Goal: Task Accomplishment & Management: Manage account settings

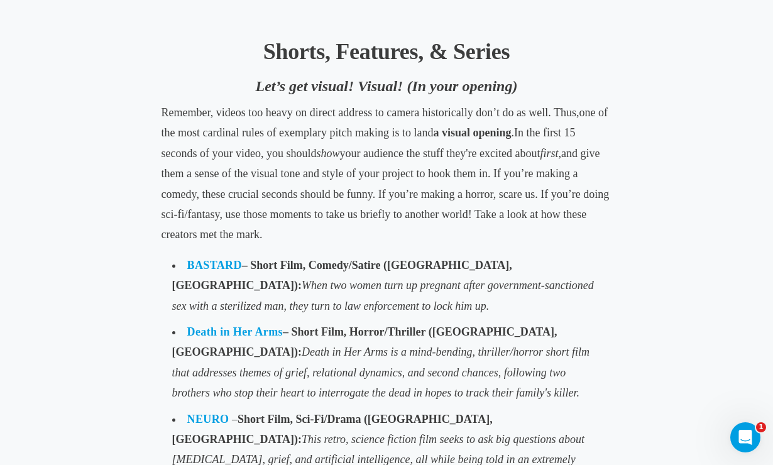
scroll to position [771, 0]
click at [210, 262] on link "BASTARD" at bounding box center [214, 265] width 55 height 13
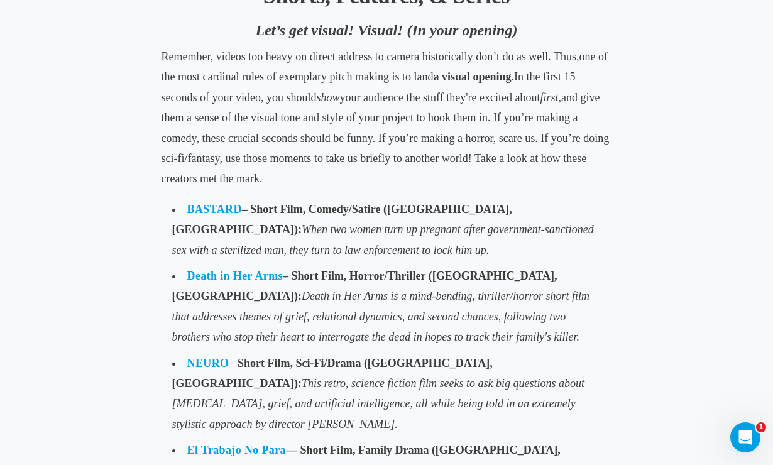
scroll to position [828, 0]
click at [257, 269] on link "Death in Her Arms" at bounding box center [235, 275] width 96 height 13
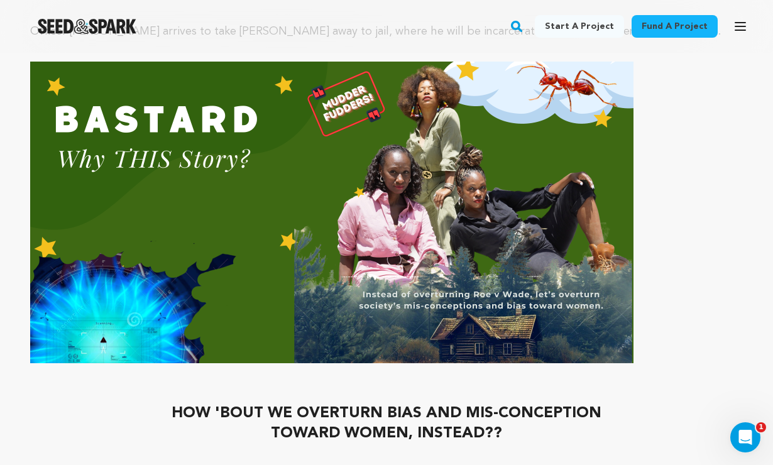
scroll to position [2111, 0]
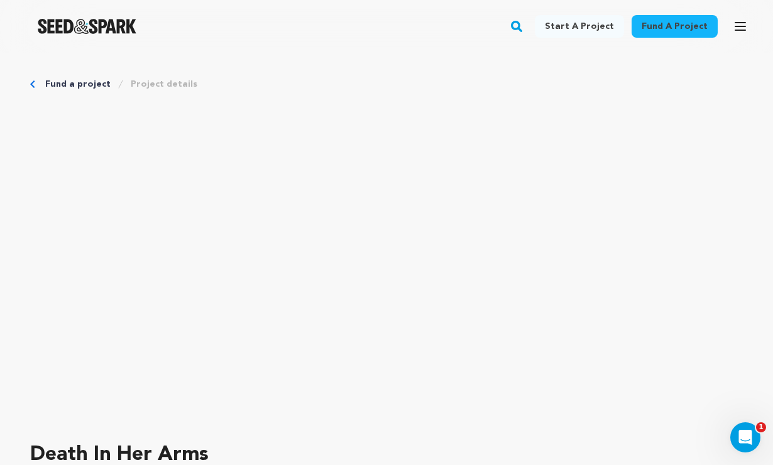
click at [57, 81] on link "Fund a project" at bounding box center [77, 84] width 65 height 13
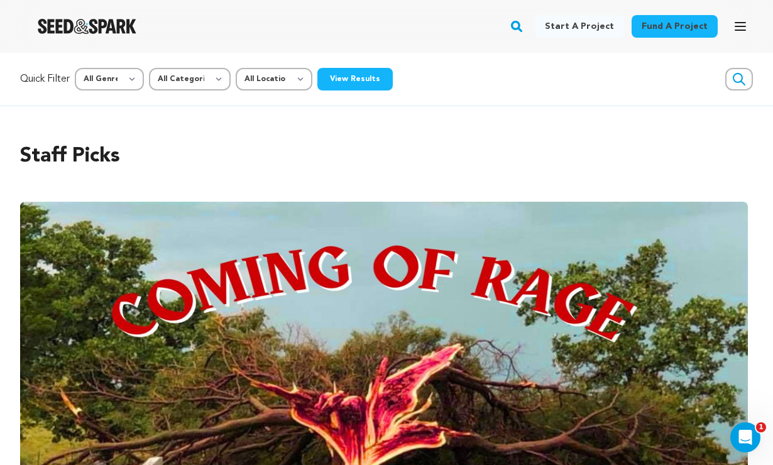
click at [742, 29] on icon "button" at bounding box center [740, 26] width 15 height 15
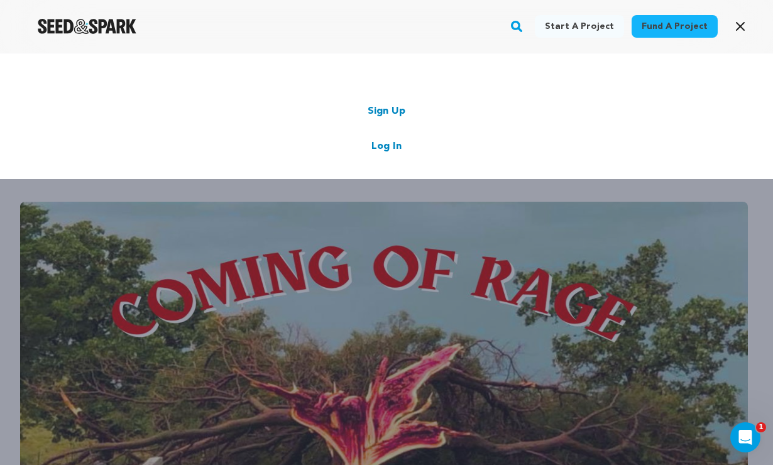
click at [392, 144] on link "Log In" at bounding box center [386, 146] width 30 height 15
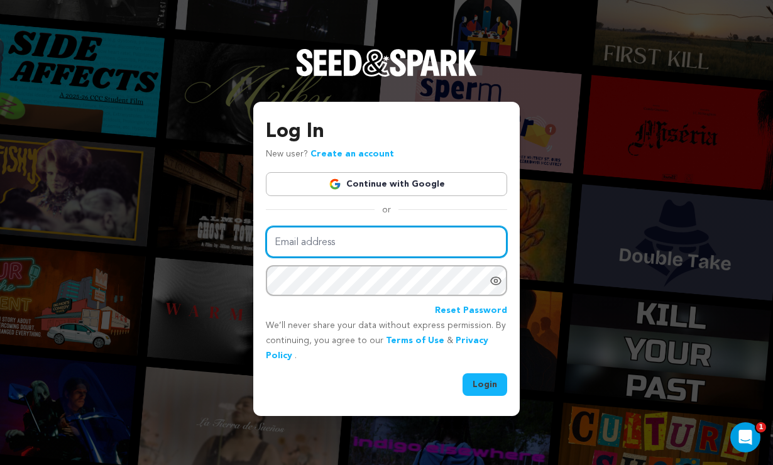
type input "laurenbott@me.com"
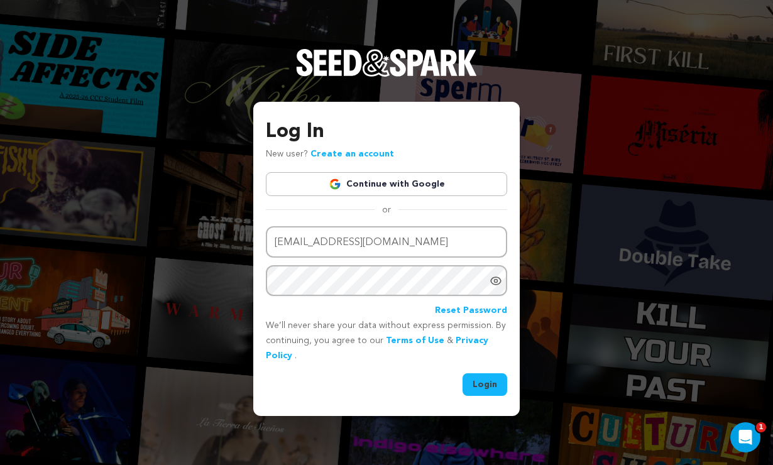
click at [475, 378] on button "Login" at bounding box center [484, 384] width 45 height 23
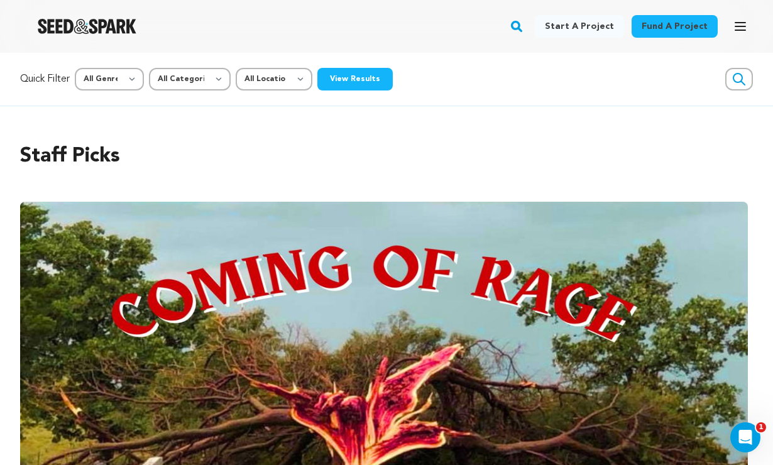
click at [741, 19] on icon "button" at bounding box center [740, 26] width 15 height 15
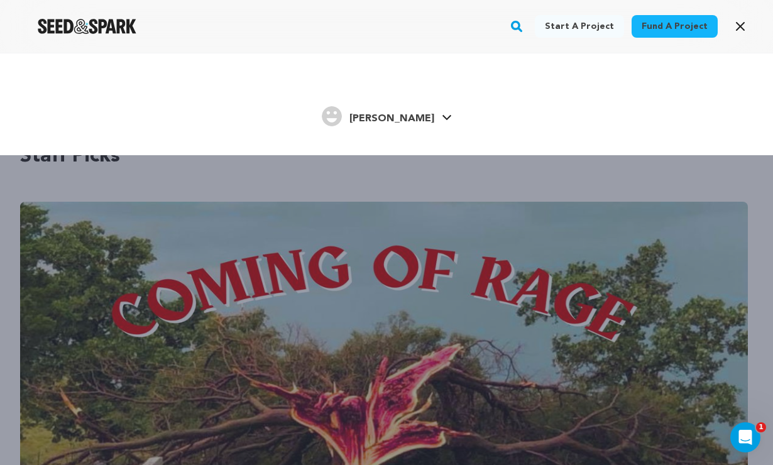
click at [409, 119] on span "[PERSON_NAME]" at bounding box center [391, 119] width 85 height 10
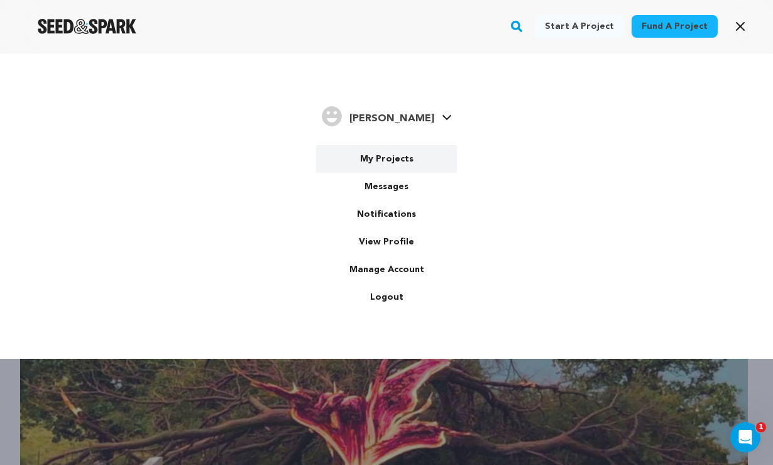
click at [387, 155] on link "My Projects" at bounding box center [386, 159] width 141 height 28
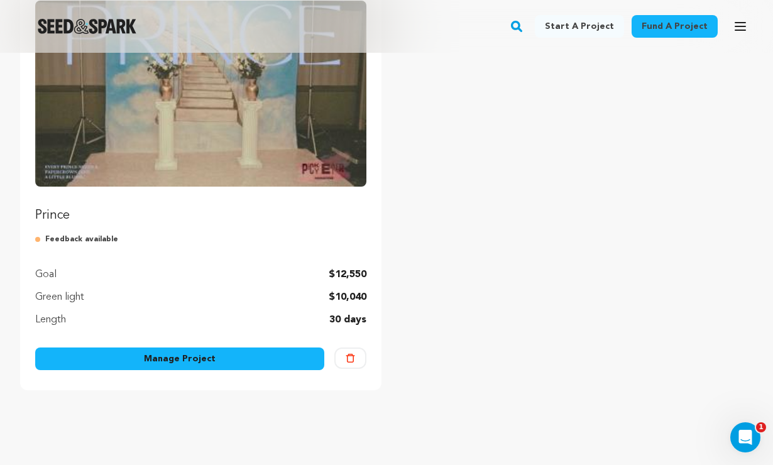
click at [177, 140] on img "Fund Prince" at bounding box center [200, 94] width 331 height 186
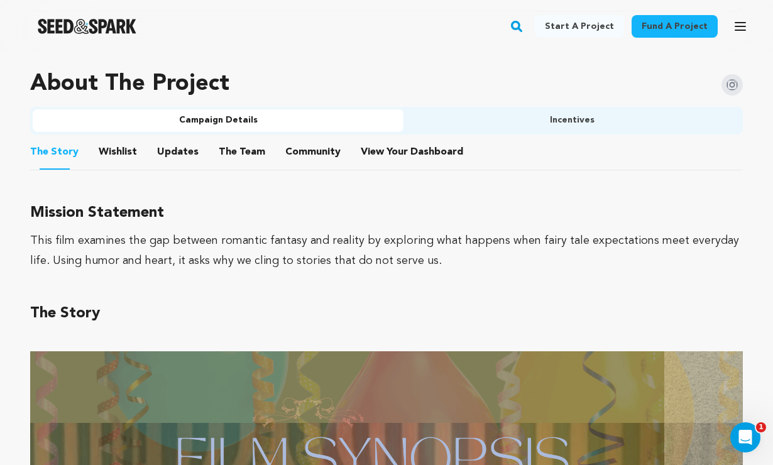
scroll to position [695, 0]
click at [415, 147] on span "Dashboard" at bounding box center [436, 151] width 53 height 15
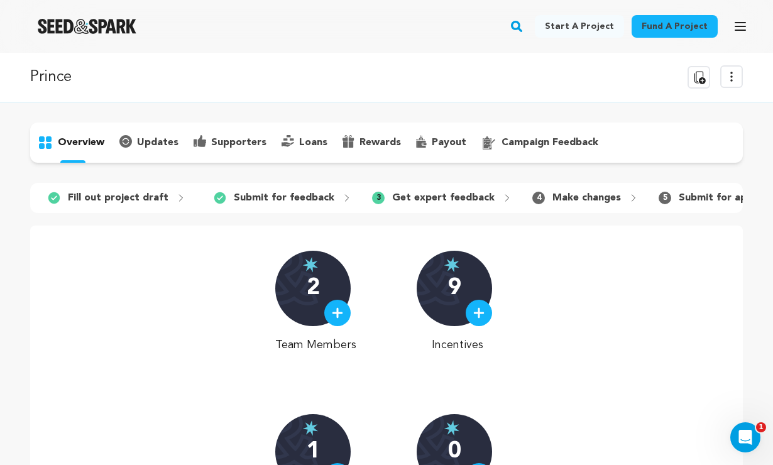
click at [537, 136] on p "campaign feedback" at bounding box center [549, 142] width 97 height 15
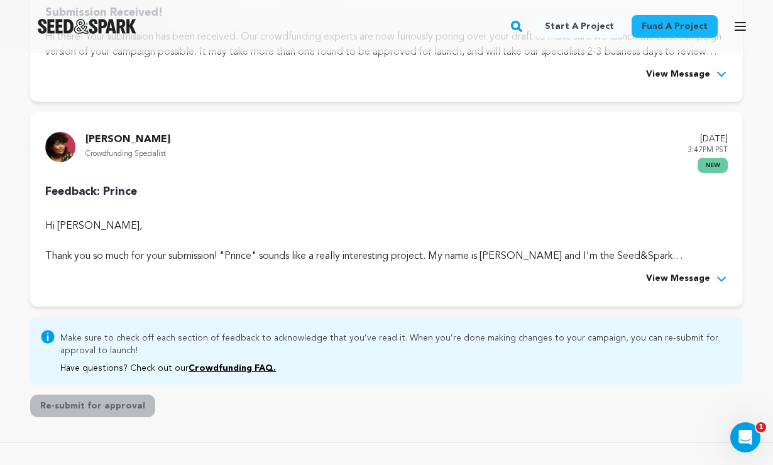
scroll to position [289, 0]
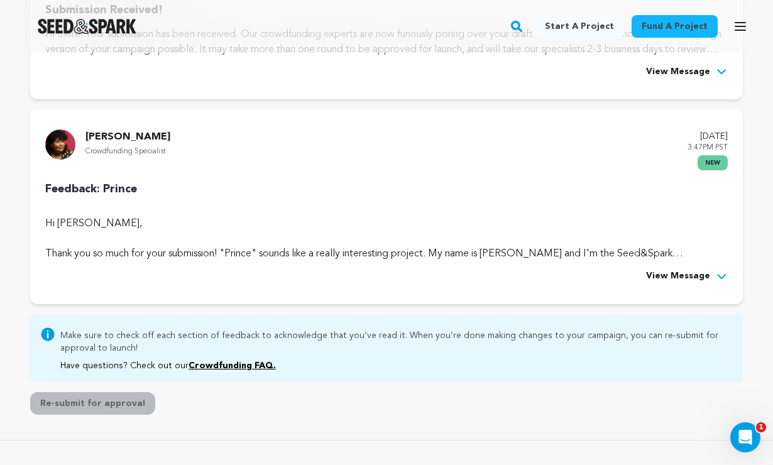
click at [687, 265] on div "Feedback: Prince Hi Lauren Bott, Thank you so much for your submission! "Prince…" at bounding box center [386, 232] width 682 height 104
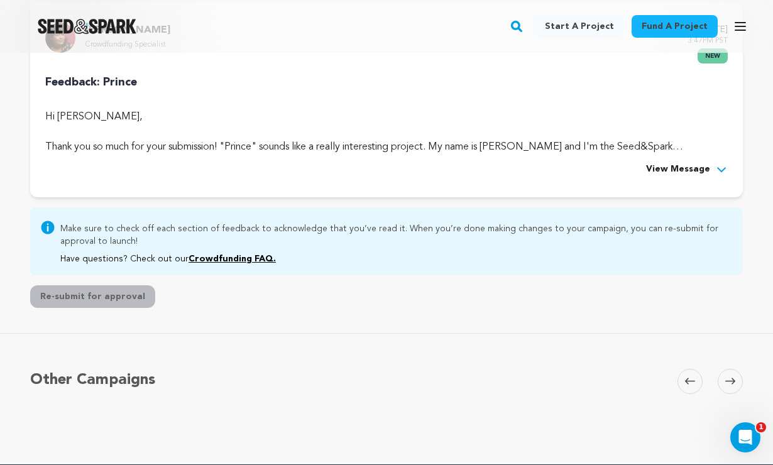
scroll to position [398, 0]
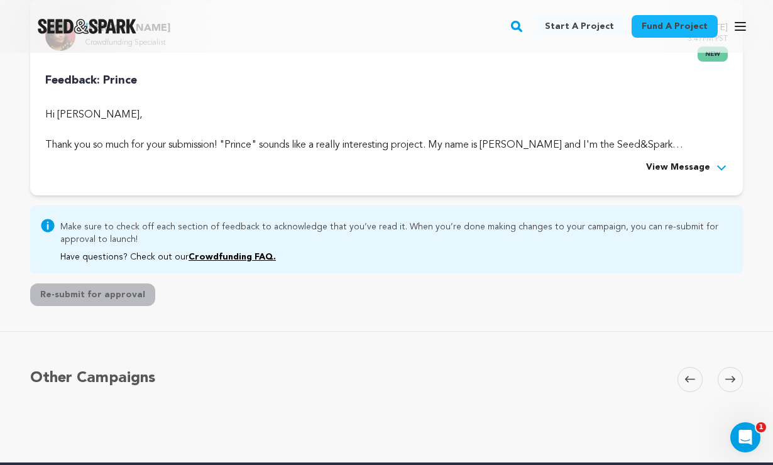
click at [711, 163] on button "View Message" at bounding box center [687, 167] width 82 height 15
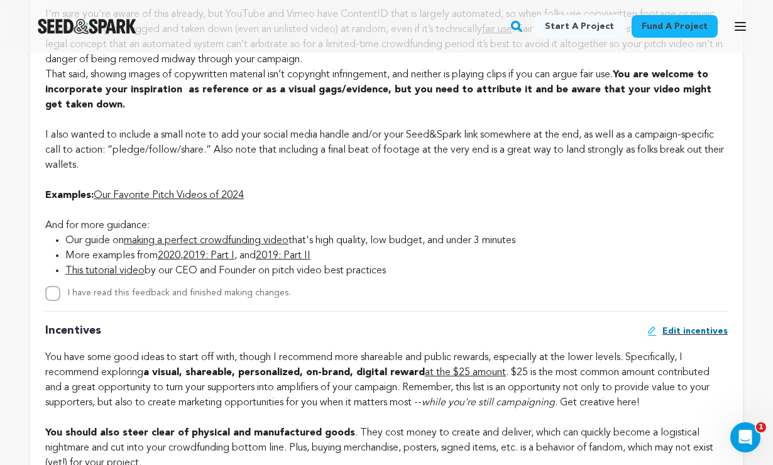
scroll to position [1027, 0]
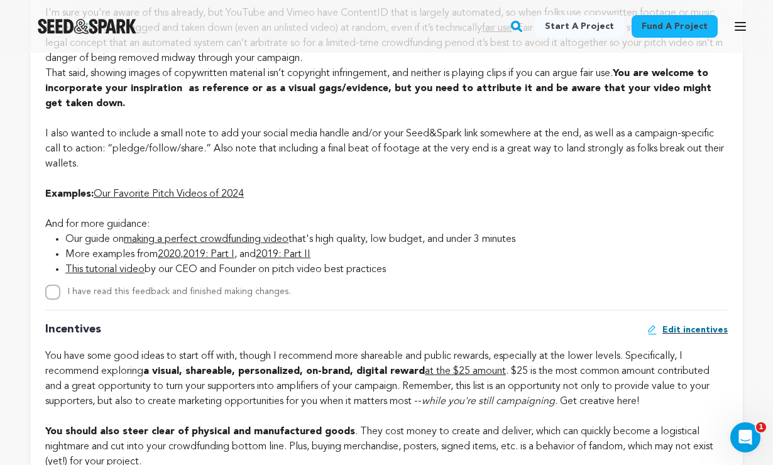
click at [56, 300] on input "I have read this feedback and finished making changes." at bounding box center [52, 292] width 15 height 15
checkbox input "true"
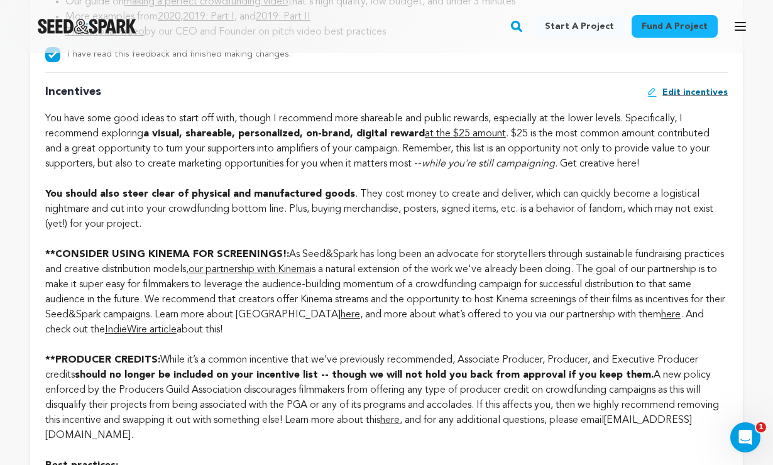
scroll to position [1264, 0]
click at [698, 99] on span "Edit incentives" at bounding box center [694, 92] width 65 height 13
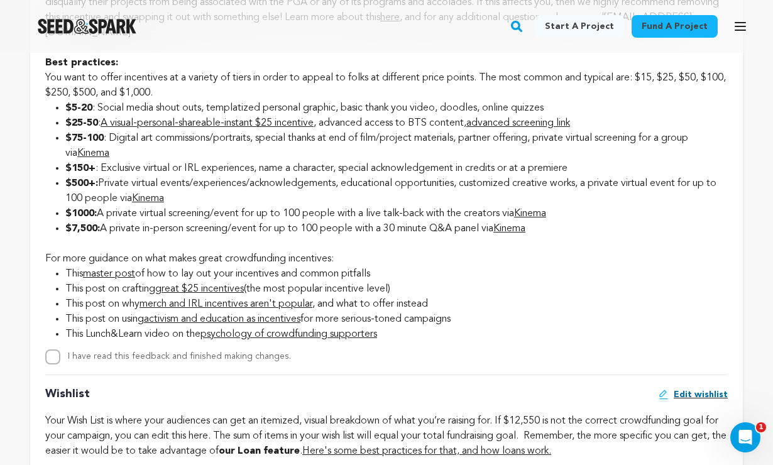
scroll to position [1671, 0]
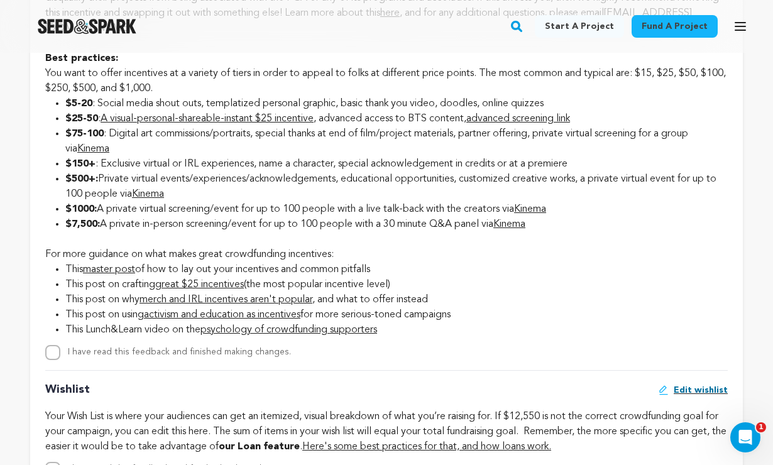
click at [187, 290] on link "great $25 incentives" at bounding box center [199, 285] width 89 height 10
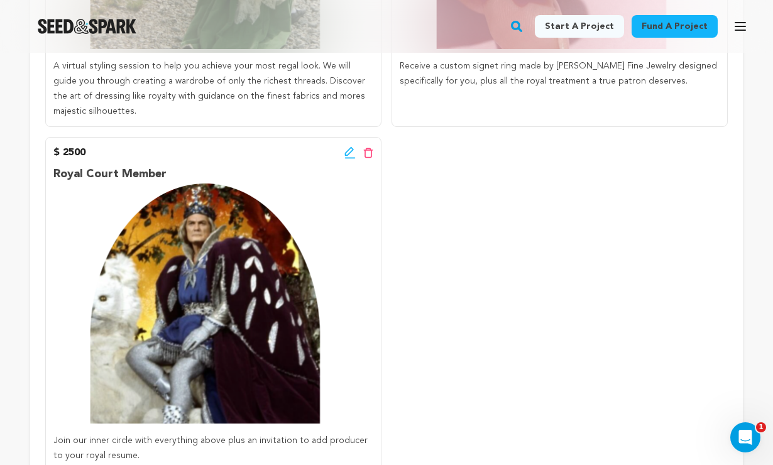
scroll to position [1688, 0]
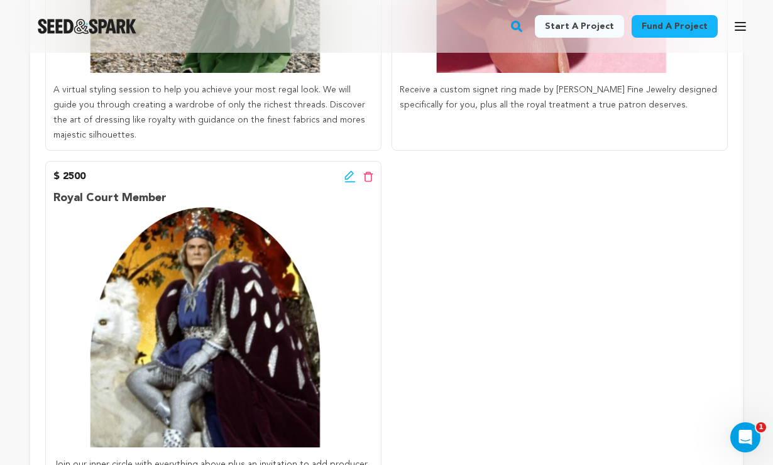
click at [369, 172] on icon at bounding box center [368, 177] width 10 height 11
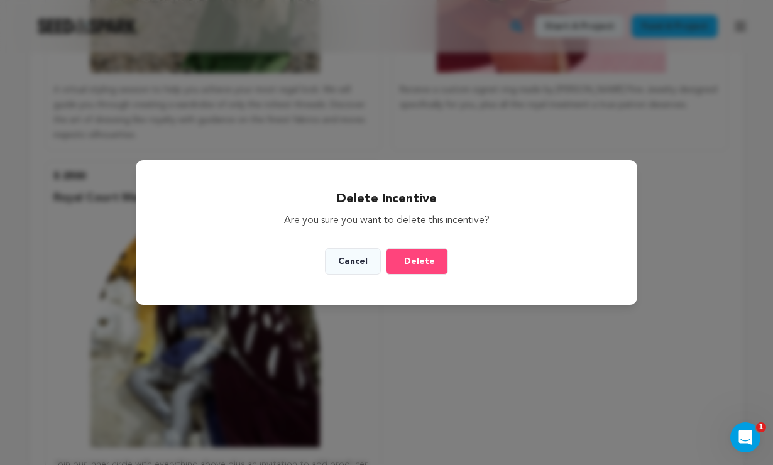
click at [417, 260] on span "Delete" at bounding box center [419, 261] width 31 height 13
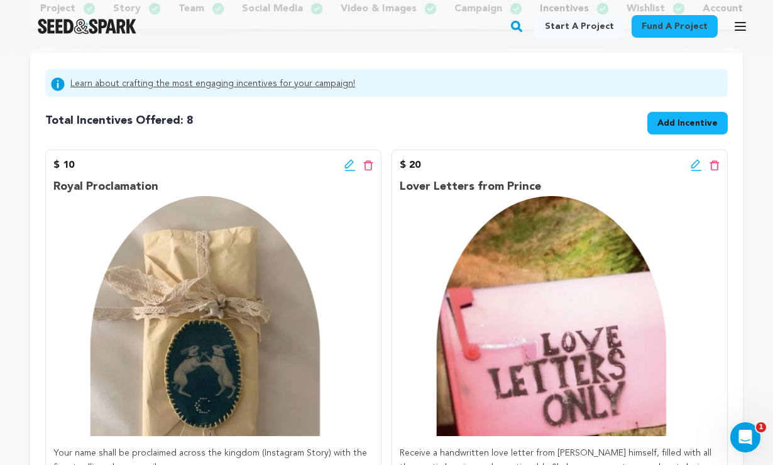
scroll to position [172, 0]
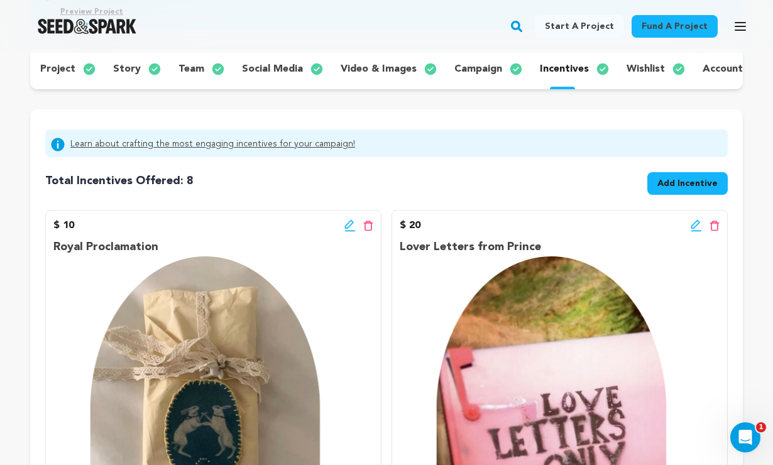
click at [692, 226] on icon at bounding box center [695, 224] width 9 height 9
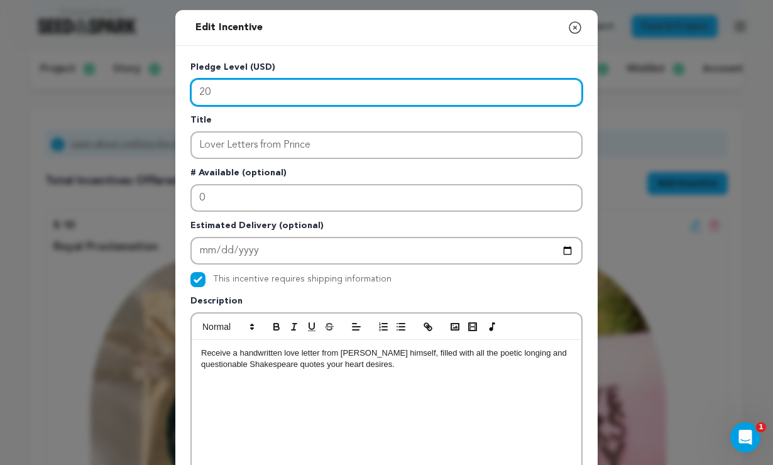
click at [222, 100] on input "20" at bounding box center [386, 93] width 392 height 28
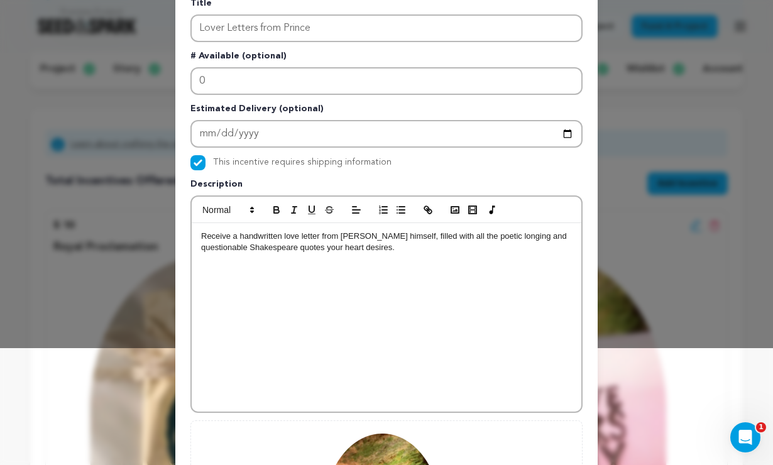
scroll to position [117, 0]
type input "25"
click at [322, 236] on p "Receive a handwritten love letter from Prince himself, filled with all the poet…" at bounding box center [386, 241] width 371 height 23
click at [283, 236] on p "Receive a handwritten love letter (it will arrive via email) from Prince himsel…" at bounding box center [386, 241] width 371 height 23
drag, startPoint x: 361, startPoint y: 236, endPoint x: 278, endPoint y: 237, distance: 82.9
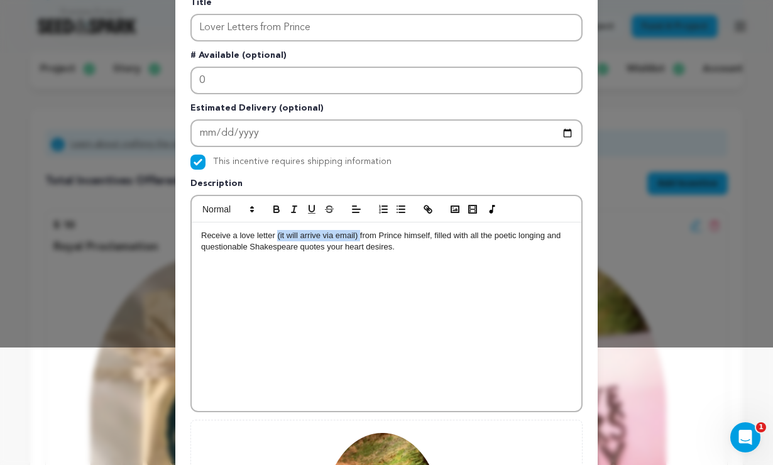
click at [278, 237] on p "Receive a love letter (it will arrive via email) from Prince himself, filled wi…" at bounding box center [386, 241] width 371 height 23
click at [358, 244] on p "Receive a love letter from Prince himself, filled with all the poetic longing a…" at bounding box center [386, 241] width 371 height 23
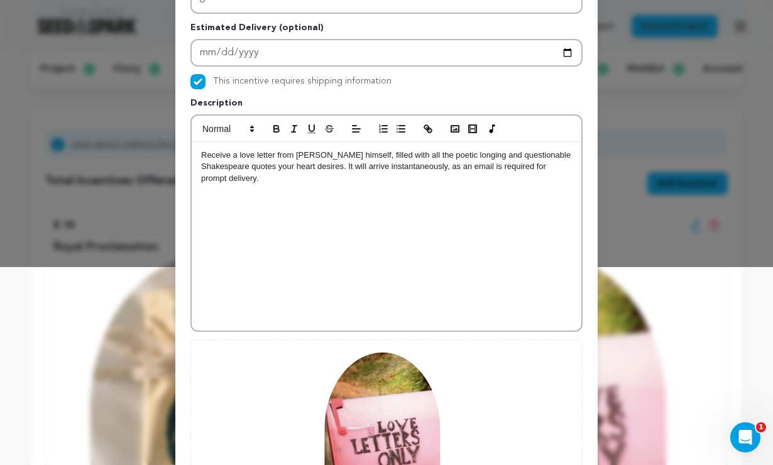
scroll to position [199, 0]
click at [199, 82] on input "This incentive requires shipping information" at bounding box center [197, 81] width 15 height 15
checkbox input "false"
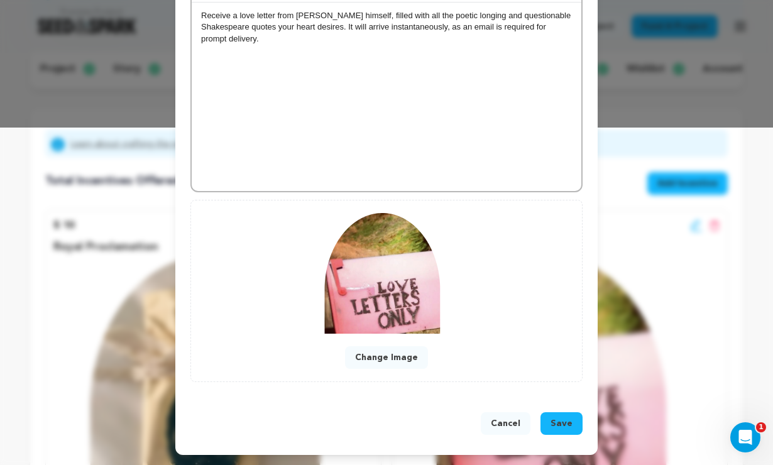
scroll to position [338, 0]
click at [565, 425] on span "Save" at bounding box center [561, 423] width 22 height 13
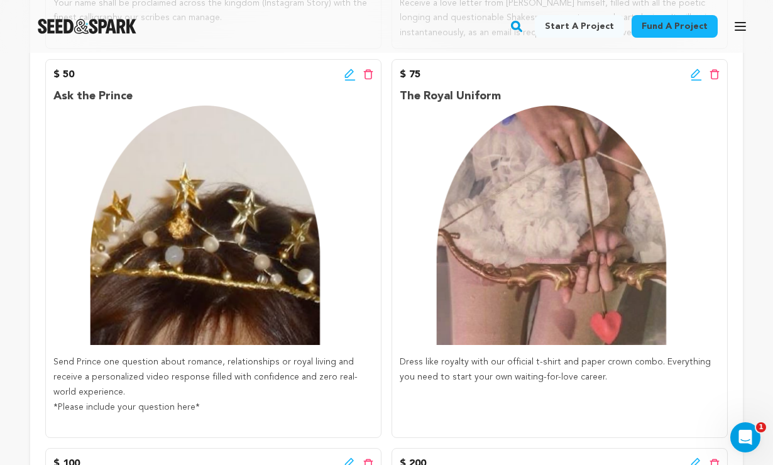
scroll to position [670, 0]
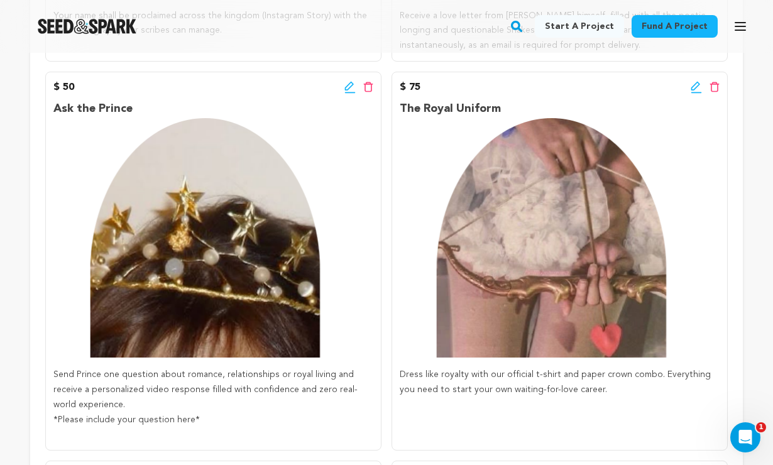
click at [346, 85] on icon at bounding box center [349, 86] width 9 height 9
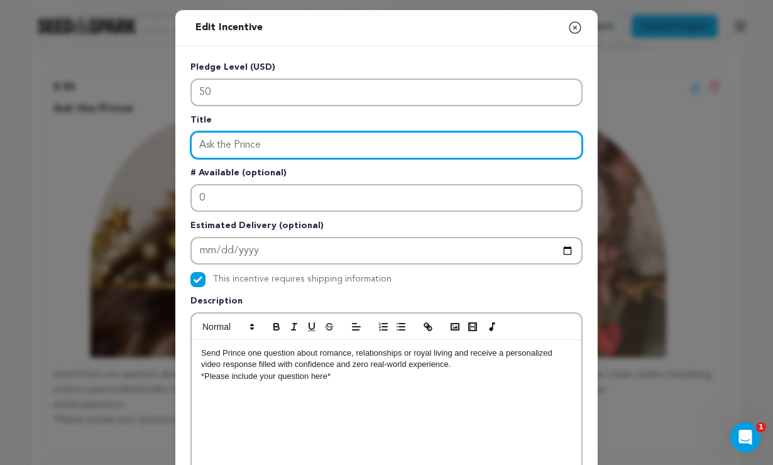
drag, startPoint x: 268, startPoint y: 145, endPoint x: 209, endPoint y: 121, distance: 62.9
click at [210, 122] on div "Title Ask the Prince" at bounding box center [386, 136] width 392 height 45
type input "P"
type input "The Prince Playbook"
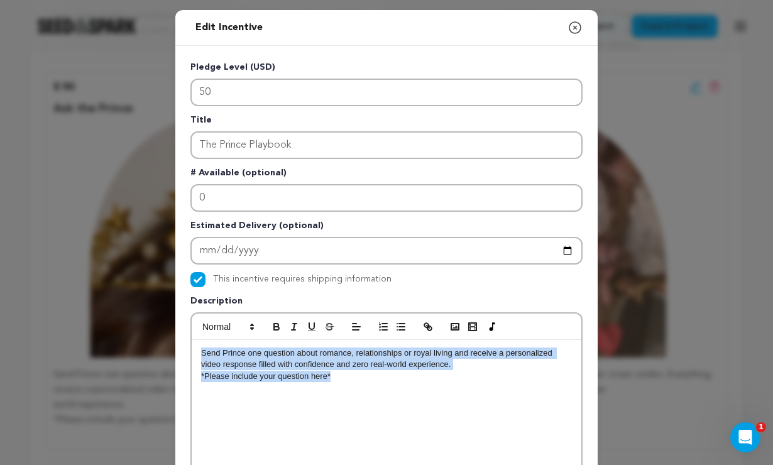
drag, startPoint x: 341, startPoint y: 375, endPoint x: 196, endPoint y: 348, distance: 147.6
click at [196, 348] on div "Send Prince one question about romance, relationships or royal living and recei…" at bounding box center [387, 434] width 390 height 188
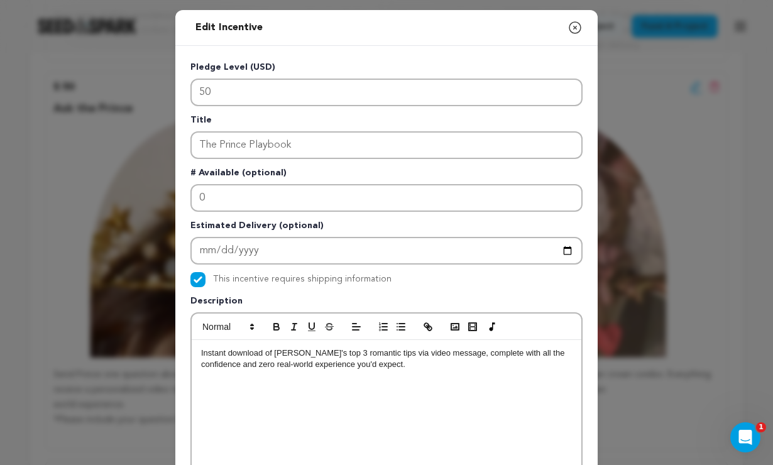
click at [200, 277] on input "This incentive requires shipping information" at bounding box center [197, 279] width 15 height 15
checkbox input "false"
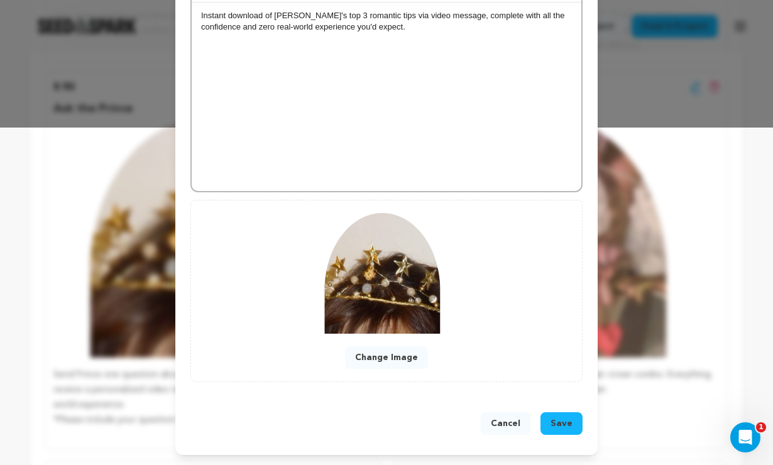
scroll to position [338, 0]
click at [557, 420] on span "Save" at bounding box center [561, 423] width 22 height 13
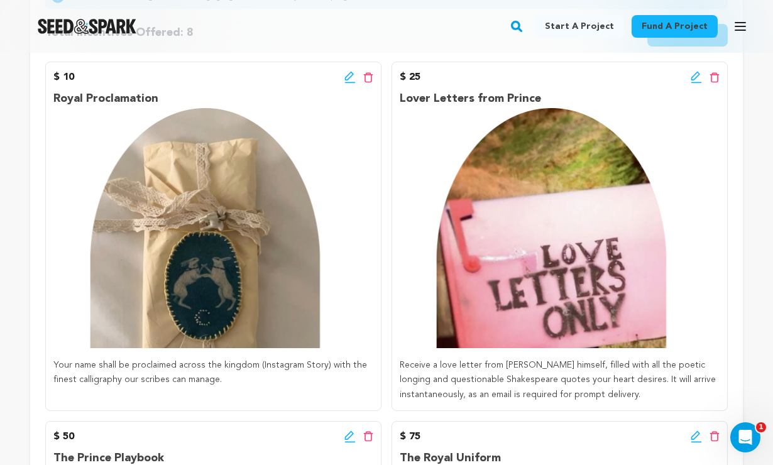
scroll to position [336, 0]
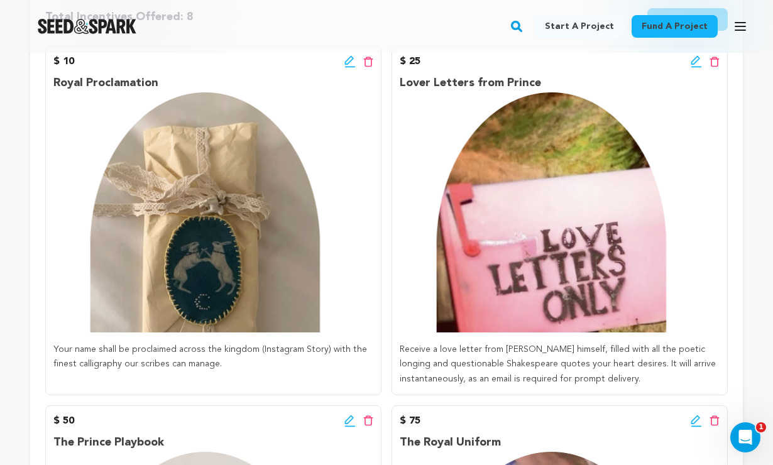
click at [344, 63] on icon at bounding box center [349, 61] width 11 height 13
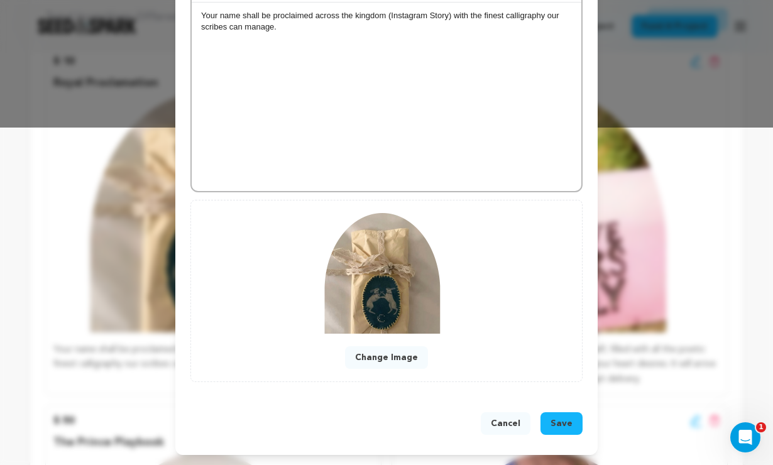
scroll to position [338, 0]
click at [375, 359] on button "Change Image" at bounding box center [386, 357] width 83 height 23
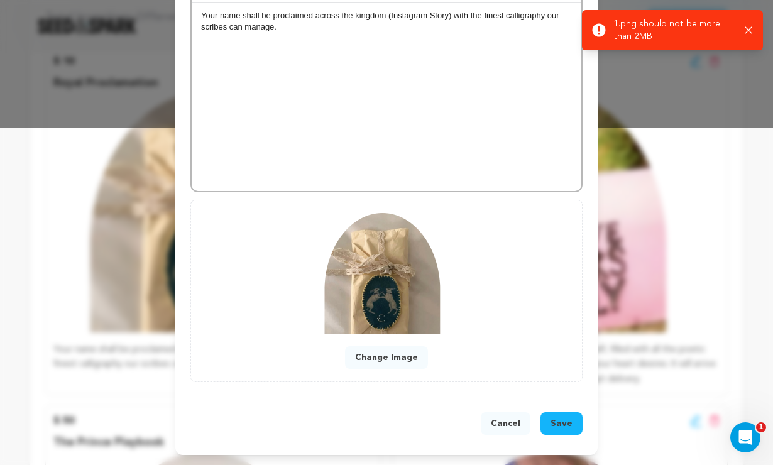
click at [506, 421] on button "Cancel" at bounding box center [506, 423] width 50 height 23
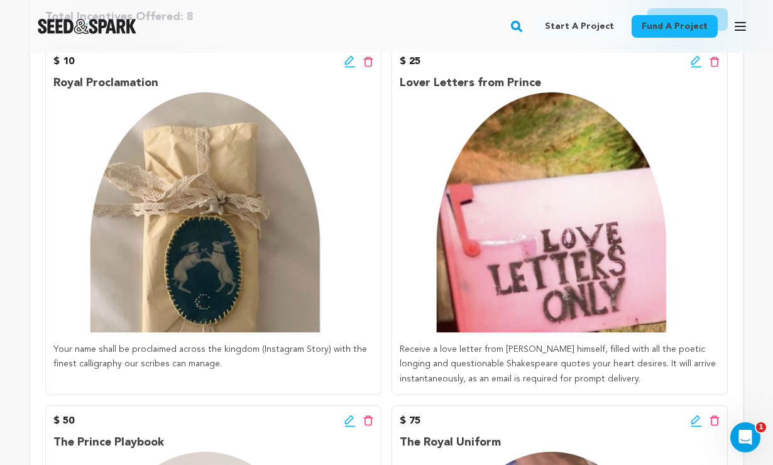
click at [349, 55] on div "Edit incentive button Delete incentive button" at bounding box center [358, 61] width 29 height 15
click at [349, 62] on icon at bounding box center [349, 60] width 9 height 9
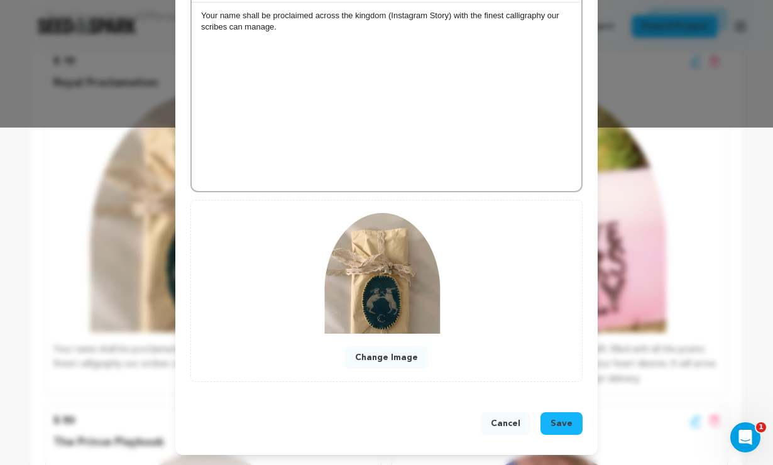
click at [390, 358] on button "Change Image" at bounding box center [386, 357] width 83 height 23
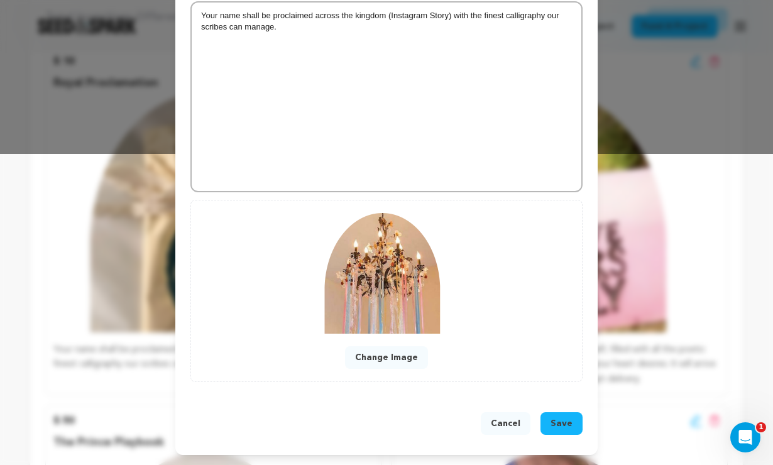
scroll to position [311, 0]
click at [567, 425] on span "Save" at bounding box center [561, 423] width 22 height 13
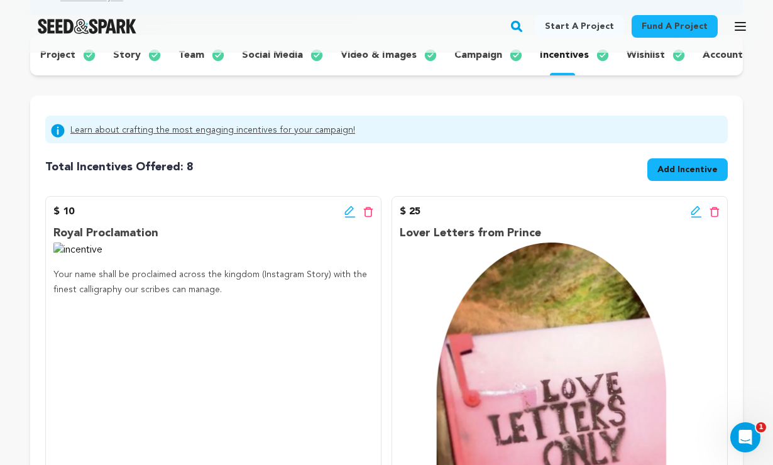
scroll to position [200, 0]
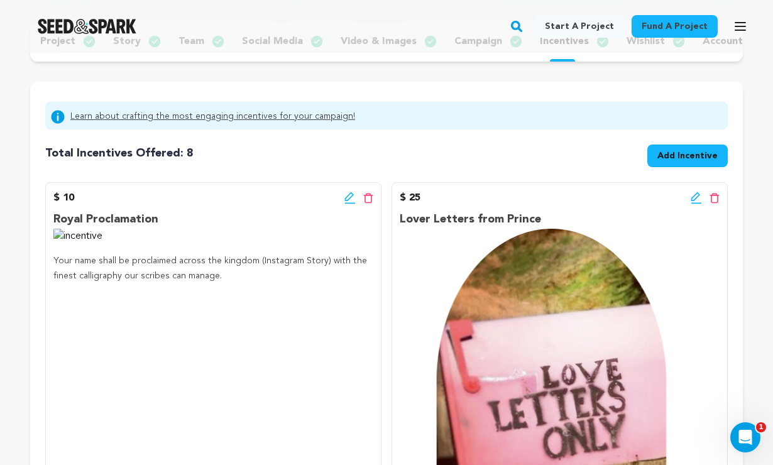
click at [348, 196] on icon at bounding box center [349, 196] width 9 height 9
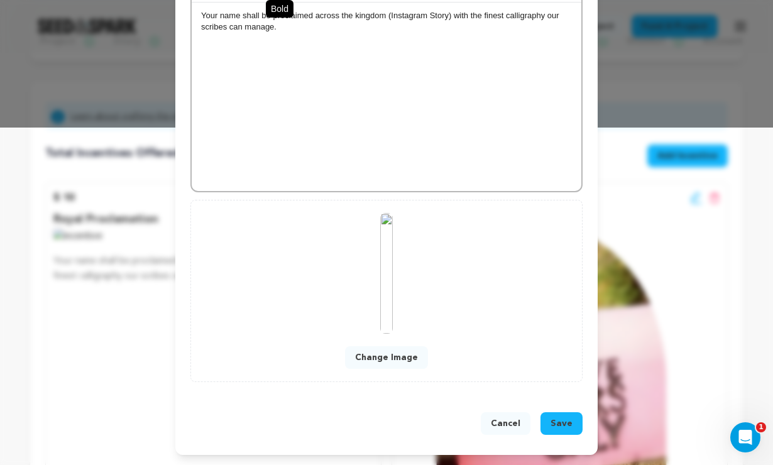
scroll to position [338, 0]
click at [385, 355] on button "Change Image" at bounding box center [386, 357] width 83 height 23
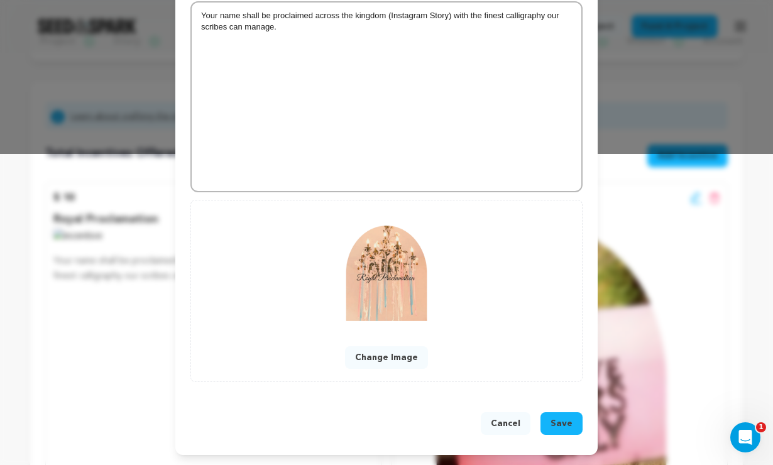
scroll to position [311, 0]
click at [558, 430] on button "Save" at bounding box center [561, 423] width 42 height 23
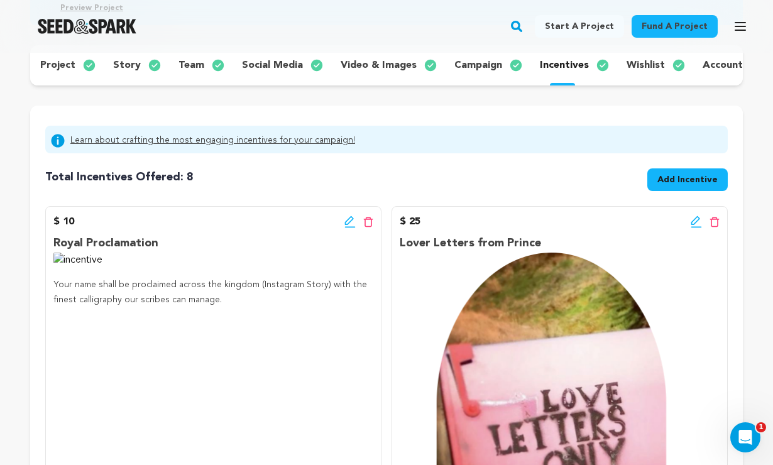
scroll to position [198, 0]
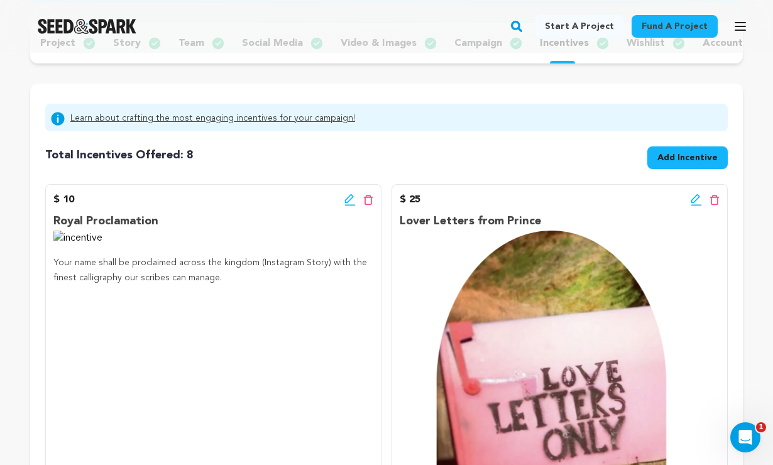
click at [350, 200] on icon at bounding box center [349, 198] width 9 height 9
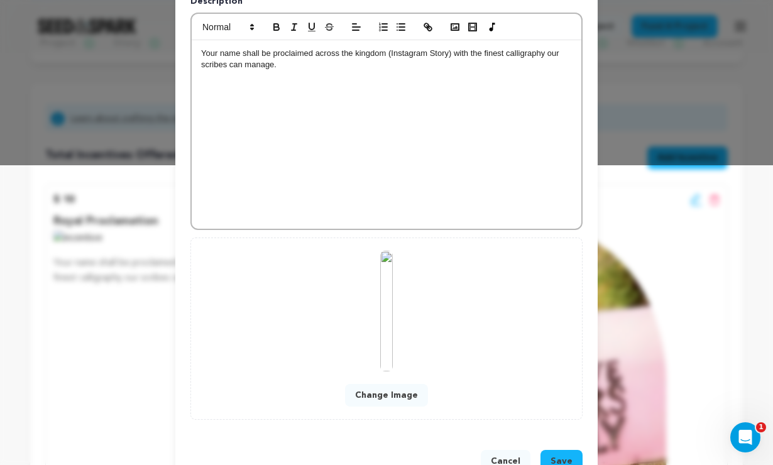
scroll to position [323, 0]
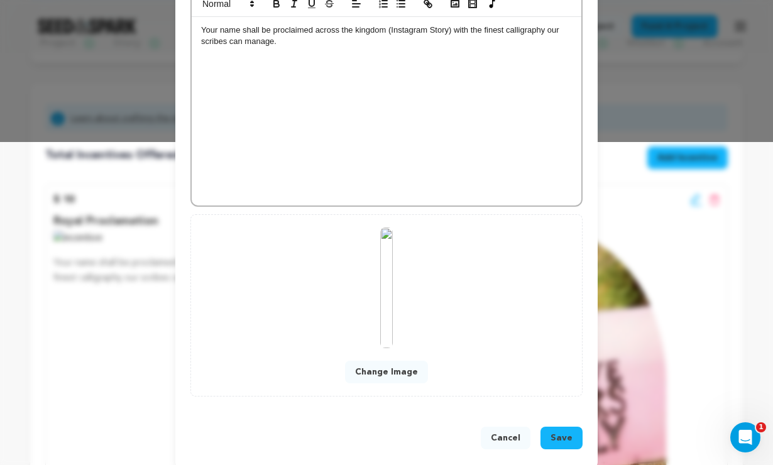
click at [393, 369] on button "Change Image" at bounding box center [386, 372] width 83 height 23
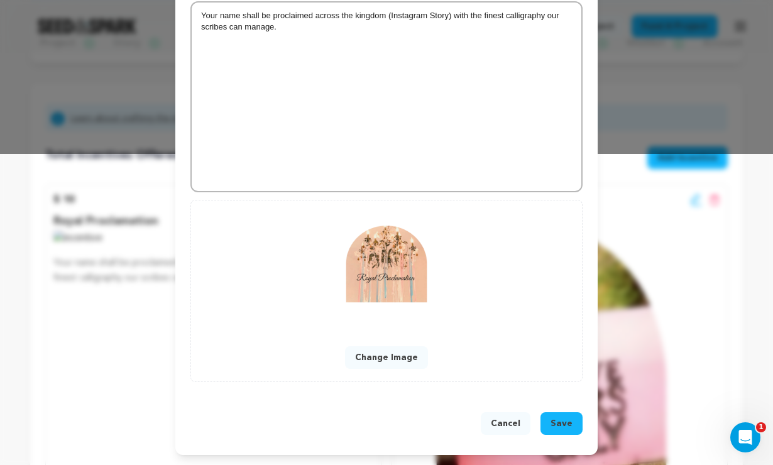
scroll to position [311, 0]
click at [569, 423] on span "Save" at bounding box center [561, 423] width 22 height 13
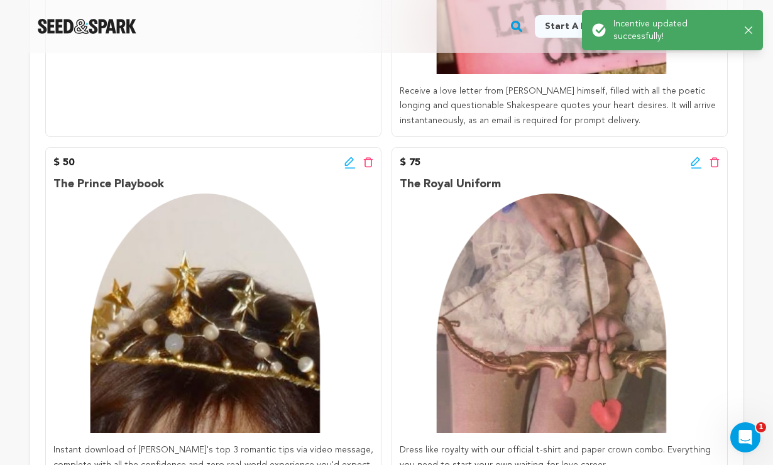
scroll to position [596, 0]
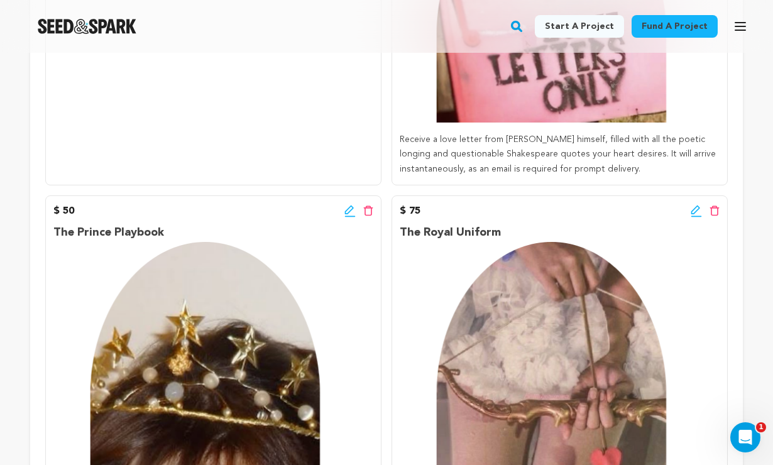
scroll to position [548, 0]
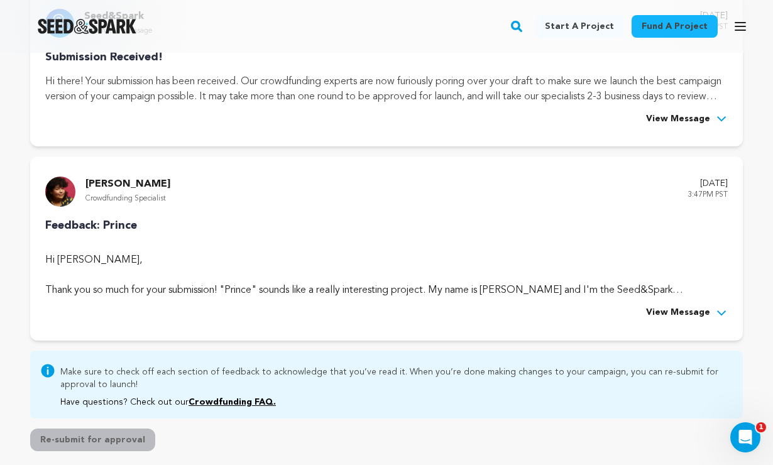
scroll to position [283, 0]
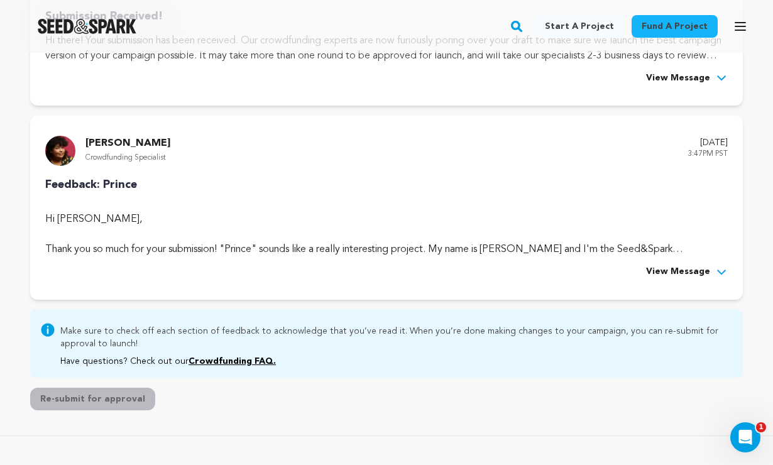
click at [701, 272] on span "View Message" at bounding box center [678, 272] width 64 height 15
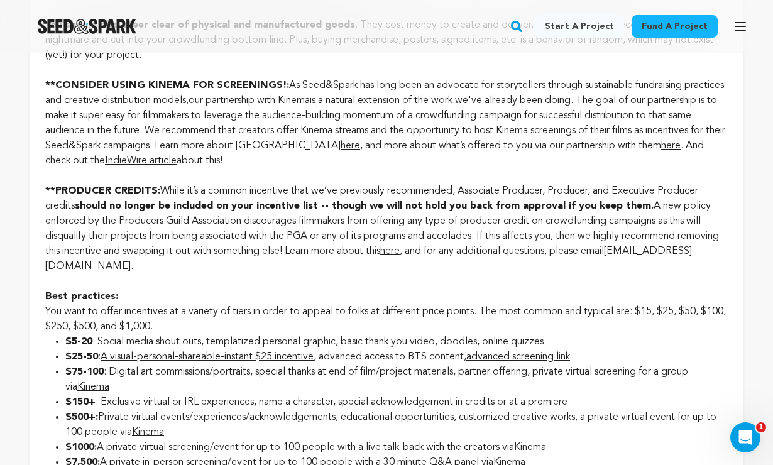
scroll to position [1423, 0]
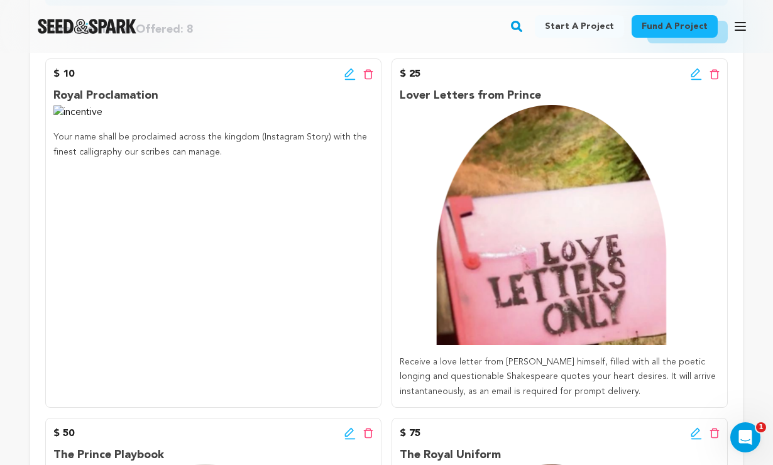
scroll to position [322, 0]
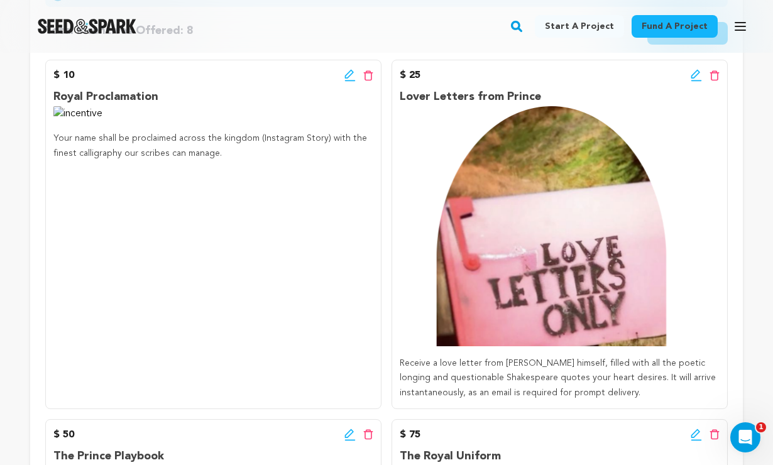
click at [349, 78] on icon at bounding box center [349, 75] width 11 height 13
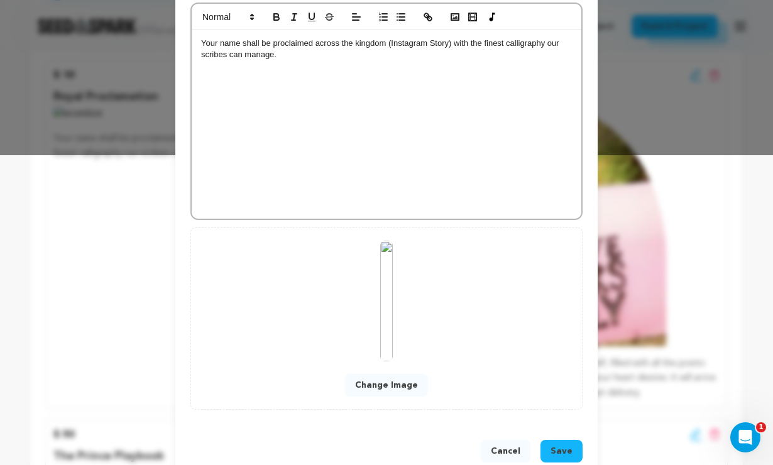
scroll to position [310, 0]
click at [383, 385] on button "Change Image" at bounding box center [386, 384] width 83 height 23
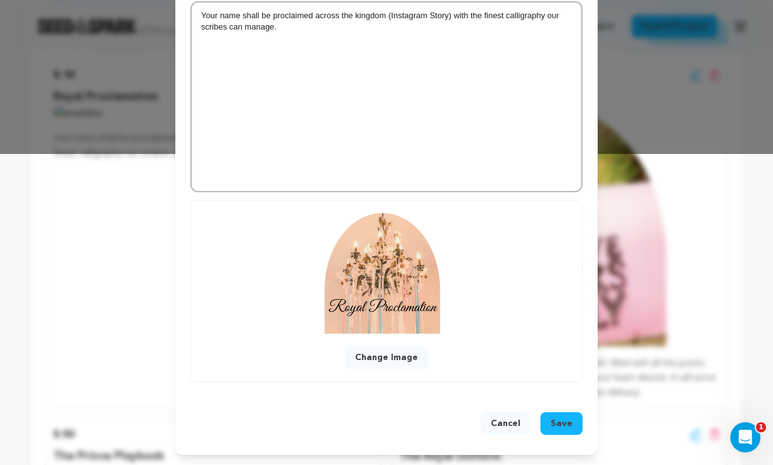
scroll to position [311, 0]
click at [560, 420] on span "Save" at bounding box center [561, 423] width 22 height 13
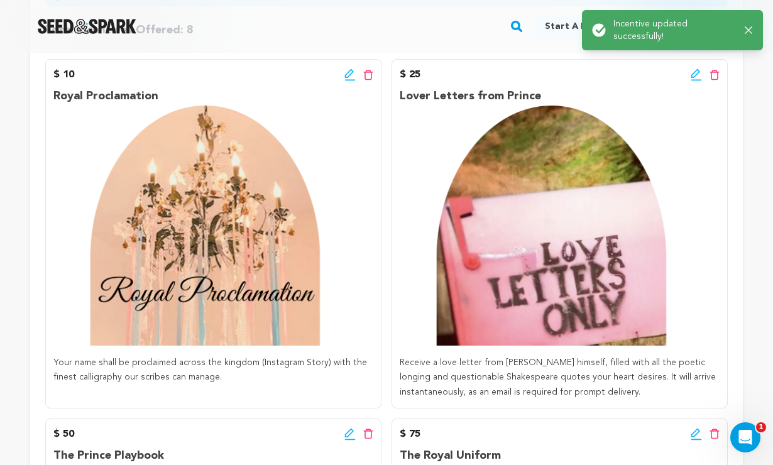
scroll to position [326, 0]
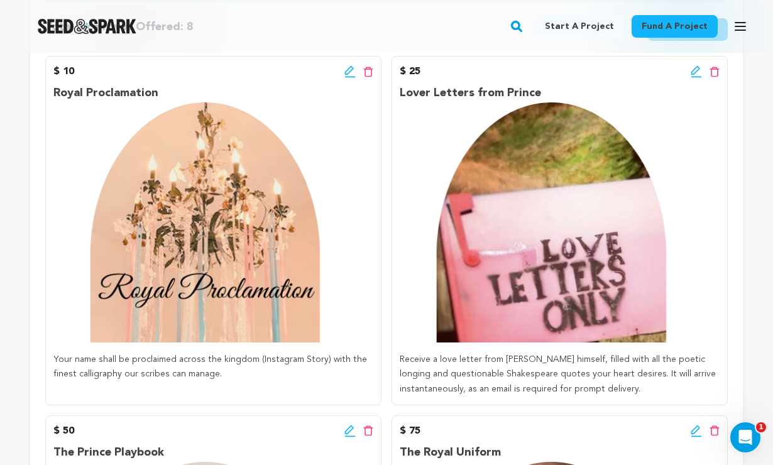
click at [689, 79] on div "$ 25 Edit incentive button Delete incentive button" at bounding box center [560, 71] width 320 height 15
click at [695, 72] on icon at bounding box center [696, 71] width 11 height 13
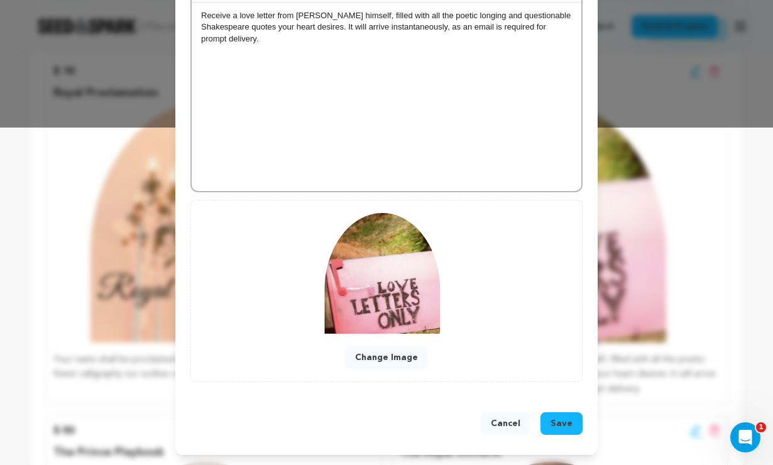
scroll to position [338, 0]
click at [378, 357] on button "Change Image" at bounding box center [386, 357] width 83 height 23
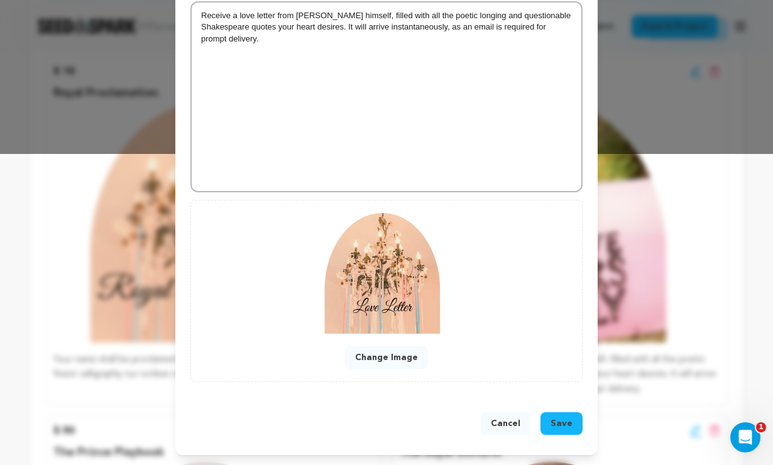
scroll to position [311, 0]
click at [567, 425] on span "Save" at bounding box center [561, 423] width 22 height 13
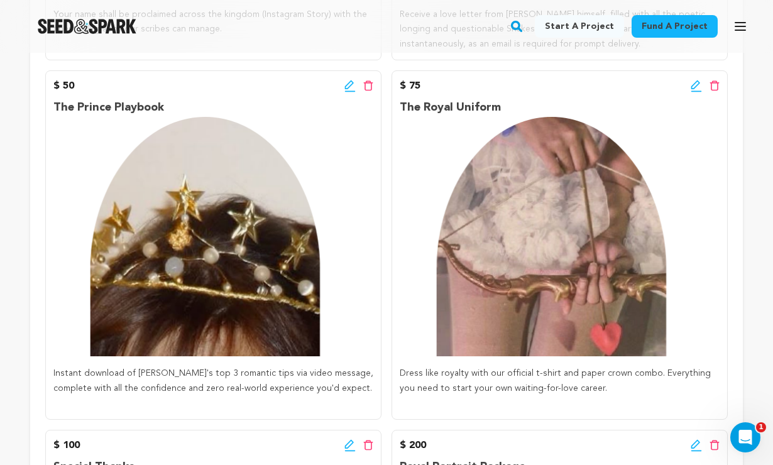
scroll to position [671, 0]
click at [350, 81] on icon at bounding box center [349, 86] width 11 height 13
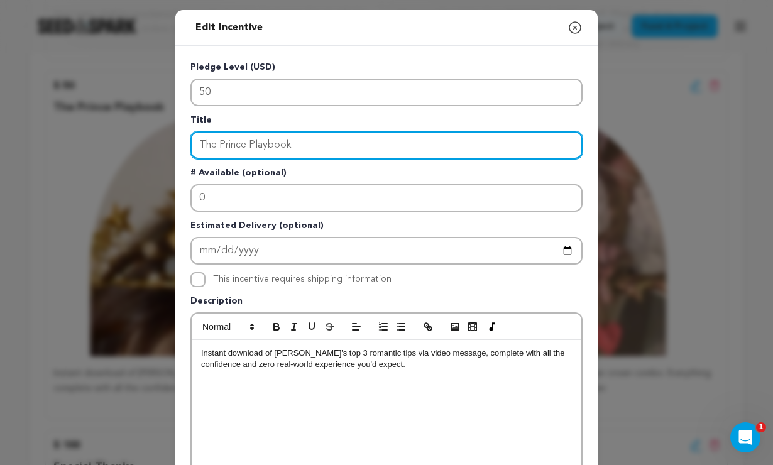
drag, startPoint x: 309, startPoint y: 148, endPoint x: 224, endPoint y: 131, distance: 87.0
click at [224, 131] on input "The Prince Playbook" at bounding box center [386, 145] width 392 height 28
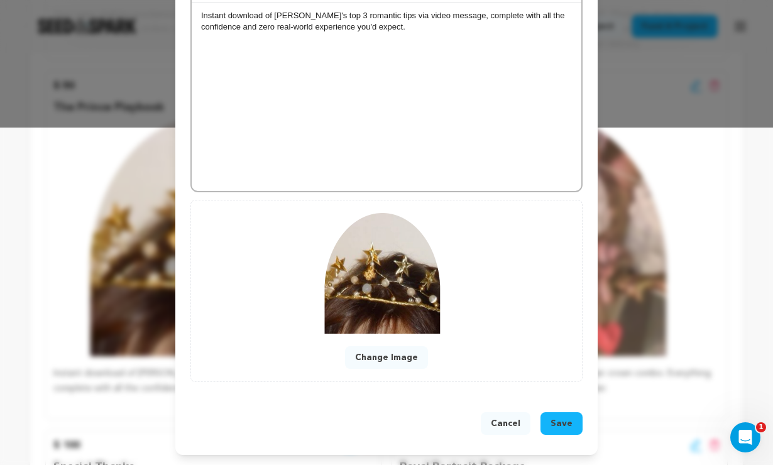
scroll to position [338, 0]
type input "Royal Secret"
click at [395, 357] on button "Change Image" at bounding box center [386, 357] width 83 height 23
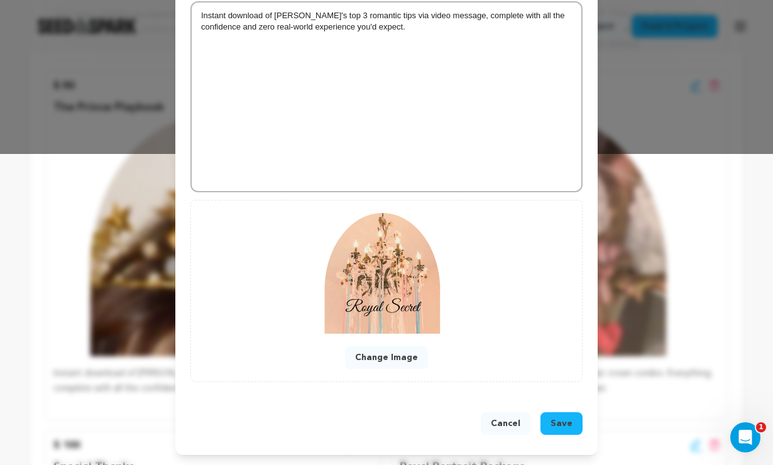
scroll to position [311, 0]
click at [562, 423] on span "Save" at bounding box center [561, 423] width 22 height 13
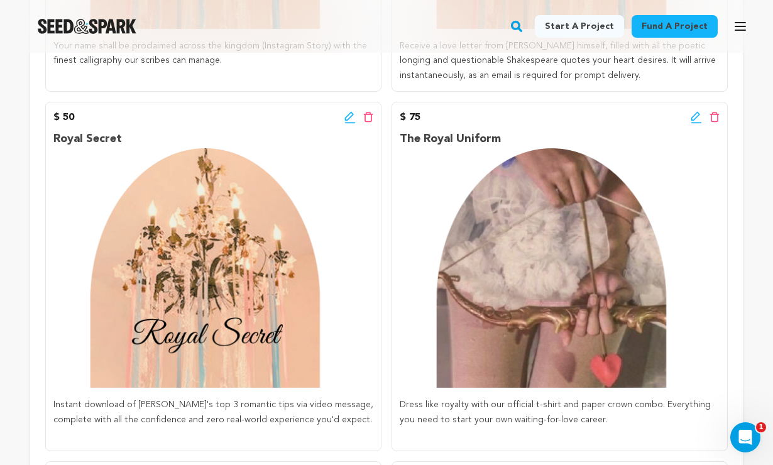
scroll to position [641, 0]
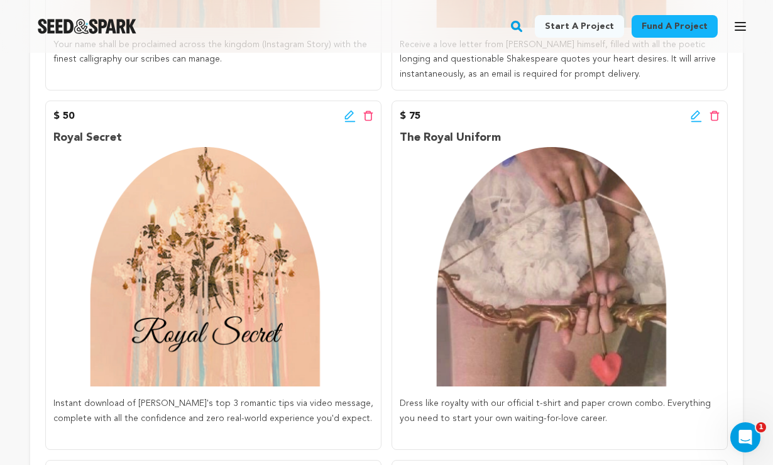
click at [692, 119] on icon at bounding box center [696, 116] width 11 height 13
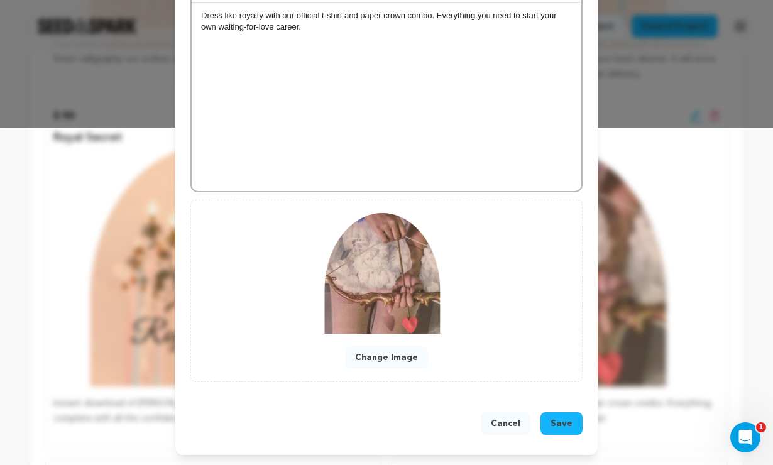
scroll to position [338, 0]
click at [396, 359] on button "Change Image" at bounding box center [386, 357] width 83 height 23
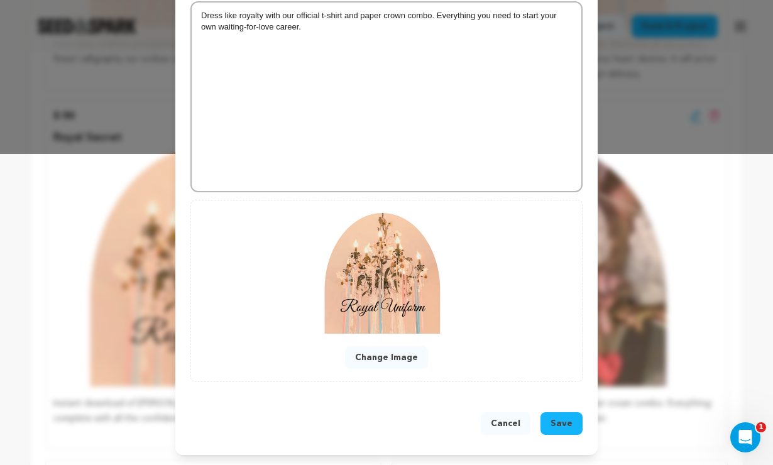
scroll to position [311, 0]
click at [563, 422] on span "Save" at bounding box center [561, 423] width 22 height 13
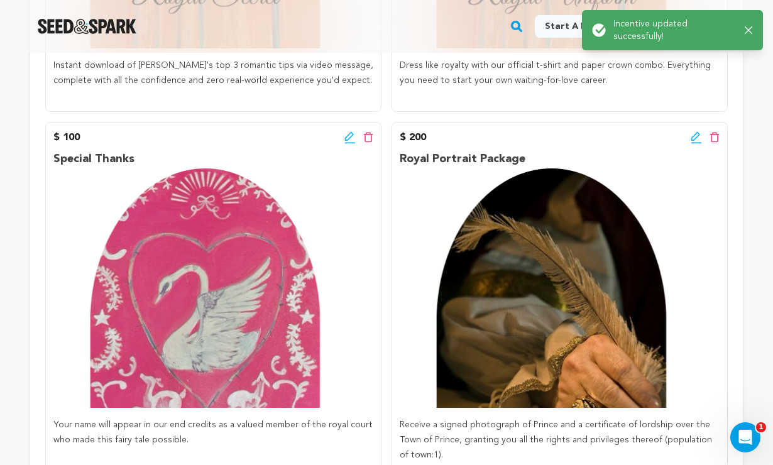
scroll to position [983, 0]
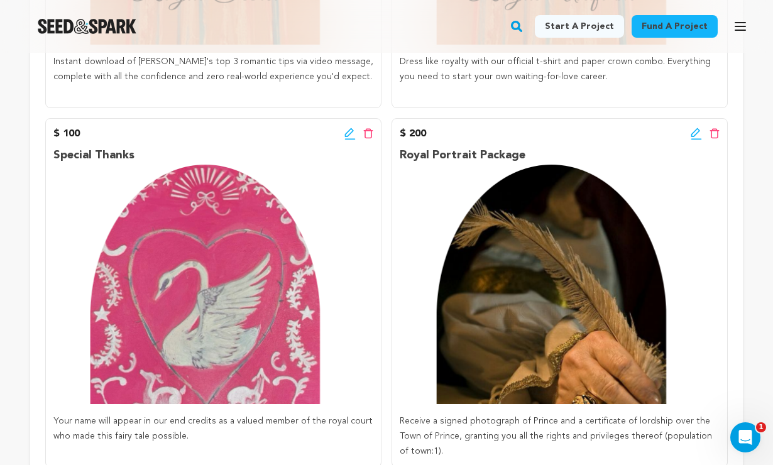
click at [346, 133] on icon at bounding box center [349, 134] width 11 height 13
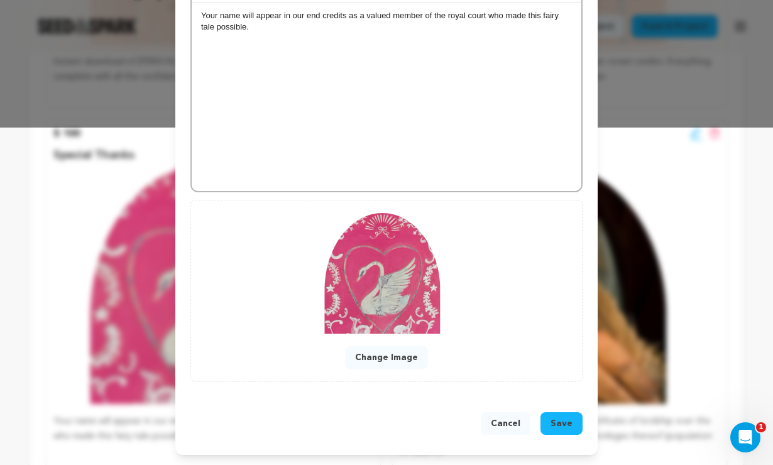
scroll to position [338, 0]
click at [387, 359] on button "Change Image" at bounding box center [386, 357] width 83 height 23
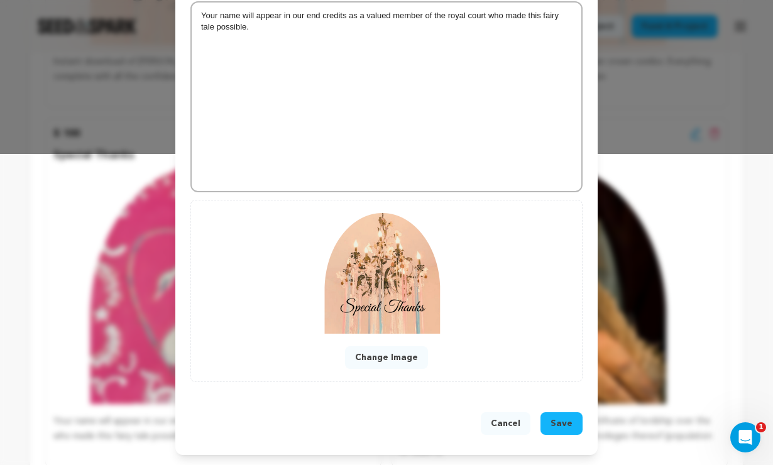
scroll to position [311, 0]
click at [562, 419] on span "Save" at bounding box center [561, 423] width 22 height 13
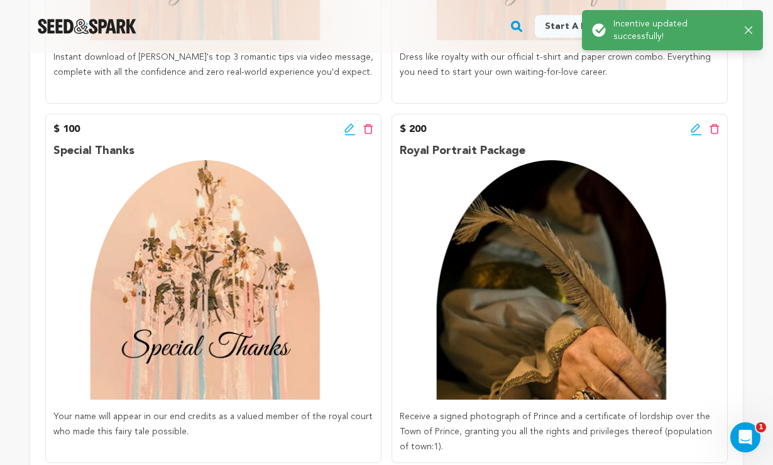
scroll to position [985, 0]
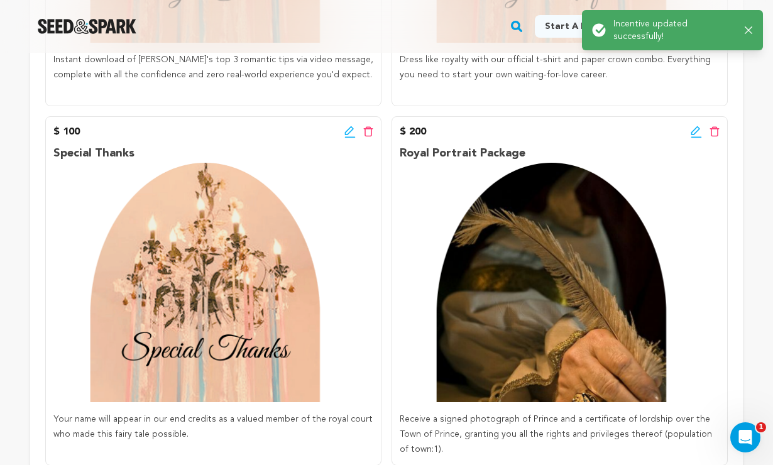
click at [694, 129] on icon at bounding box center [696, 132] width 11 height 13
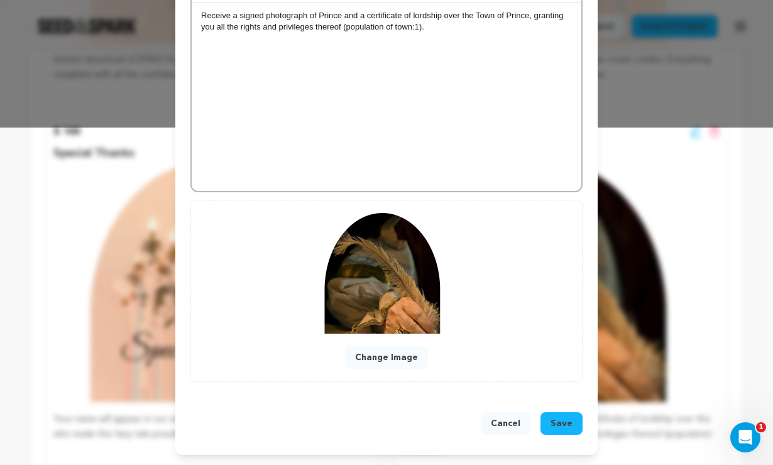
scroll to position [338, 0]
click at [390, 359] on button "Change Image" at bounding box center [386, 357] width 83 height 23
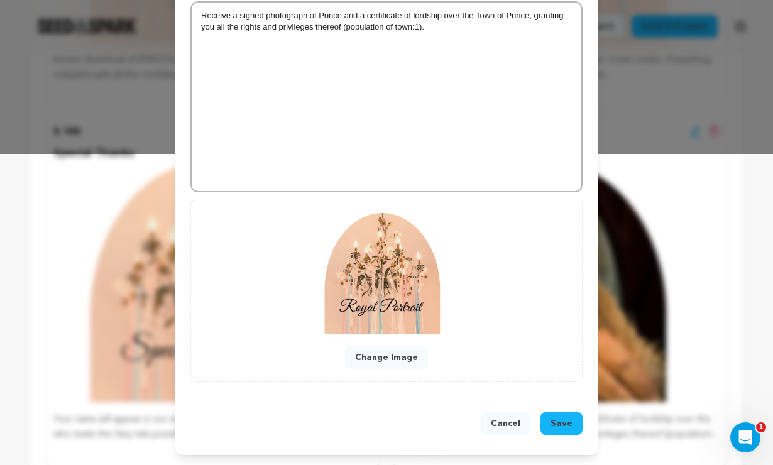
scroll to position [311, 0]
click at [567, 422] on span "Save" at bounding box center [561, 423] width 22 height 13
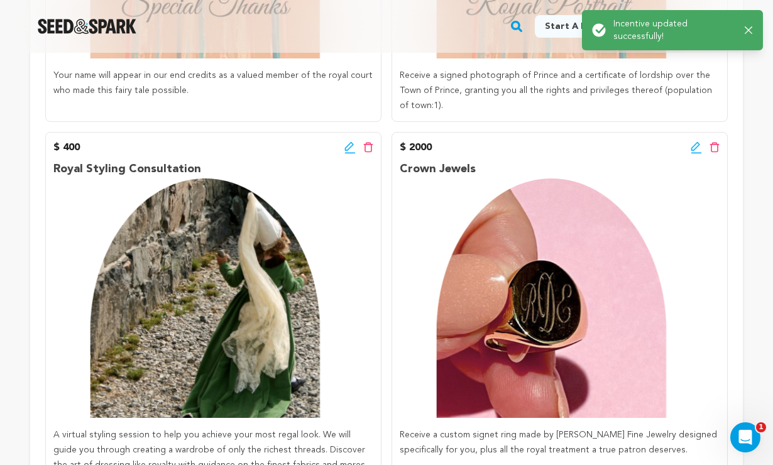
scroll to position [1329, 0]
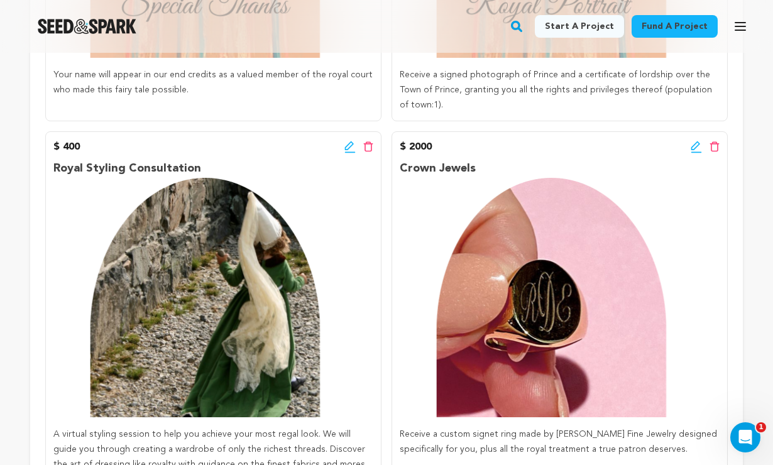
click at [352, 141] on icon at bounding box center [349, 147] width 11 height 13
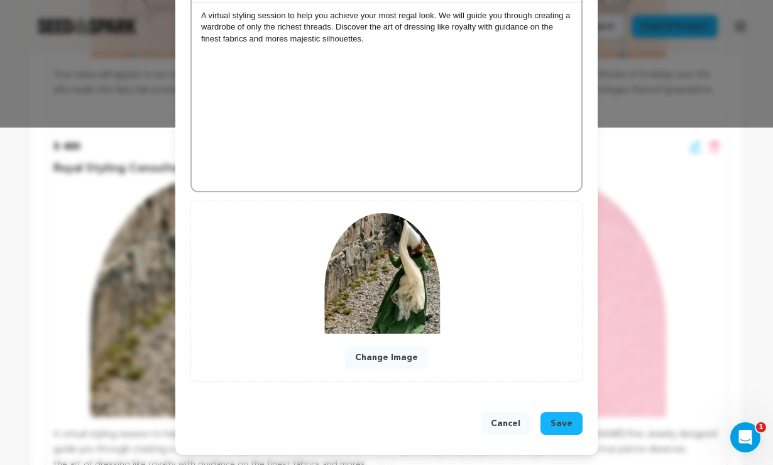
scroll to position [338, 0]
click at [384, 358] on button "Change Image" at bounding box center [386, 357] width 83 height 23
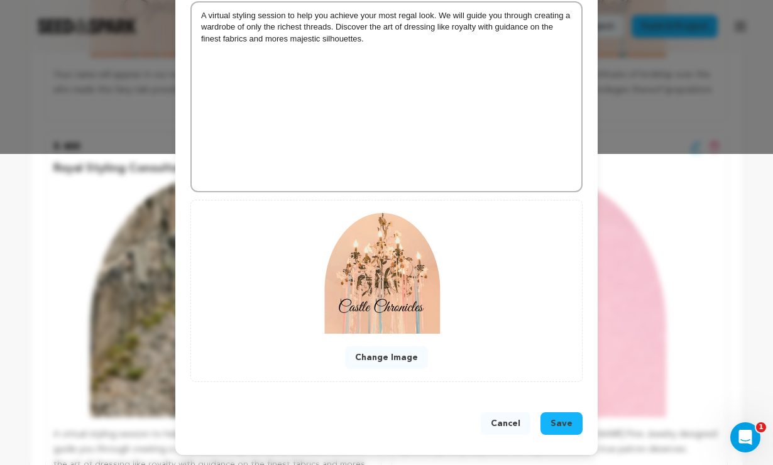
scroll to position [311, 0]
click at [560, 418] on span "Save" at bounding box center [561, 423] width 22 height 13
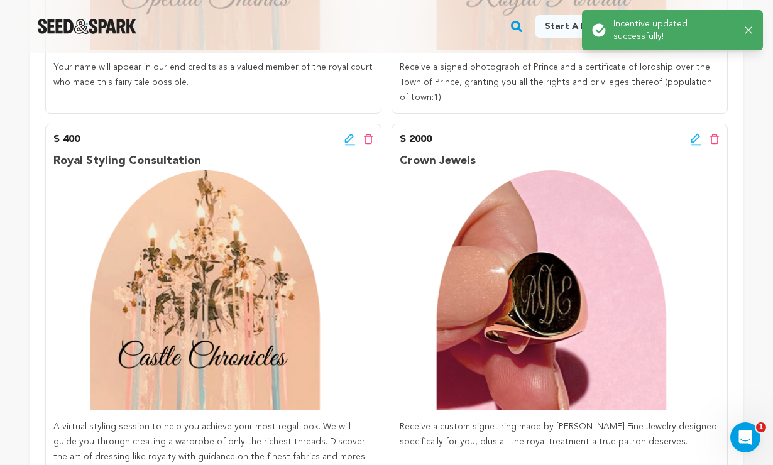
scroll to position [1336, 0]
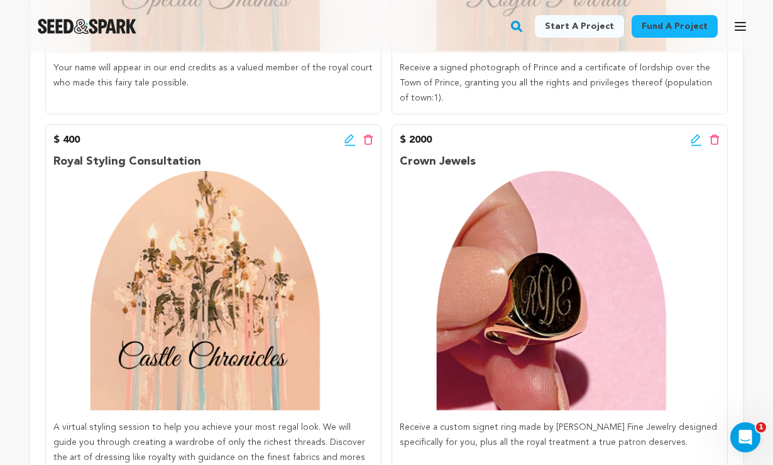
click at [695, 134] on icon at bounding box center [696, 140] width 11 height 13
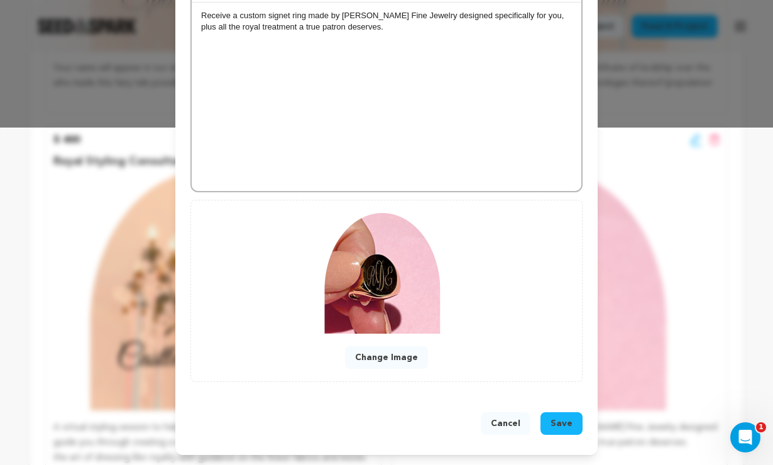
scroll to position [338, 0]
click at [398, 362] on button "Change Image" at bounding box center [386, 357] width 83 height 23
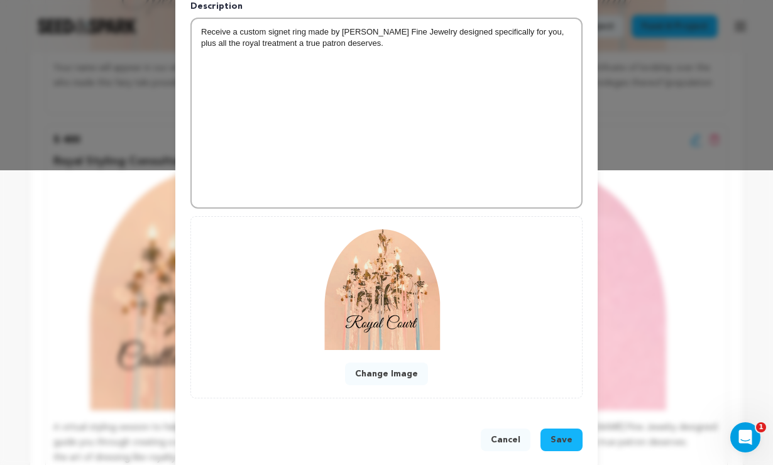
scroll to position [294, 0]
click at [569, 439] on span "Save" at bounding box center [561, 440] width 22 height 13
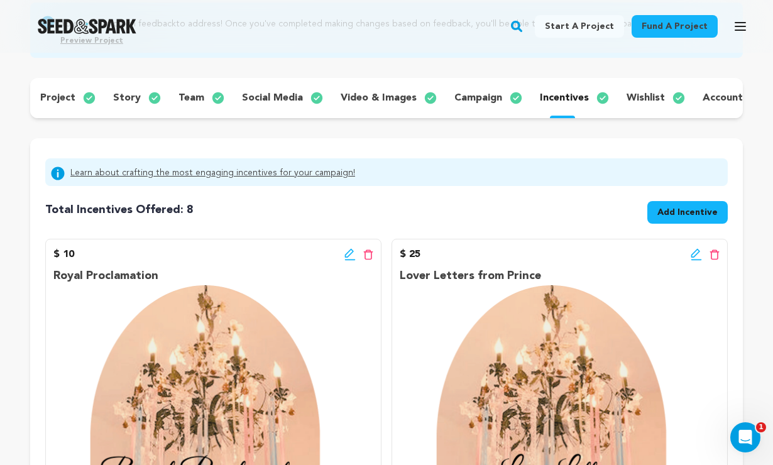
scroll to position [332, 0]
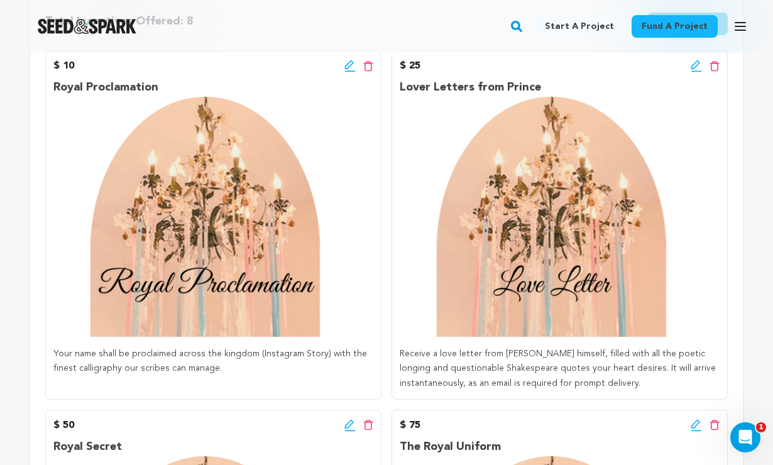
click at [698, 63] on icon at bounding box center [696, 66] width 11 height 13
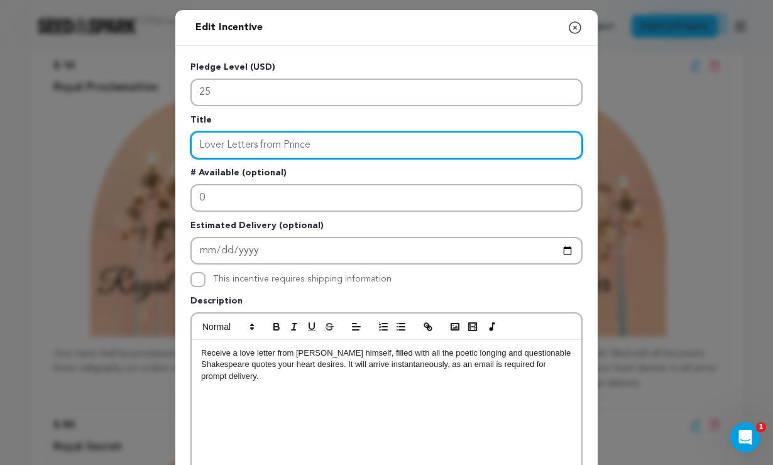
click at [258, 150] on input "Lover Letters from Prince" at bounding box center [386, 145] width 392 height 28
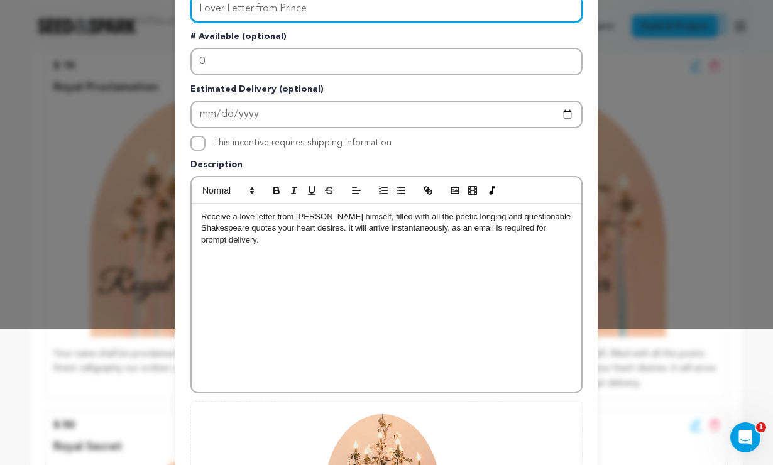
scroll to position [139, 0]
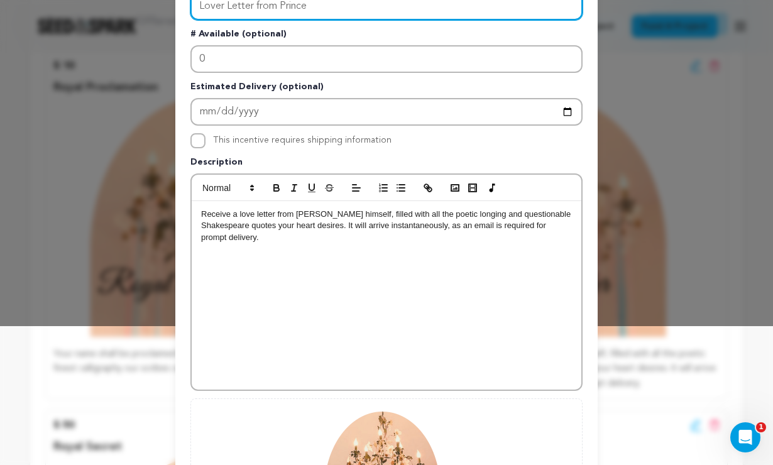
type input "Lover Letter from Prince"
click at [279, 227] on p "Receive a love letter from [PERSON_NAME] himself, filled with all the poetic lo…" at bounding box center [386, 226] width 371 height 35
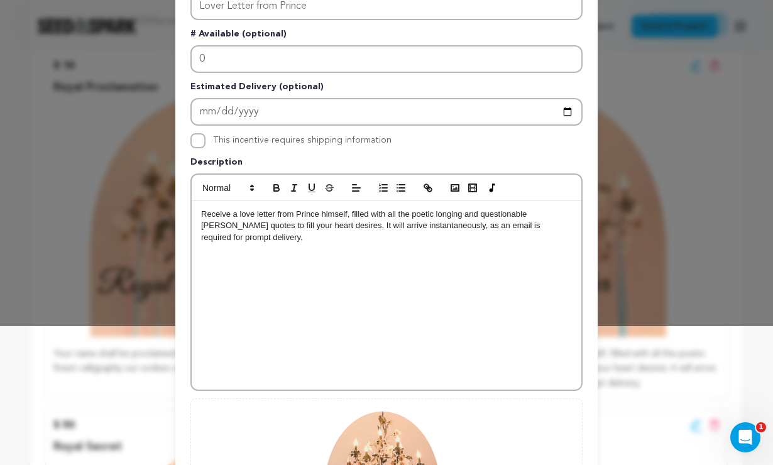
click at [334, 226] on p "Receive a love letter from Prince himself, filled with all the poetic longing a…" at bounding box center [386, 226] width 371 height 35
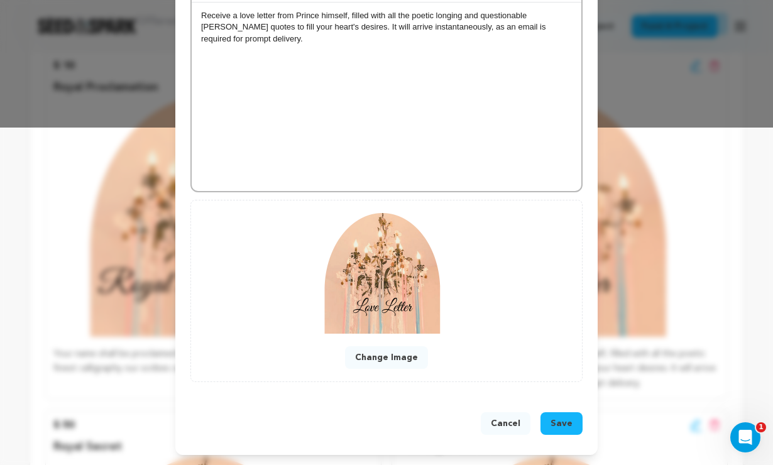
scroll to position [338, 0]
click at [560, 423] on span "Save" at bounding box center [561, 423] width 22 height 13
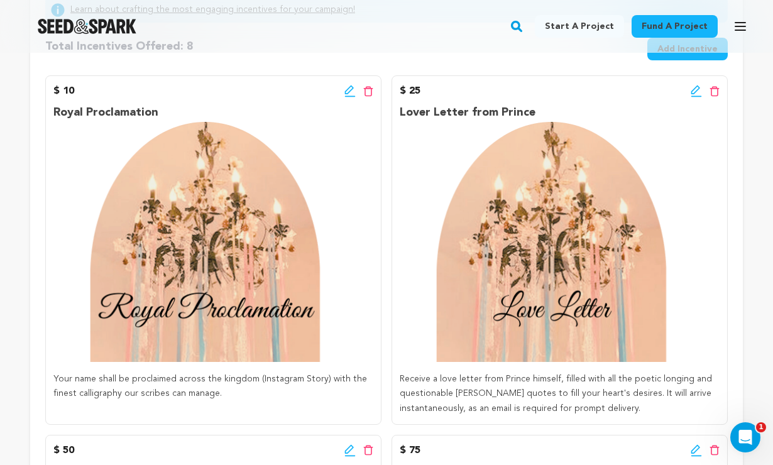
scroll to position [307, 0]
click at [694, 92] on icon at bounding box center [696, 91] width 11 height 13
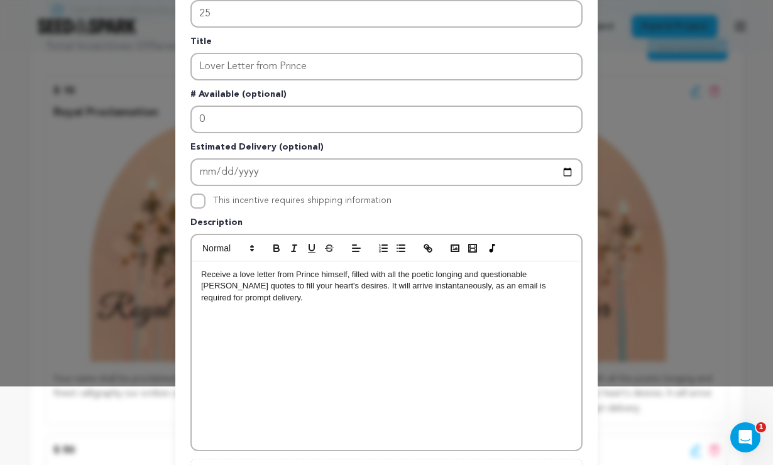
scroll to position [81, 0]
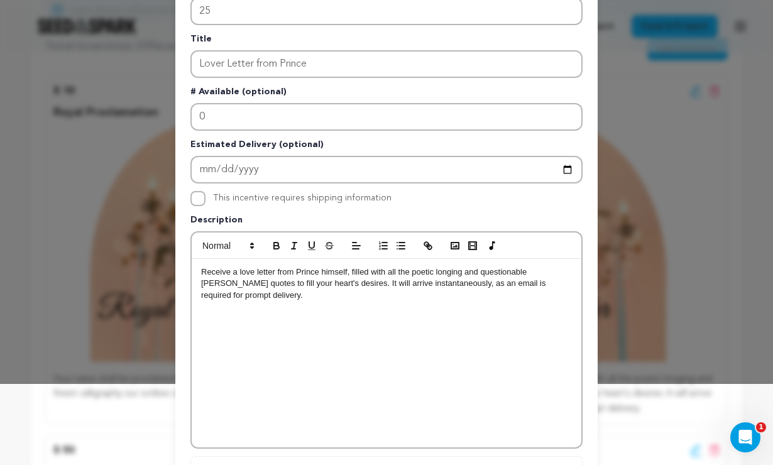
click at [239, 272] on p "Receive a love letter from Prince himself, filled with all the poetic longing a…" at bounding box center [386, 283] width 371 height 35
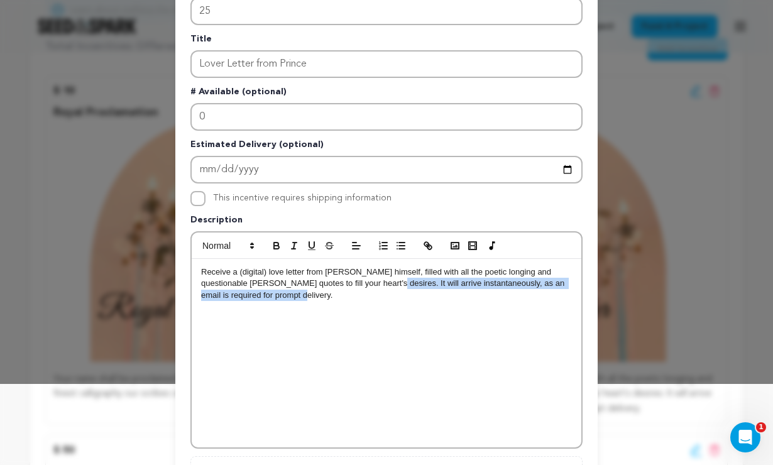
drag, startPoint x: 269, startPoint y: 297, endPoint x: 371, endPoint y: 285, distance: 103.1
click at [371, 285] on p "Receive a (digital) love letter from [PERSON_NAME] himself, filled with all the…" at bounding box center [386, 283] width 371 height 35
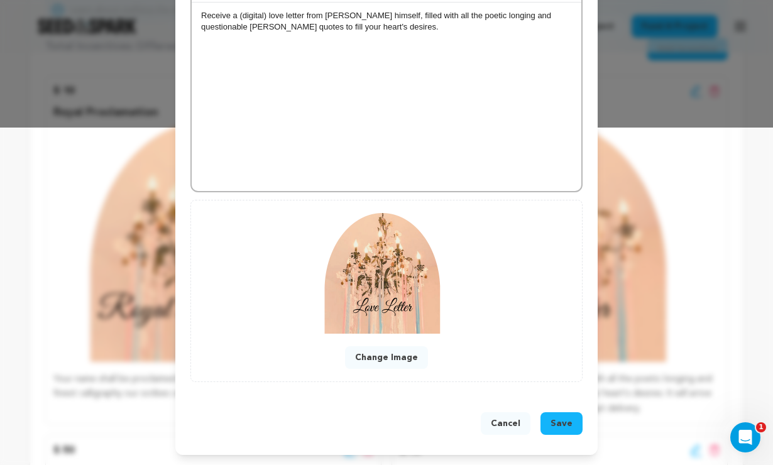
scroll to position [338, 0]
click at [567, 430] on button "Save" at bounding box center [561, 423] width 42 height 23
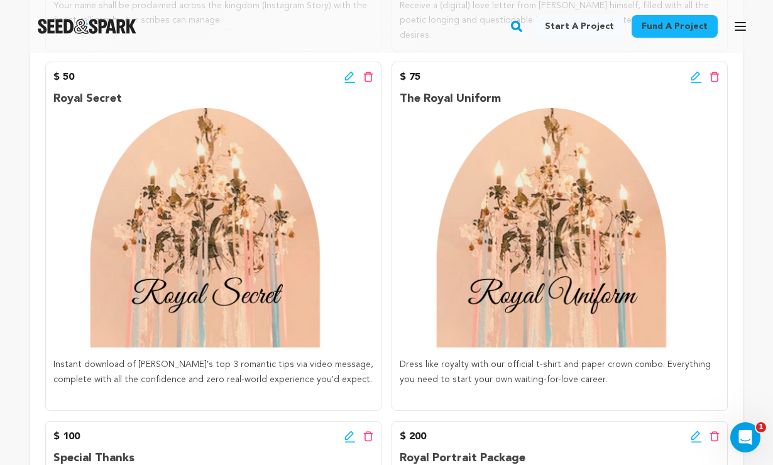
scroll to position [680, 0]
click at [347, 72] on icon at bounding box center [349, 76] width 9 height 9
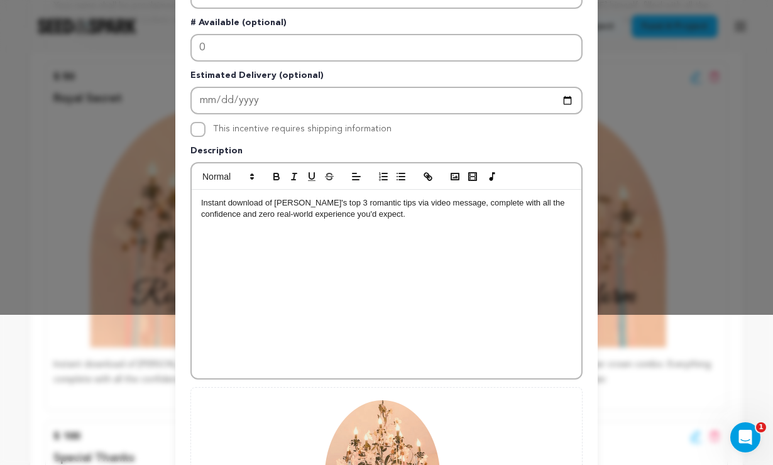
scroll to position [151, 0]
drag, startPoint x: 264, startPoint y: 204, endPoint x: 187, endPoint y: 200, distance: 76.7
click at [187, 200] on div "Pledge Level (USD) 50 Title Royal Secret # Available (optional) 0 Estimated Del…" at bounding box center [386, 239] width 422 height 689
drag, startPoint x: 430, startPoint y: 204, endPoint x: 364, endPoint y: 205, distance: 66.0
click at [364, 205] on p "Video footage of [PERSON_NAME]'s top 3 romantic tips via video message, complet…" at bounding box center [386, 208] width 371 height 23
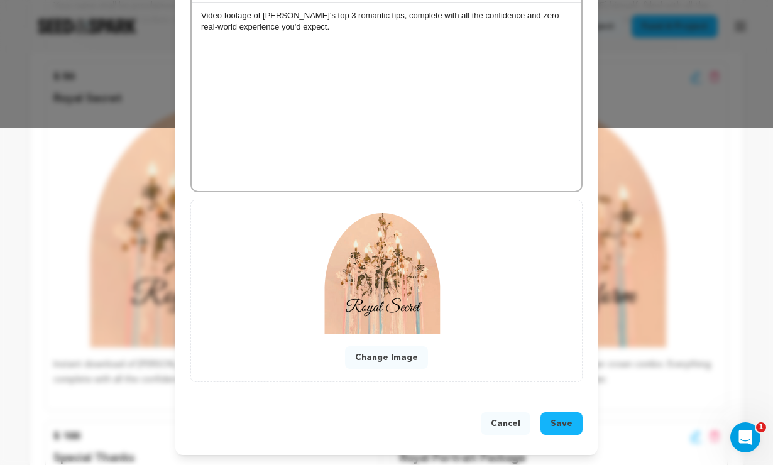
scroll to position [338, 0]
click at [560, 426] on span "Save" at bounding box center [561, 423] width 22 height 13
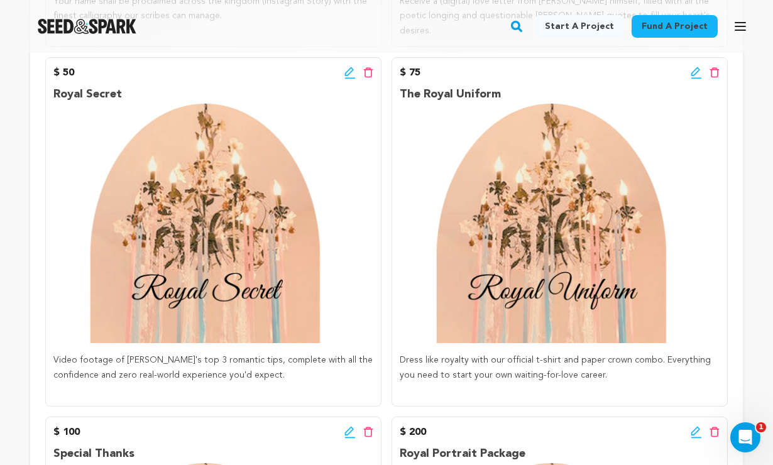
scroll to position [684, 0]
click at [344, 65] on div "$ 50 Edit incentive button Delete incentive button" at bounding box center [213, 72] width 320 height 15
click at [351, 67] on icon at bounding box center [349, 71] width 9 height 9
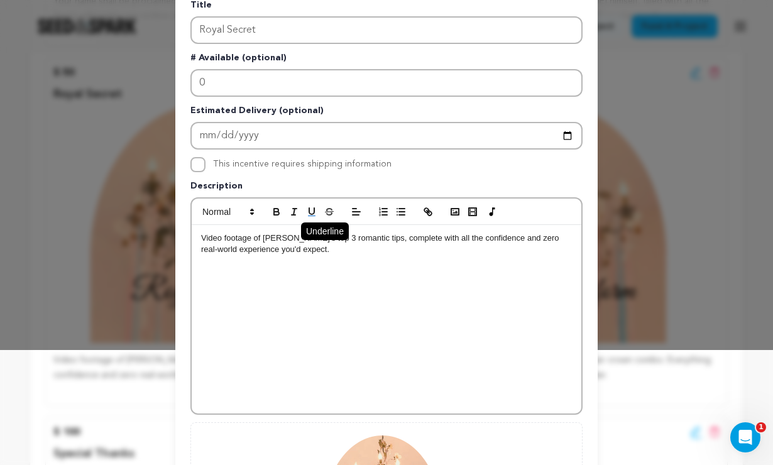
scroll to position [125, 0]
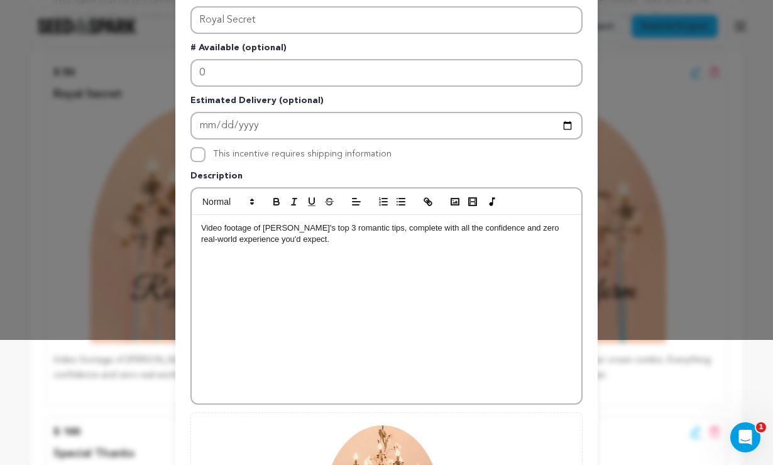
click at [315, 231] on p "Video footage of [PERSON_NAME]'s top 3 romantic tips, complete with all the con…" at bounding box center [386, 233] width 371 height 23
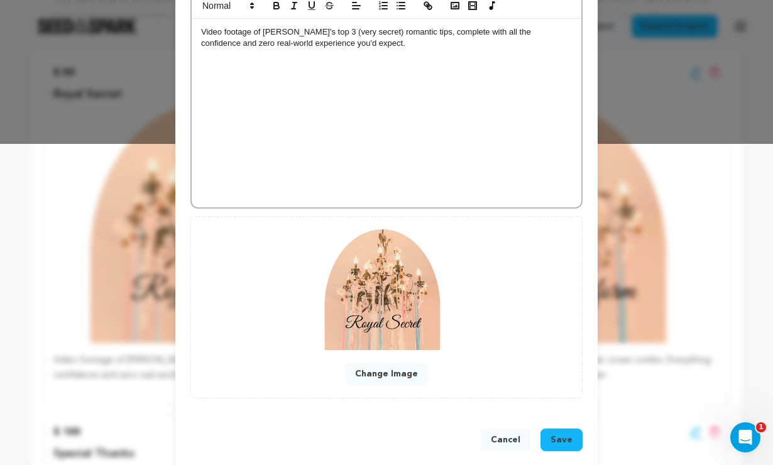
scroll to position [332, 0]
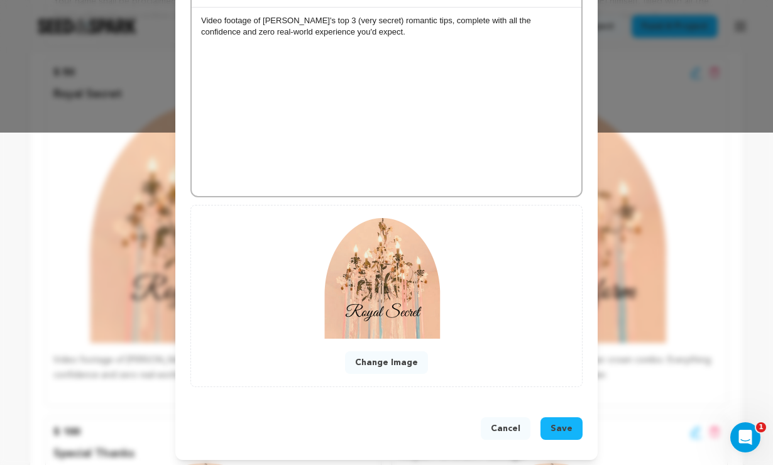
click at [554, 428] on span "Save" at bounding box center [561, 428] width 22 height 13
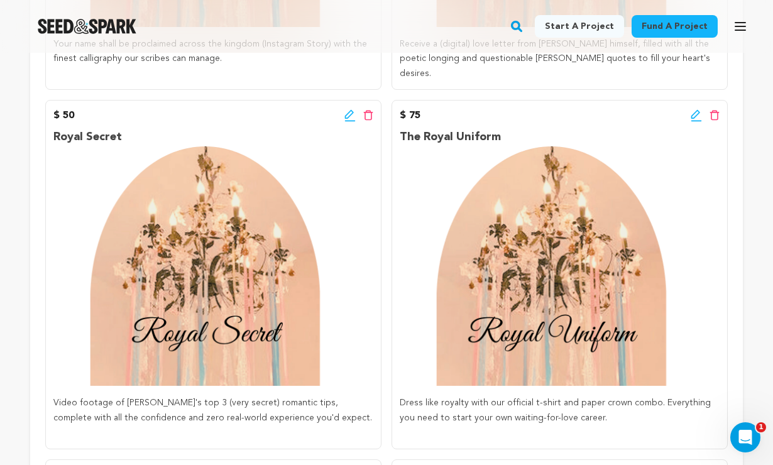
scroll to position [572, 0]
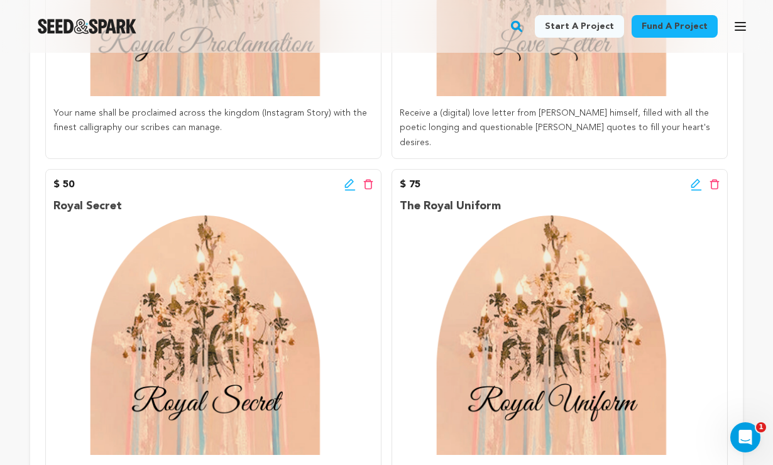
click at [691, 179] on icon at bounding box center [695, 183] width 9 height 9
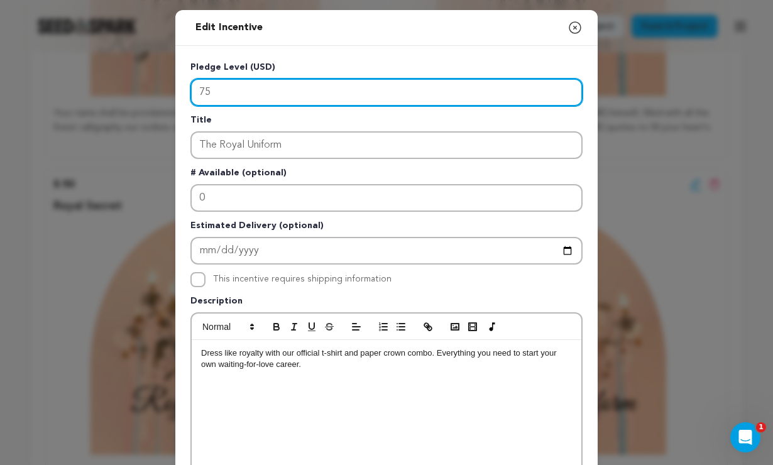
click at [214, 92] on input "75" at bounding box center [386, 93] width 392 height 28
type input "7"
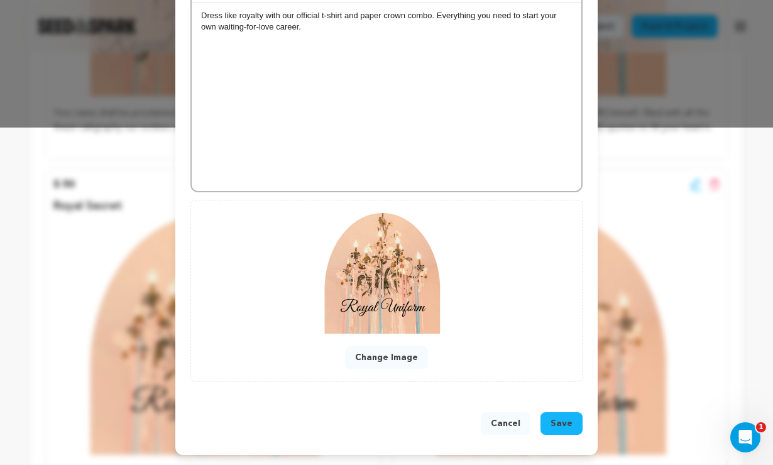
scroll to position [338, 0]
type input "100"
click at [558, 417] on span "Save" at bounding box center [561, 423] width 22 height 13
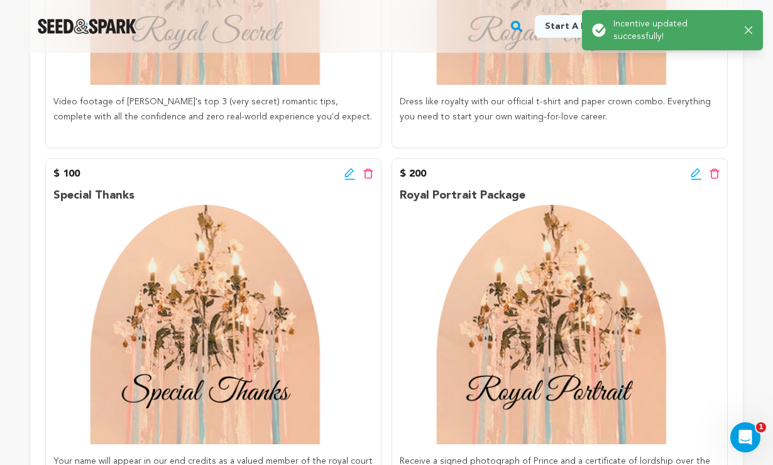
scroll to position [953, 0]
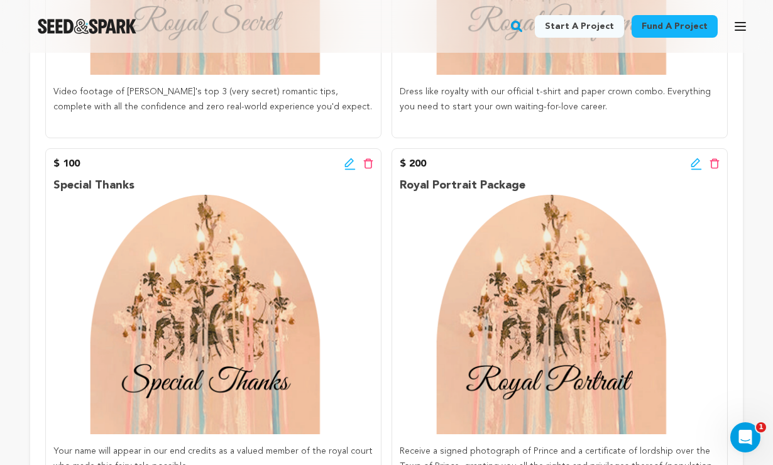
click at [344, 158] on icon at bounding box center [349, 164] width 11 height 13
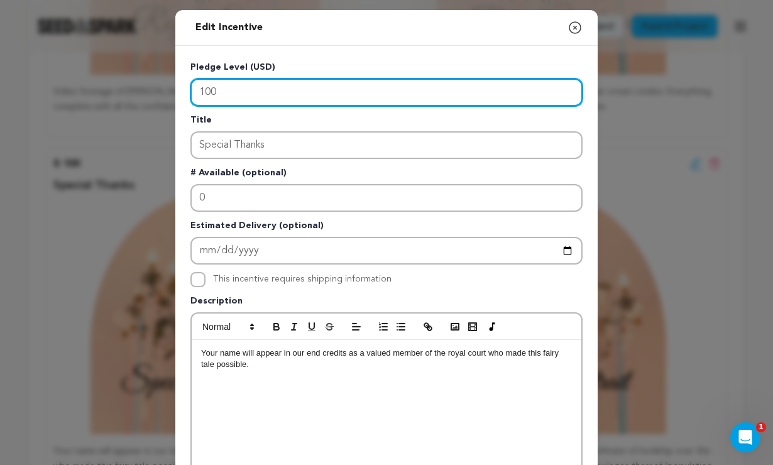
click at [225, 93] on input "100" at bounding box center [386, 93] width 392 height 28
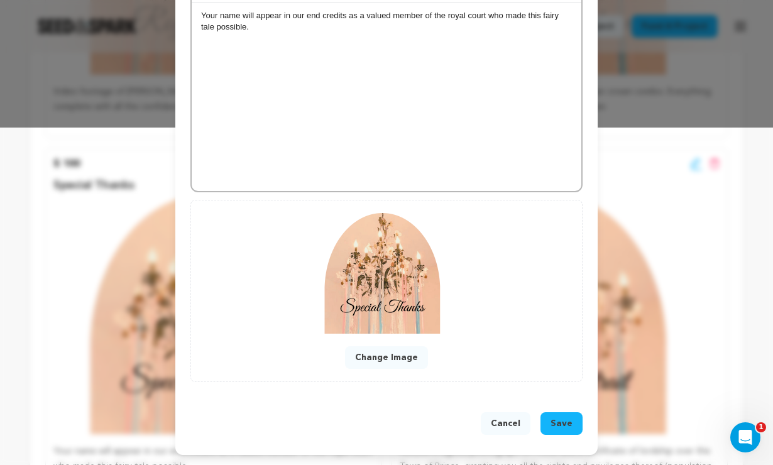
scroll to position [338, 0]
type input "150"
click at [561, 432] on button "Save" at bounding box center [561, 423] width 42 height 23
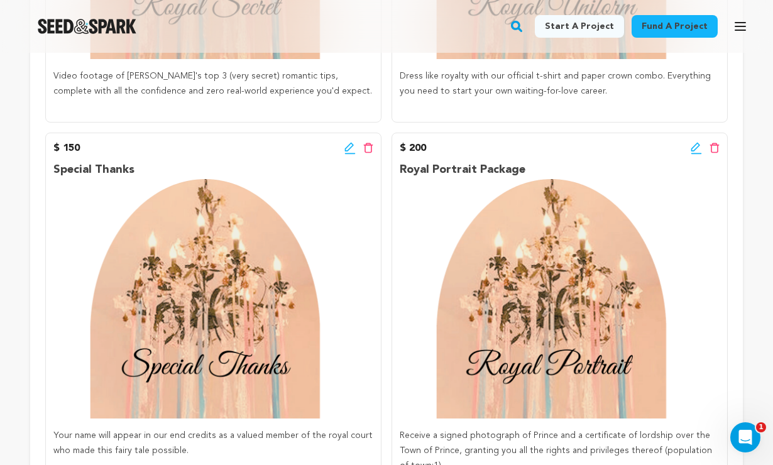
scroll to position [966, 0]
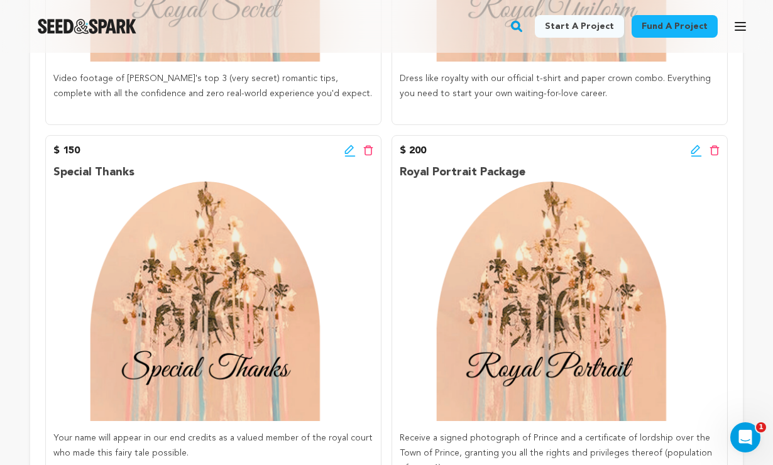
click at [692, 145] on icon at bounding box center [695, 149] width 9 height 9
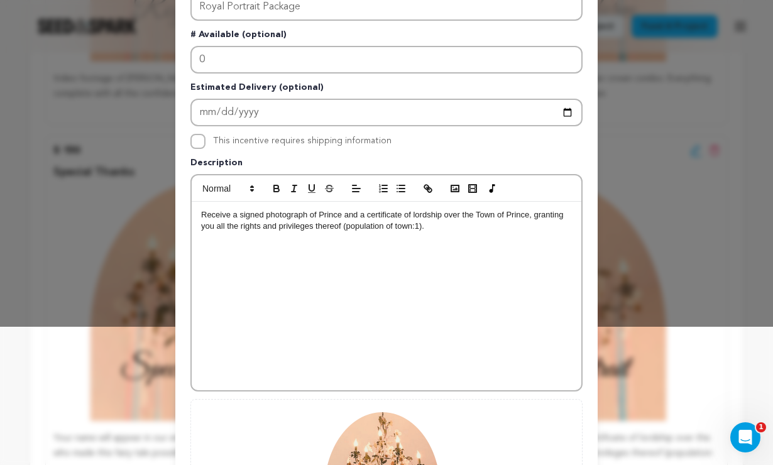
scroll to position [143, 0]
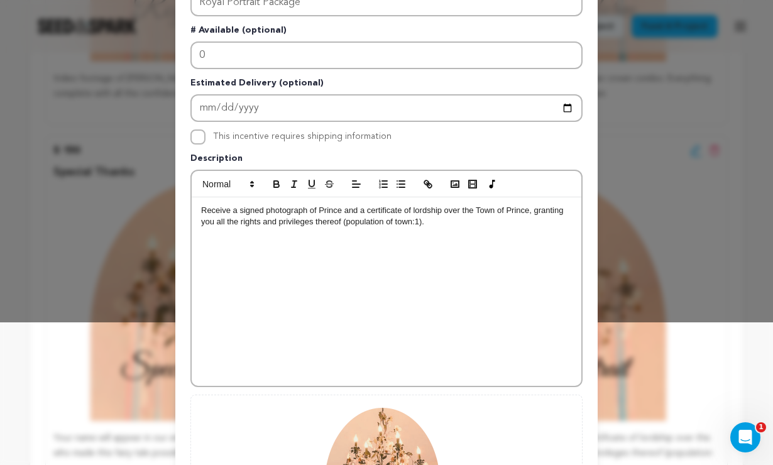
click at [200, 140] on input "This incentive requires shipping information" at bounding box center [197, 136] width 15 height 15
checkbox input "true"
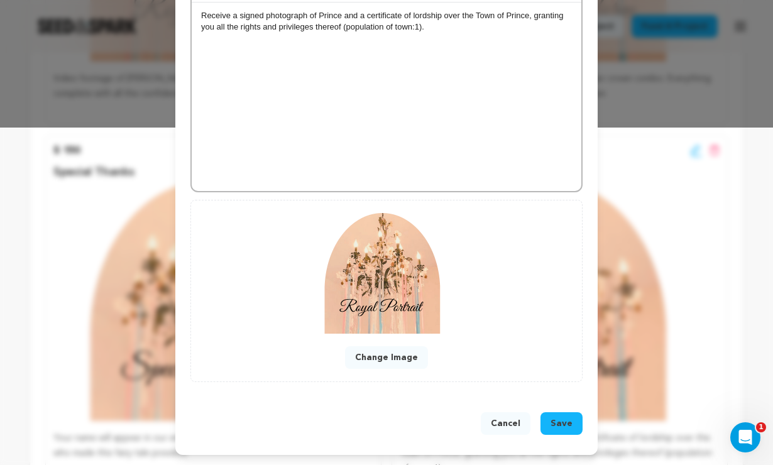
scroll to position [338, 0]
click at [565, 427] on span "Save" at bounding box center [561, 423] width 22 height 13
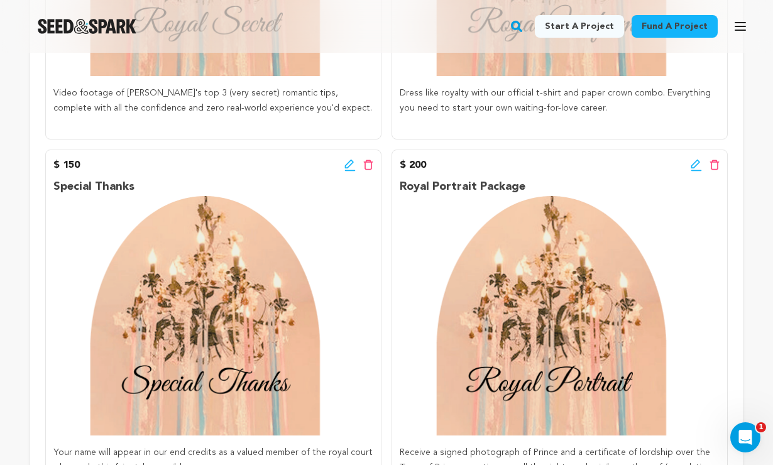
scroll to position [951, 0]
click at [689, 158] on div "$ 200 Edit incentive button Delete incentive button" at bounding box center [560, 165] width 320 height 15
click at [699, 160] on icon at bounding box center [696, 166] width 11 height 13
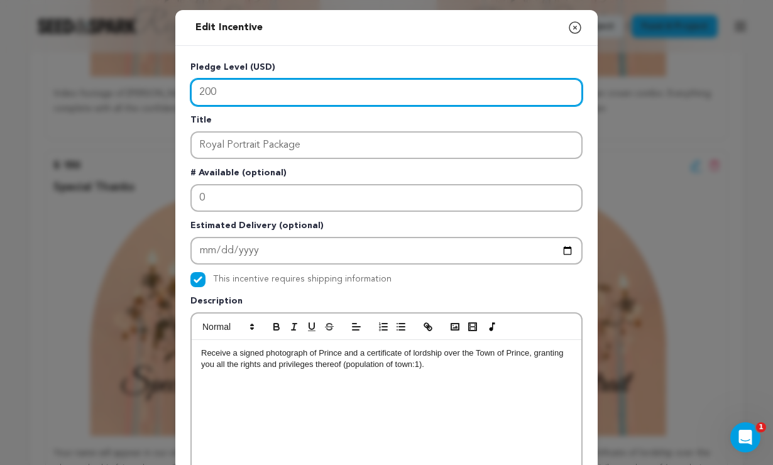
click at [210, 94] on input "200" at bounding box center [386, 93] width 392 height 28
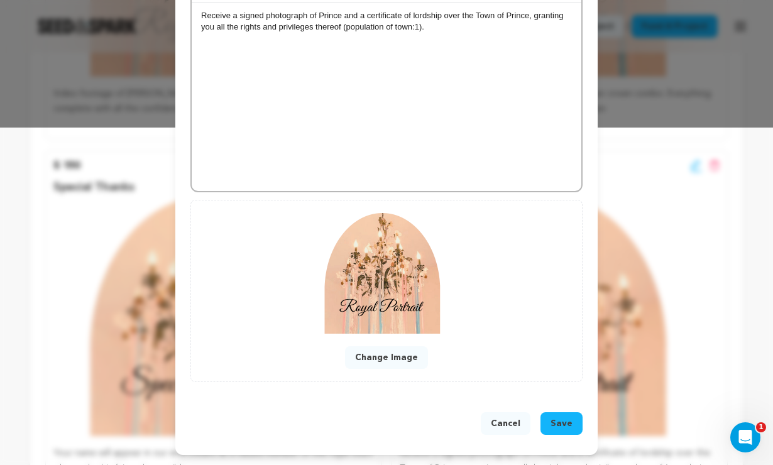
scroll to position [338, 0]
type input "250"
click at [563, 430] on button "Save" at bounding box center [561, 423] width 42 height 23
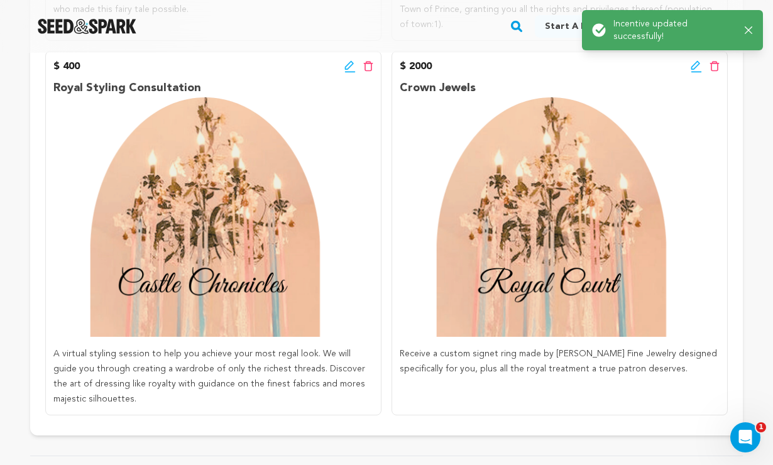
scroll to position [1289, 0]
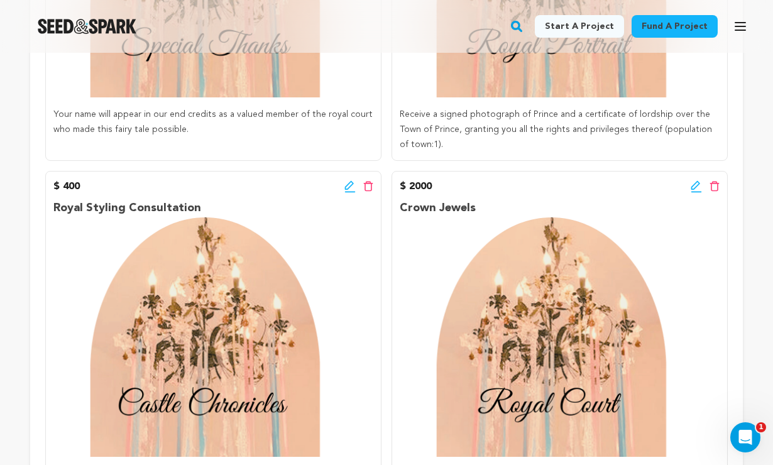
click at [347, 180] on icon at bounding box center [349, 186] width 11 height 13
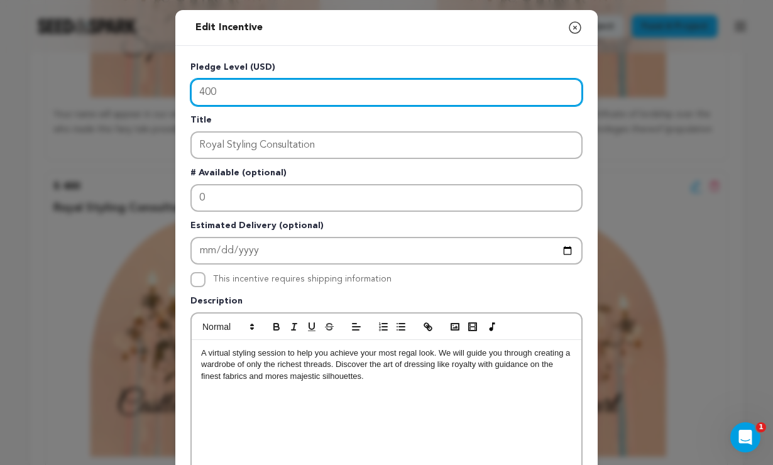
drag, startPoint x: 230, startPoint y: 95, endPoint x: 192, endPoint y: 66, distance: 48.0
click at [192, 66] on div "Pledge Level (USD) 400" at bounding box center [386, 83] width 392 height 45
type input "500"
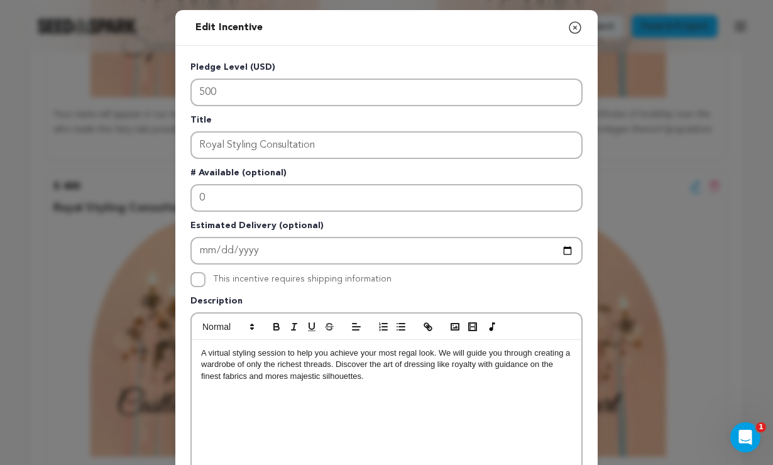
drag, startPoint x: 367, startPoint y: 381, endPoint x: 216, endPoint y: 347, distance: 155.0
click at [216, 347] on p "A virtual styling session to help you achieve your most regal look. We will gui…" at bounding box center [386, 364] width 371 height 35
drag, startPoint x: 325, startPoint y: 369, endPoint x: 197, endPoint y: 350, distance: 128.9
click at [197, 350] on div "A "day in the life" video of Prince at his castle (during filming) plus an excl…" at bounding box center [387, 434] width 390 height 188
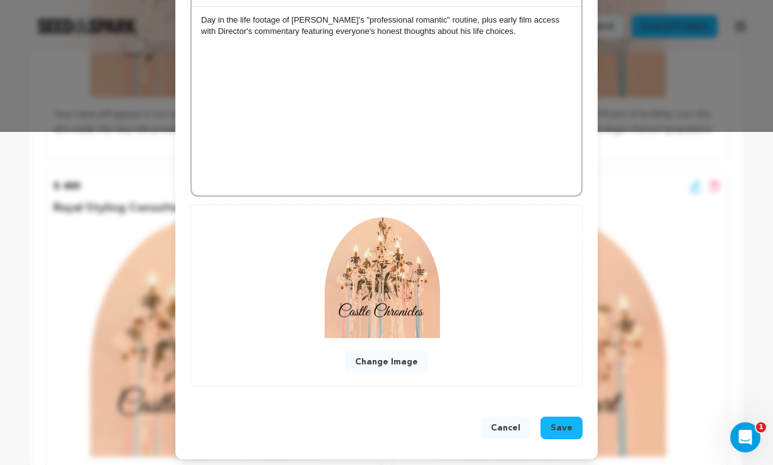
scroll to position [337, 0]
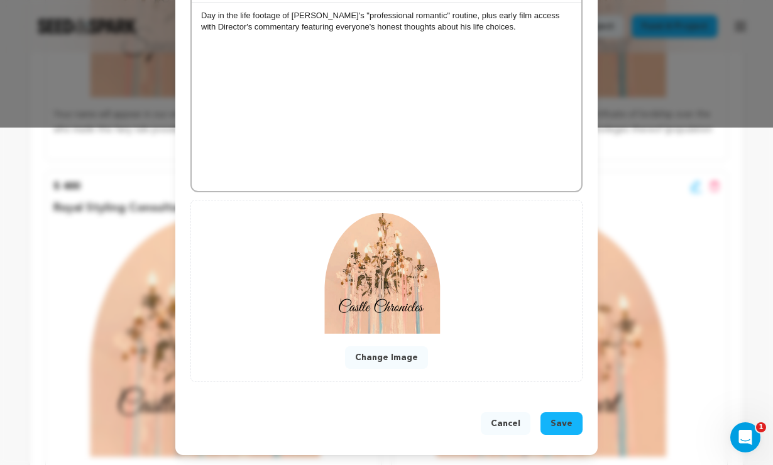
click at [558, 423] on span "Save" at bounding box center [561, 423] width 22 height 13
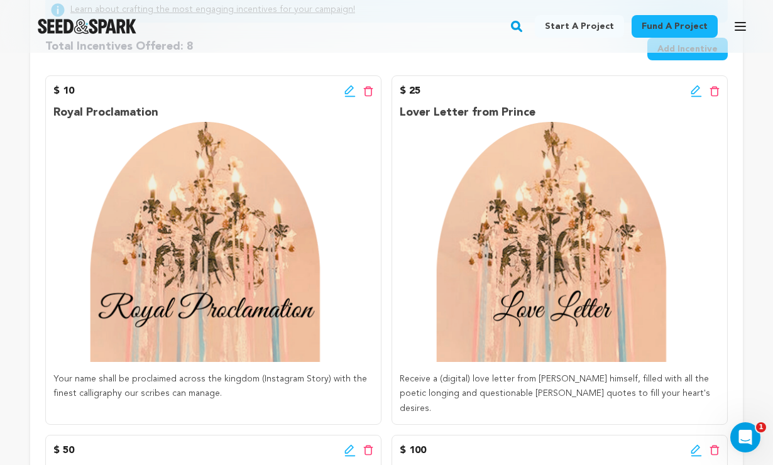
scroll to position [307, 0]
click at [347, 93] on icon at bounding box center [349, 89] width 9 height 9
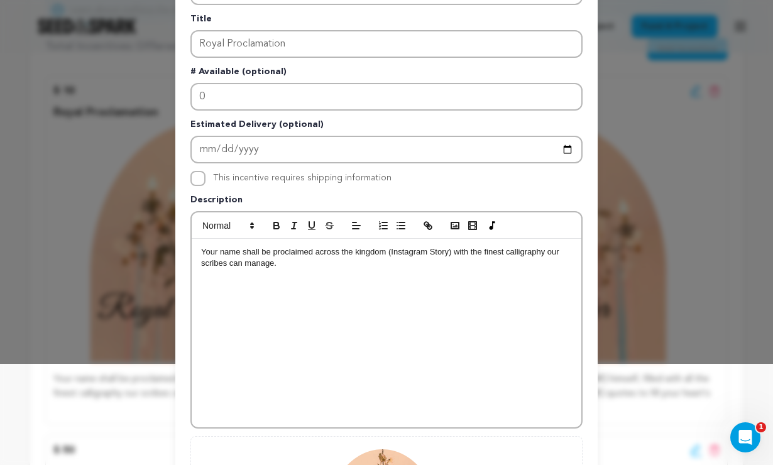
scroll to position [102, 0]
drag, startPoint x: 545, startPoint y: 253, endPoint x: 507, endPoint y: 254, distance: 37.7
click at [507, 254] on p "Your name shall be proclaimed across the kingdom (Instagram Story) with the fin…" at bounding box center [386, 256] width 371 height 23
click at [272, 263] on p "Your name shall be proclaimed across the kingdom (Instagram Story) with the fin…" at bounding box center [386, 256] width 371 height 23
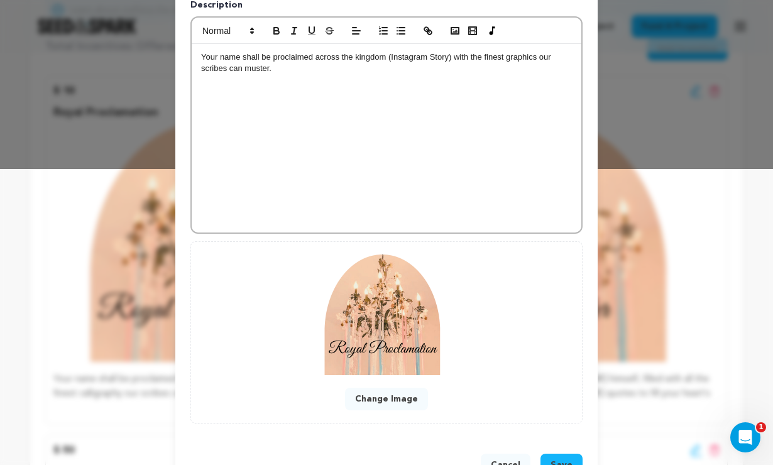
scroll to position [306, 0]
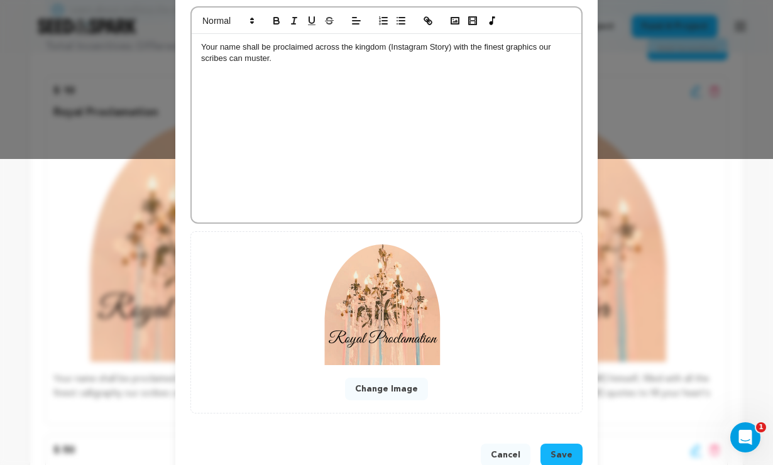
click at [565, 445] on button "Save" at bounding box center [561, 455] width 42 height 23
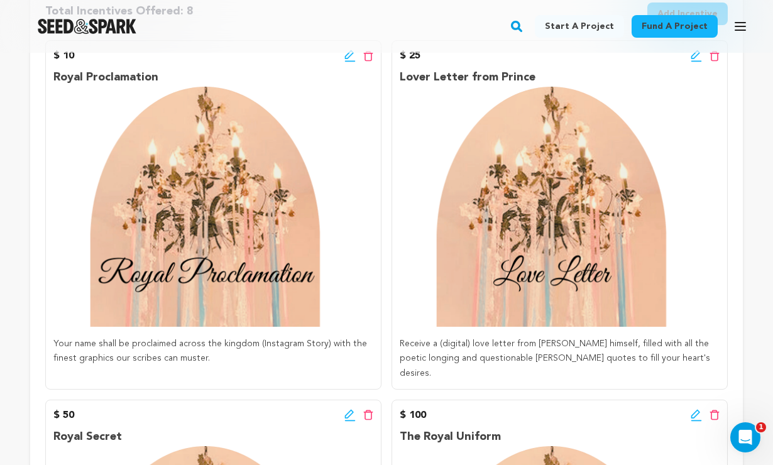
scroll to position [342, 0]
click at [695, 58] on icon at bounding box center [696, 56] width 11 height 13
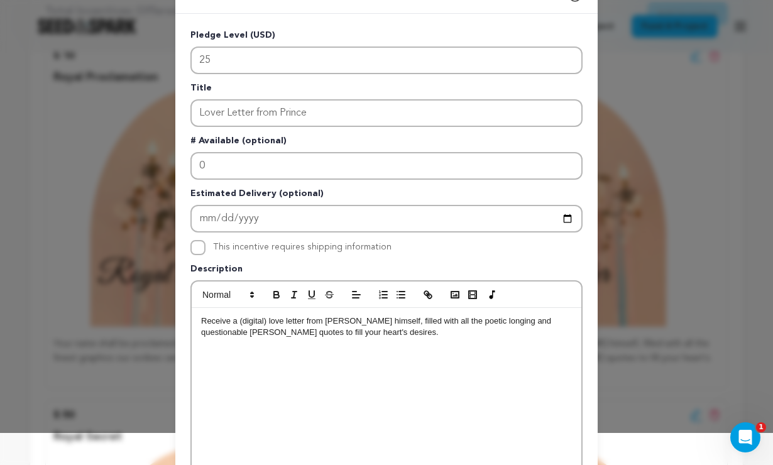
scroll to position [49, 0]
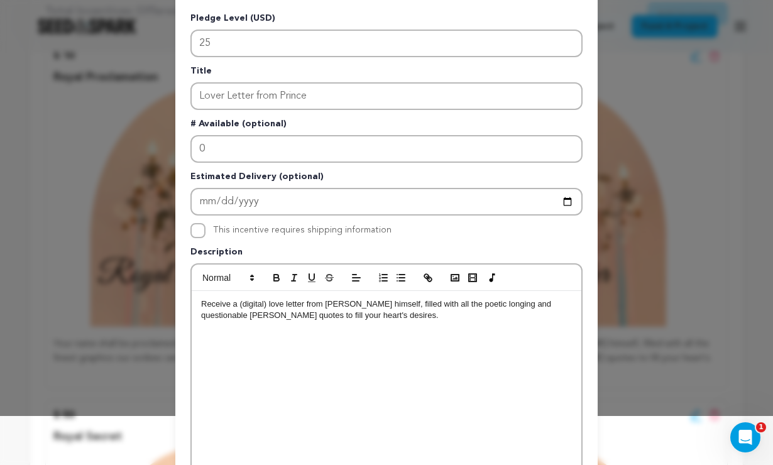
click at [239, 307] on p "Receive a (digital) love letter from [PERSON_NAME] himself, filled with all the…" at bounding box center [386, 309] width 371 height 23
click at [295, 303] on p "Receive a heartfelt digital) love letter from [PERSON_NAME] himself, filled wit…" at bounding box center [386, 309] width 371 height 23
click at [425, 307] on p "Receive a heartfelt digital love letter from [PERSON_NAME] himself, filled with…" at bounding box center [386, 309] width 371 height 23
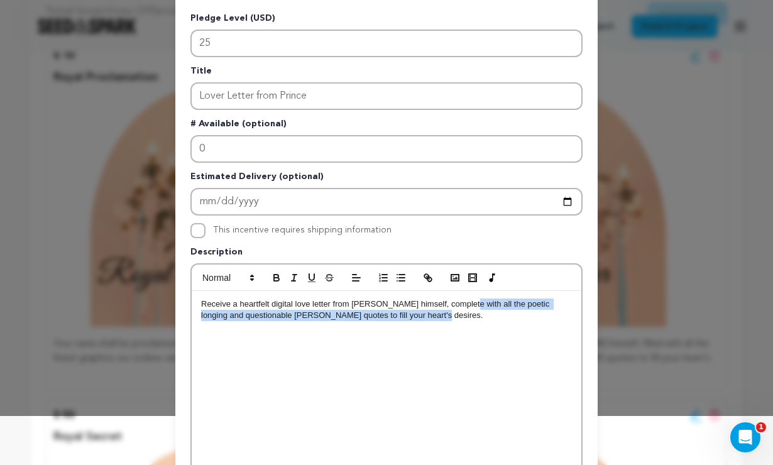
drag, startPoint x: 419, startPoint y: 320, endPoint x: 460, endPoint y: 305, distance: 43.5
click at [460, 305] on p "Receive a heartfelt digital love letter from [PERSON_NAME] himself, complete wi…" at bounding box center [386, 309] width 371 height 23
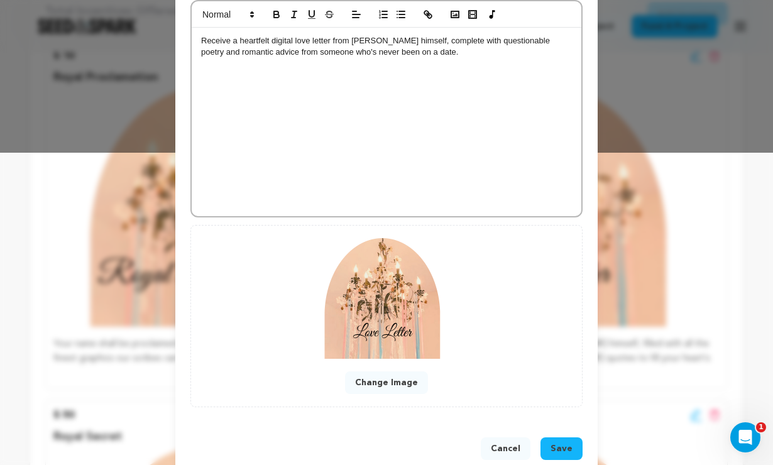
scroll to position [316, 0]
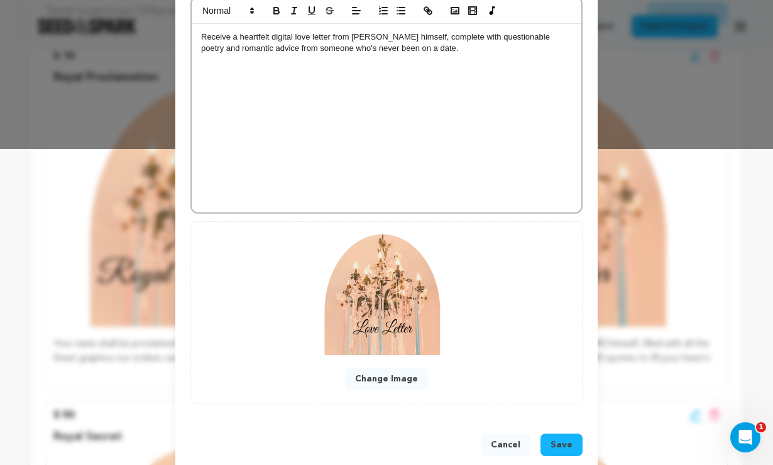
click at [562, 445] on span "Save" at bounding box center [561, 445] width 22 height 13
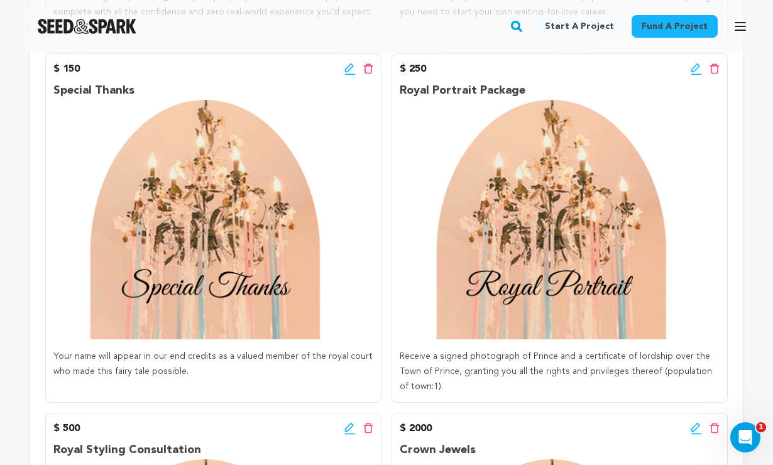
scroll to position [1056, 0]
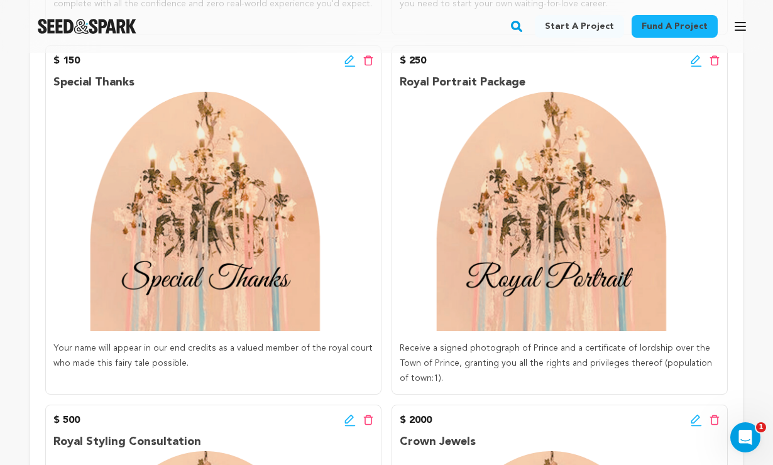
click at [350, 58] on icon at bounding box center [349, 61] width 11 height 13
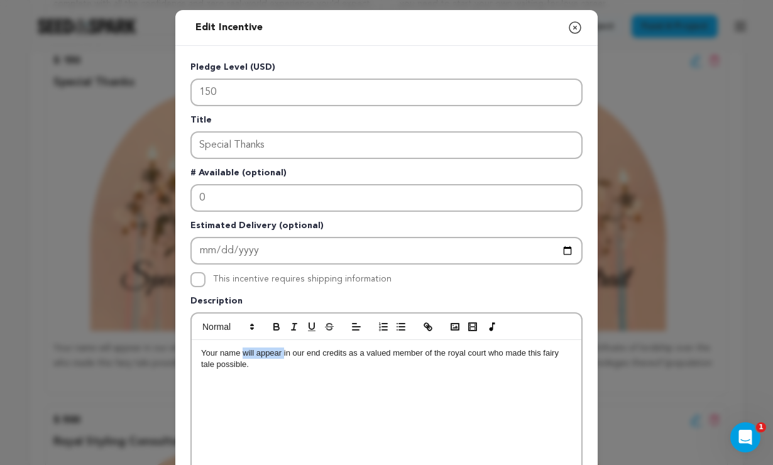
drag, startPoint x: 283, startPoint y: 354, endPoint x: 243, endPoint y: 354, distance: 40.2
click at [243, 354] on p "Your name will appear in our end credits as a valued member of the royal court …" at bounding box center [386, 358] width 371 height 23
drag, startPoint x: 251, startPoint y: 368, endPoint x: 376, endPoint y: 357, distance: 125.5
click at [376, 357] on p "Your name immortalized in our end credits as a valued member of the royal court…" at bounding box center [386, 358] width 371 height 23
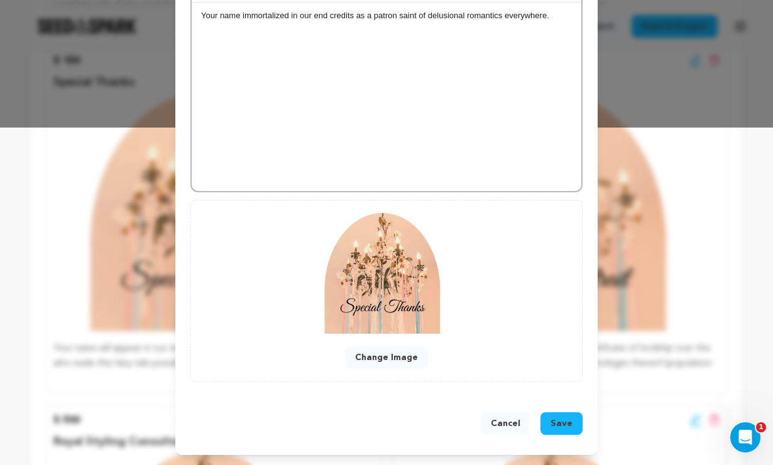
scroll to position [338, 0]
click at [571, 420] on span "Save" at bounding box center [561, 423] width 22 height 13
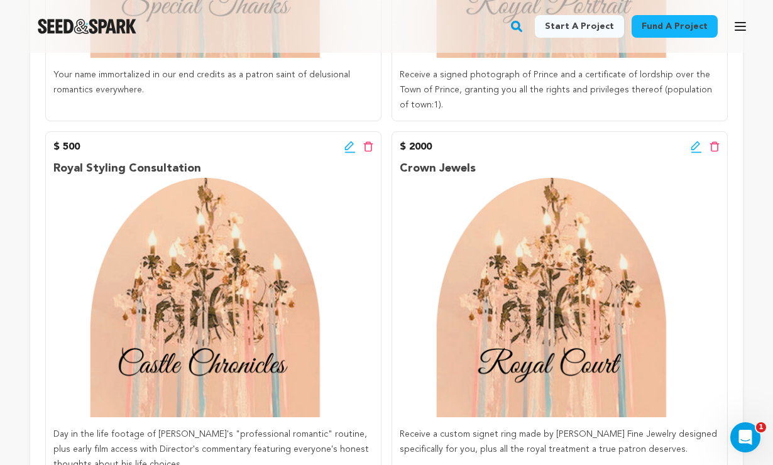
scroll to position [1332, 0]
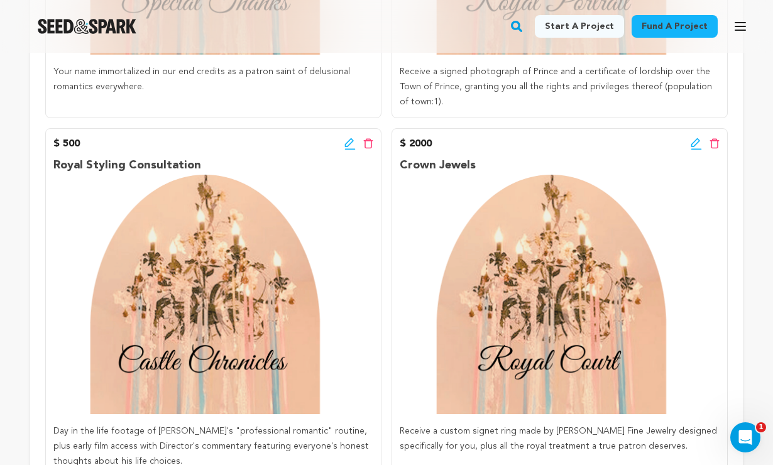
click at [352, 138] on icon at bounding box center [349, 142] width 9 height 9
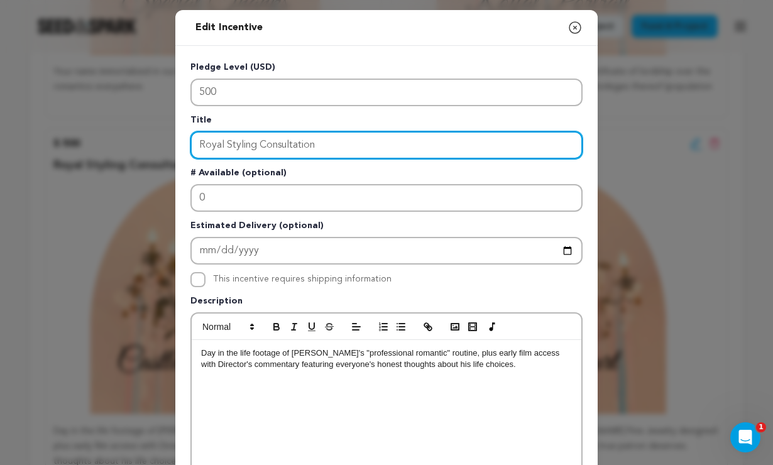
drag, startPoint x: 323, startPoint y: 146, endPoint x: 228, endPoint y: 112, distance: 100.8
click at [228, 112] on div "Pledge Level (USD) 500 Title Royal Styling Consultation # Available (optional) …" at bounding box center [386, 390] width 392 height 658
type input "Castle Chronicles"
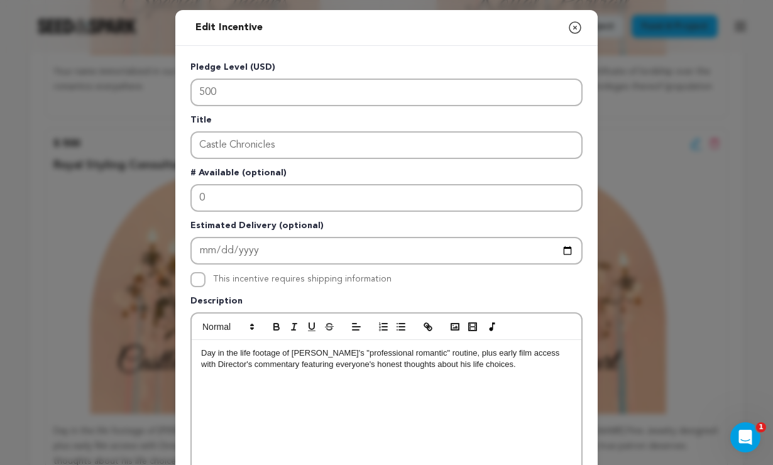
click at [540, 356] on p "Day in the life footage of [PERSON_NAME]'s "professional romantic" routine, plu…" at bounding box center [386, 358] width 371 height 23
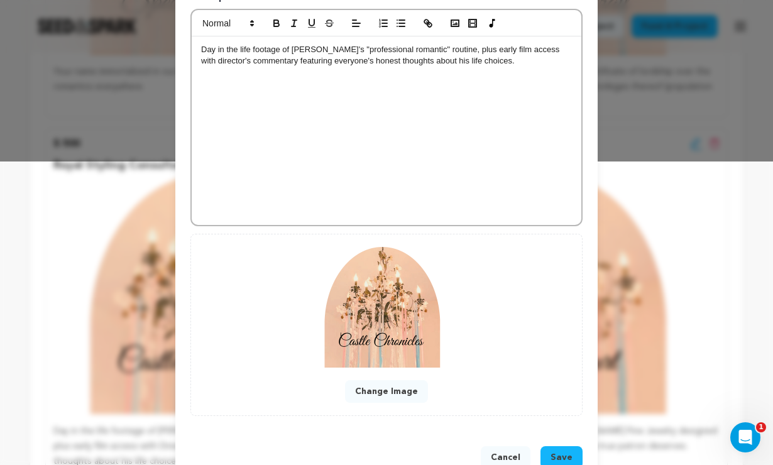
scroll to position [320, 0]
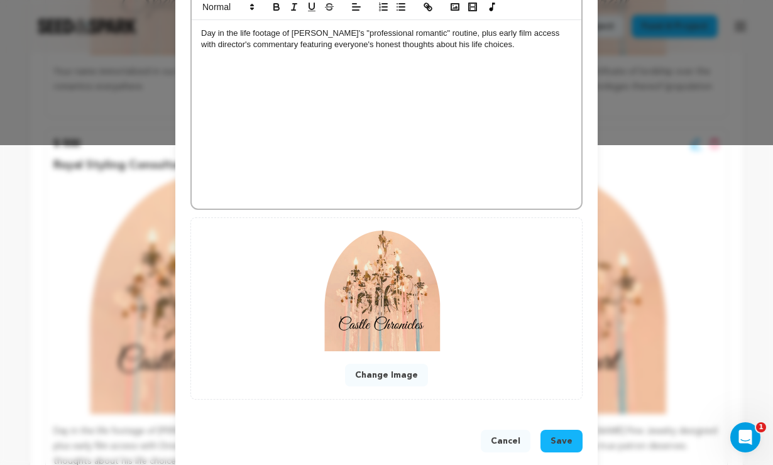
click at [562, 433] on button "Save" at bounding box center [561, 441] width 42 height 23
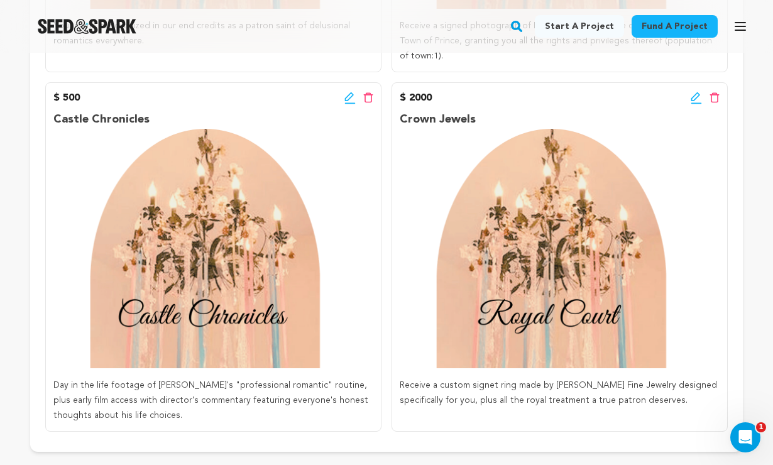
scroll to position [1379, 0]
click at [698, 91] on icon at bounding box center [696, 97] width 11 height 13
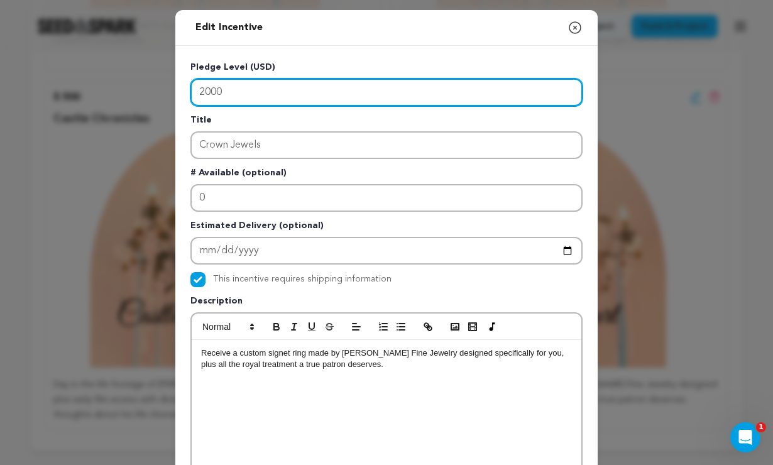
click at [204, 92] on input "2000" at bounding box center [386, 93] width 392 height 28
type input "1000"
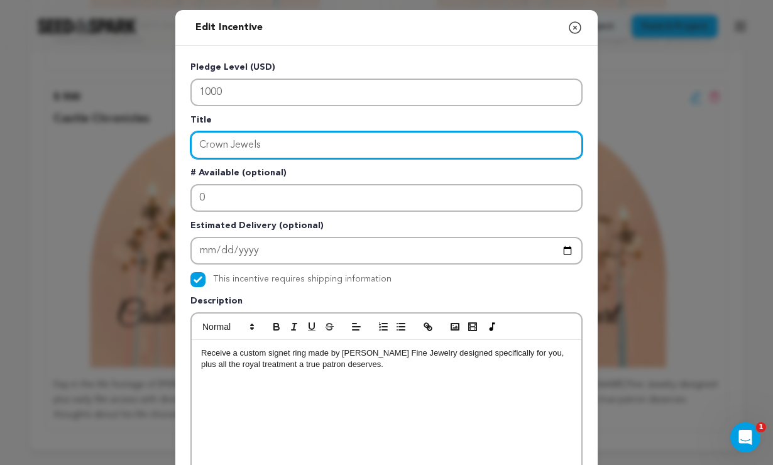
drag, startPoint x: 266, startPoint y: 143, endPoint x: 194, endPoint y: 116, distance: 77.4
click at [194, 116] on div "Title Crown Jewels" at bounding box center [386, 136] width 392 height 45
click at [210, 147] on input "Roal Court" at bounding box center [386, 145] width 392 height 28
type input "Royal Court"
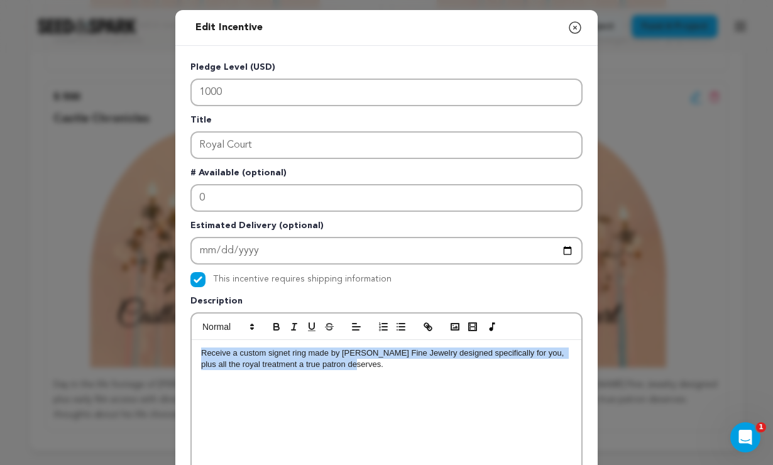
drag, startPoint x: 347, startPoint y: 364, endPoint x: 248, endPoint y: 336, distance: 103.1
click at [248, 336] on div "Receive a custom signet ring made by [PERSON_NAME] Fine Jewelry designed specif…" at bounding box center [386, 420] width 392 height 217
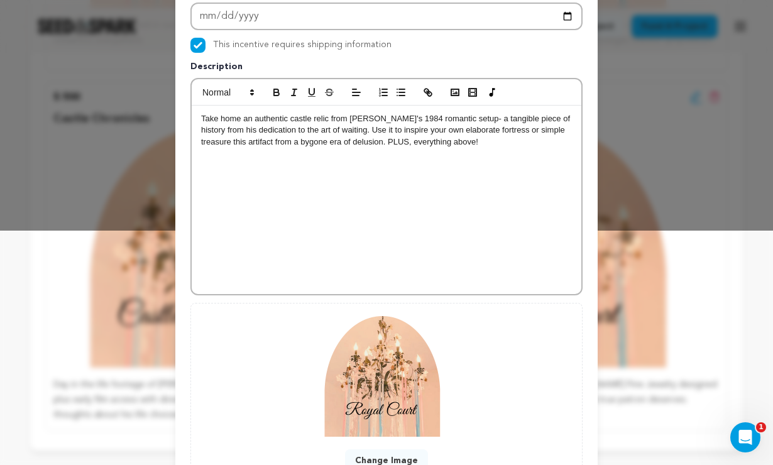
scroll to position [232, 0]
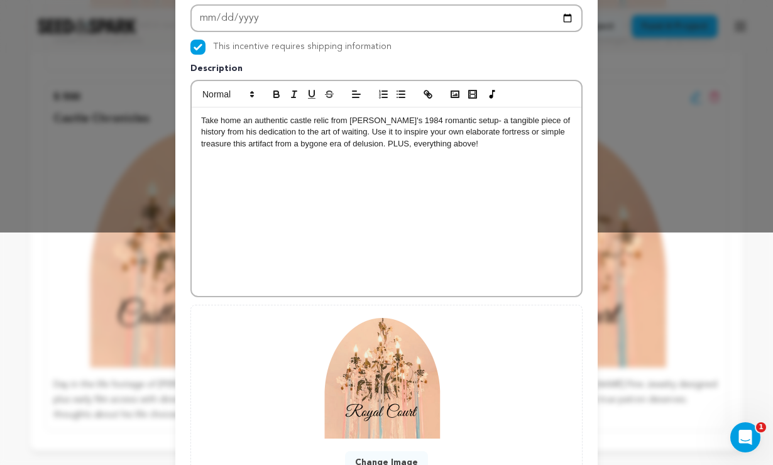
click at [202, 122] on p "Take home an authentic castle relic from [PERSON_NAME]'s 1984 romantic setup- a…" at bounding box center [386, 132] width 371 height 35
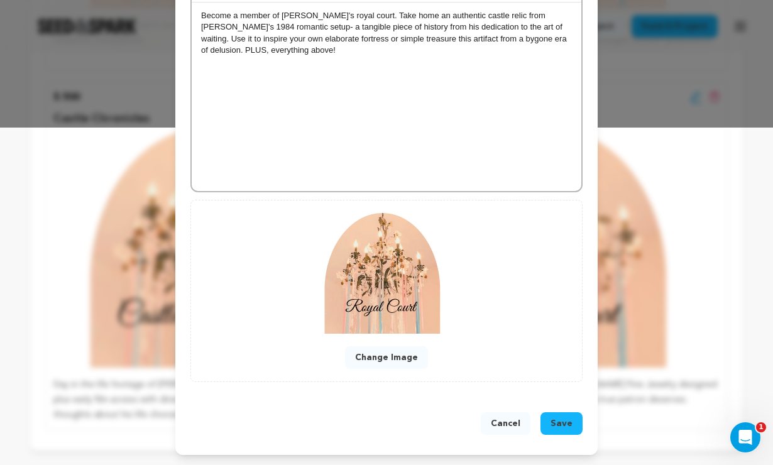
scroll to position [338, 0]
click at [567, 427] on span "Save" at bounding box center [561, 423] width 22 height 13
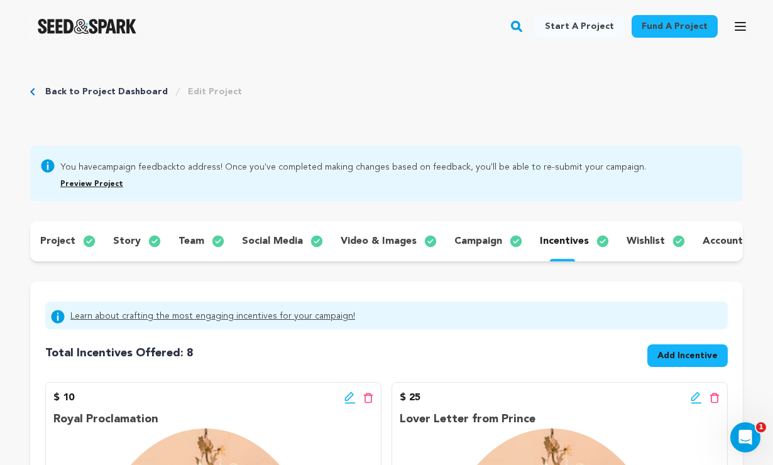
scroll to position [0, 0]
click at [126, 241] on p "story" at bounding box center [127, 241] width 28 height 15
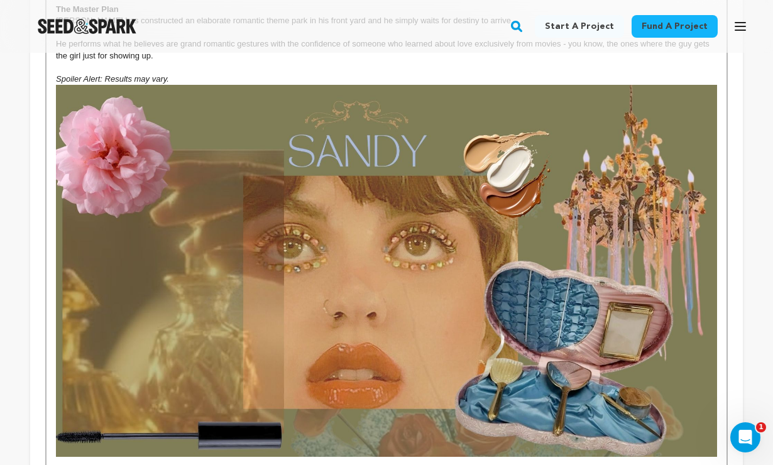
scroll to position [2009, 0]
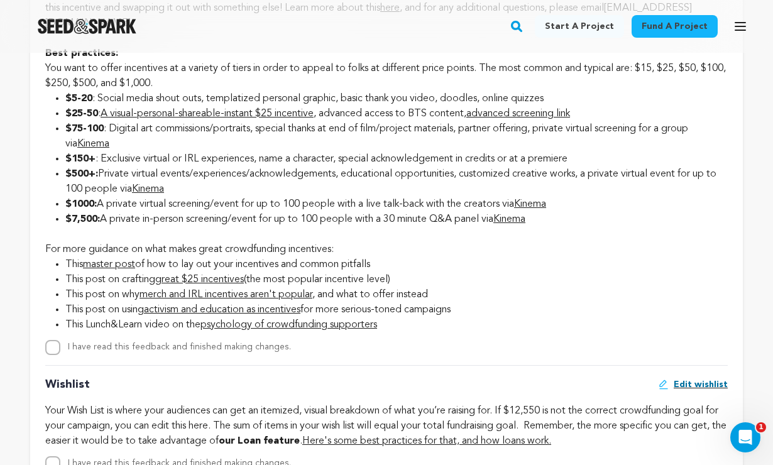
scroll to position [1719, 0]
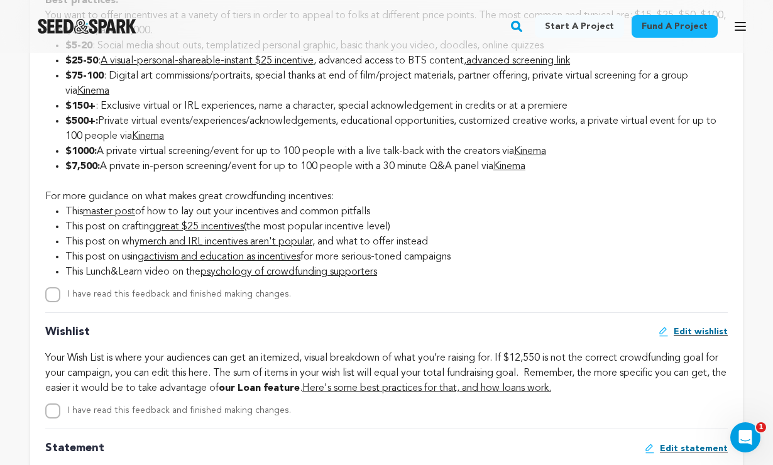
click at [55, 302] on input "I have read this feedback and finished making changes." at bounding box center [52, 294] width 15 height 15
checkbox input "true"
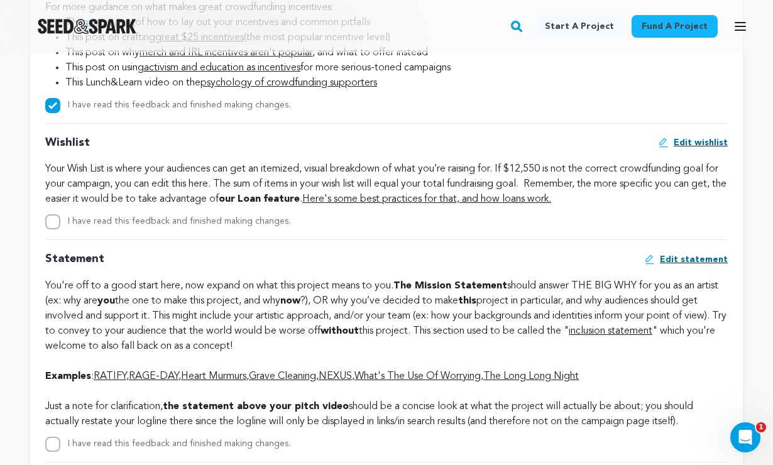
scroll to position [1967, 0]
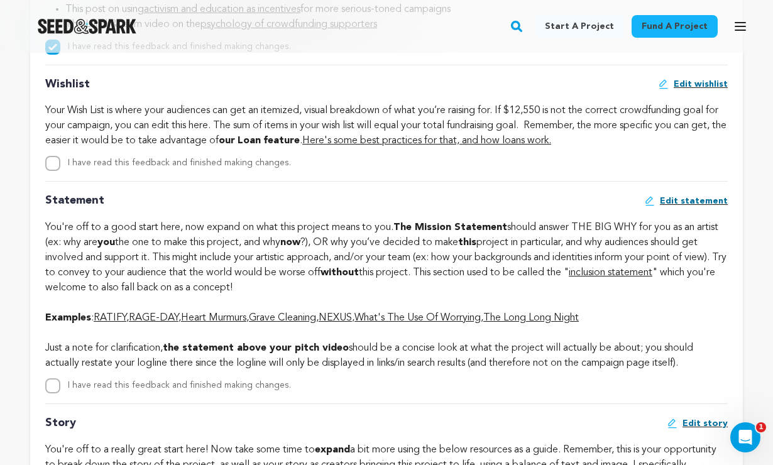
click at [56, 171] on input "I have read this feedback and finished making changes." at bounding box center [52, 163] width 15 height 15
checkbox input "true"
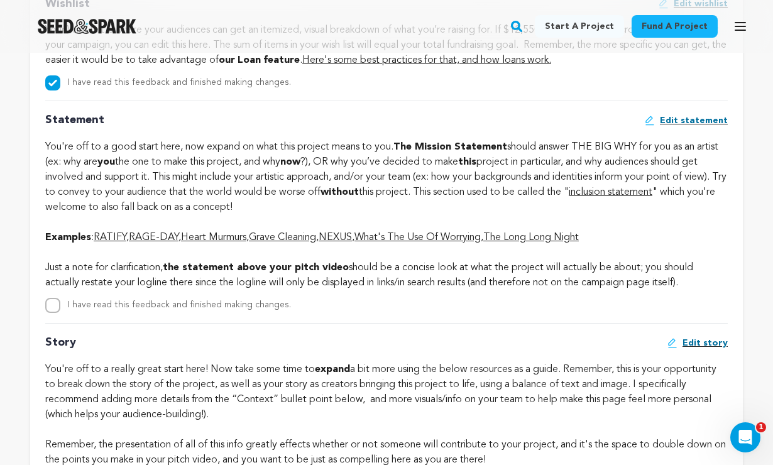
scroll to position [2046, 0]
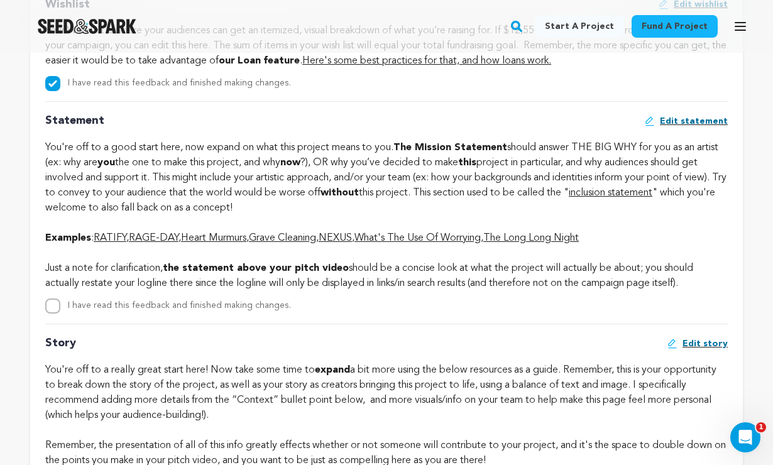
click at [690, 128] on span "Edit statement" at bounding box center [694, 121] width 68 height 13
click at [56, 314] on input "I have read this feedback and finished making changes." at bounding box center [52, 305] width 15 height 15
checkbox input "true"
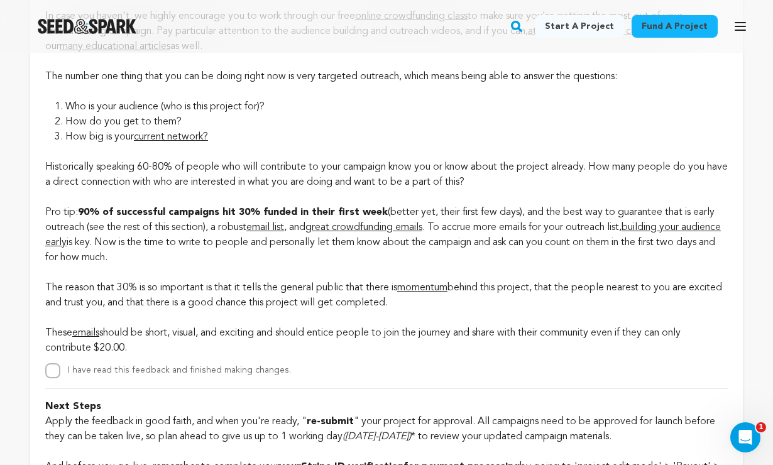
scroll to position [2970, 0]
click at [54, 378] on input "I have read this feedback and finished making changes." at bounding box center [52, 370] width 15 height 15
checkbox input "true"
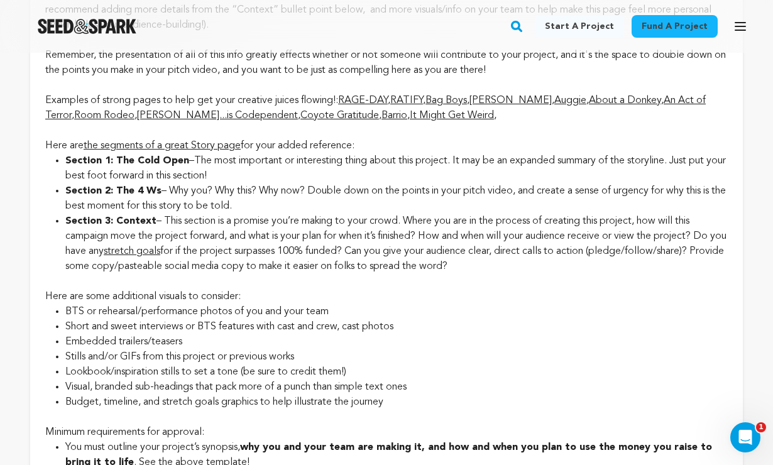
scroll to position [2434, 0]
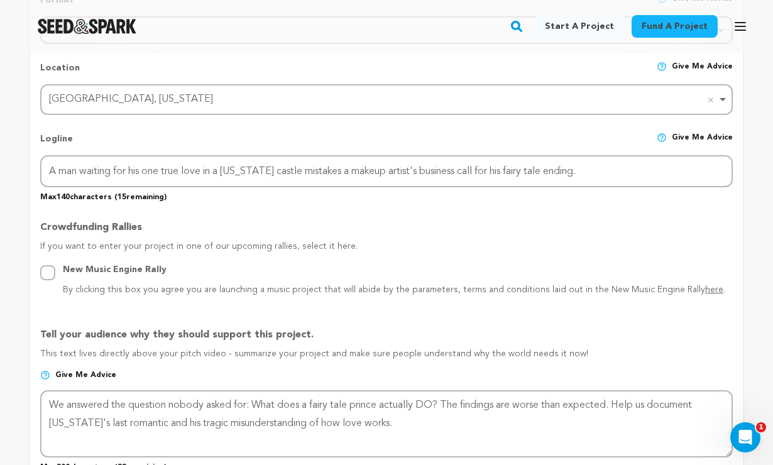
scroll to position [640, 0]
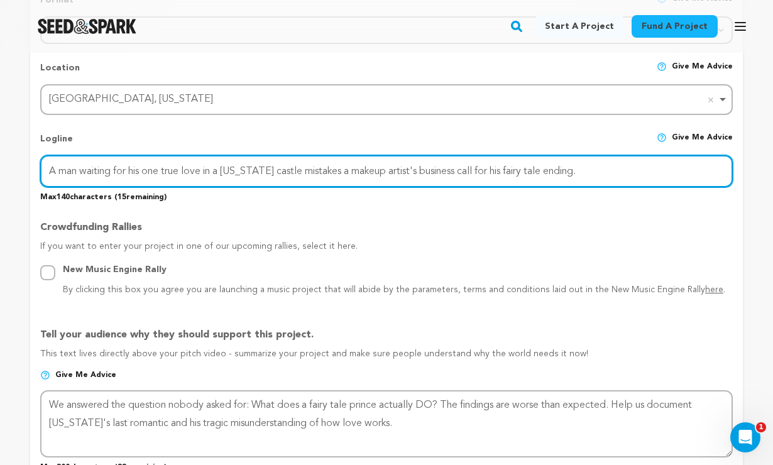
drag, startPoint x: 591, startPoint y: 171, endPoint x: 515, endPoint y: 118, distance: 92.6
click at [515, 118] on div "Project Title Project Name Prince Project URL Give me advice Project URL prince…" at bounding box center [386, 360] width 692 height 1397
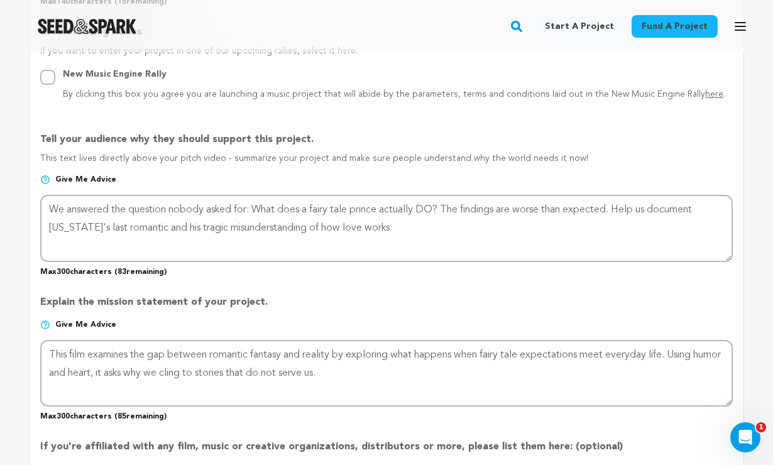
scroll to position [846, 0]
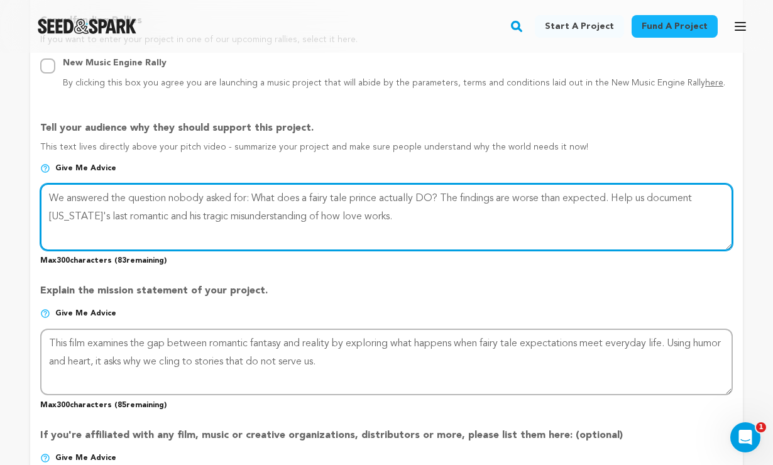
drag, startPoint x: 393, startPoint y: 216, endPoint x: 234, endPoint y: 168, distance: 165.6
click at [234, 168] on div "Tell your audience why they should support this project. This text lives direct…" at bounding box center [386, 188] width 692 height 155
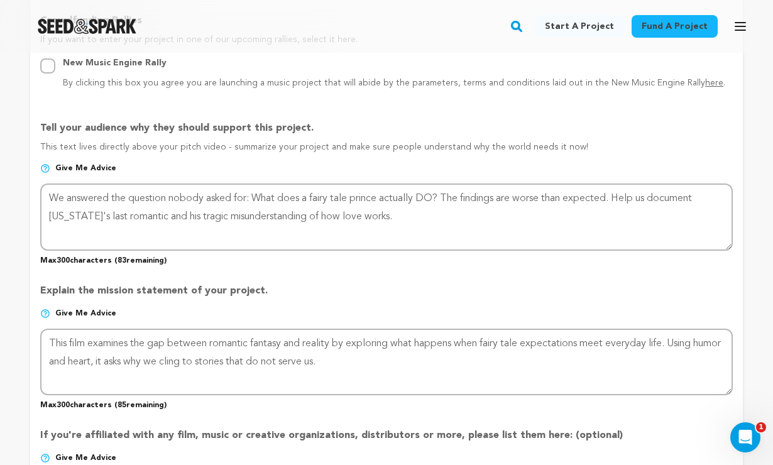
click at [324, 283] on p "Explain the mission statement of your project." at bounding box center [386, 295] width 692 height 25
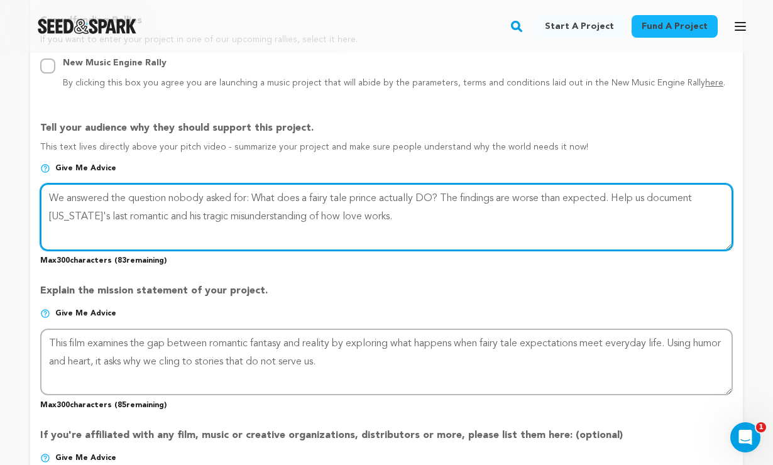
drag, startPoint x: 400, startPoint y: 217, endPoint x: 315, endPoint y: 150, distance: 108.7
click at [315, 150] on div "Tell your audience why they should support this project. This text lives direct…" at bounding box center [386, 188] width 692 height 155
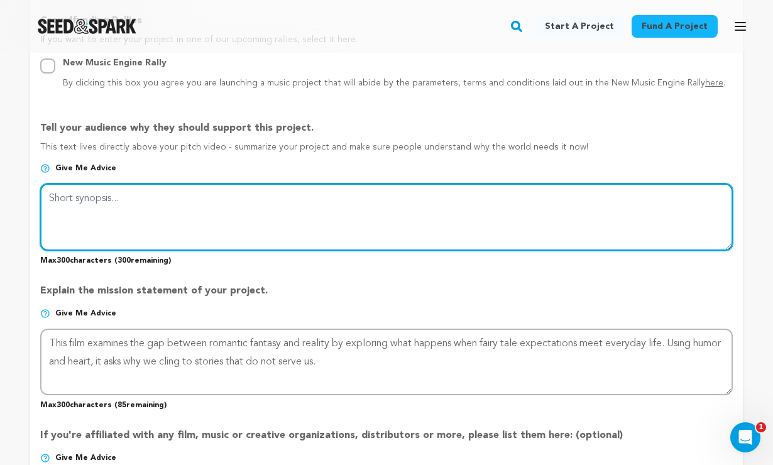
paste textarea "A man waiting for his one true love in a [US_STATE] castle mistakes a makeup ar…"
type textarea "A man waiting for his one true love in a [US_STATE] castle mistakes a makeup ar…"
